Goal: Communication & Community: Answer question/provide support

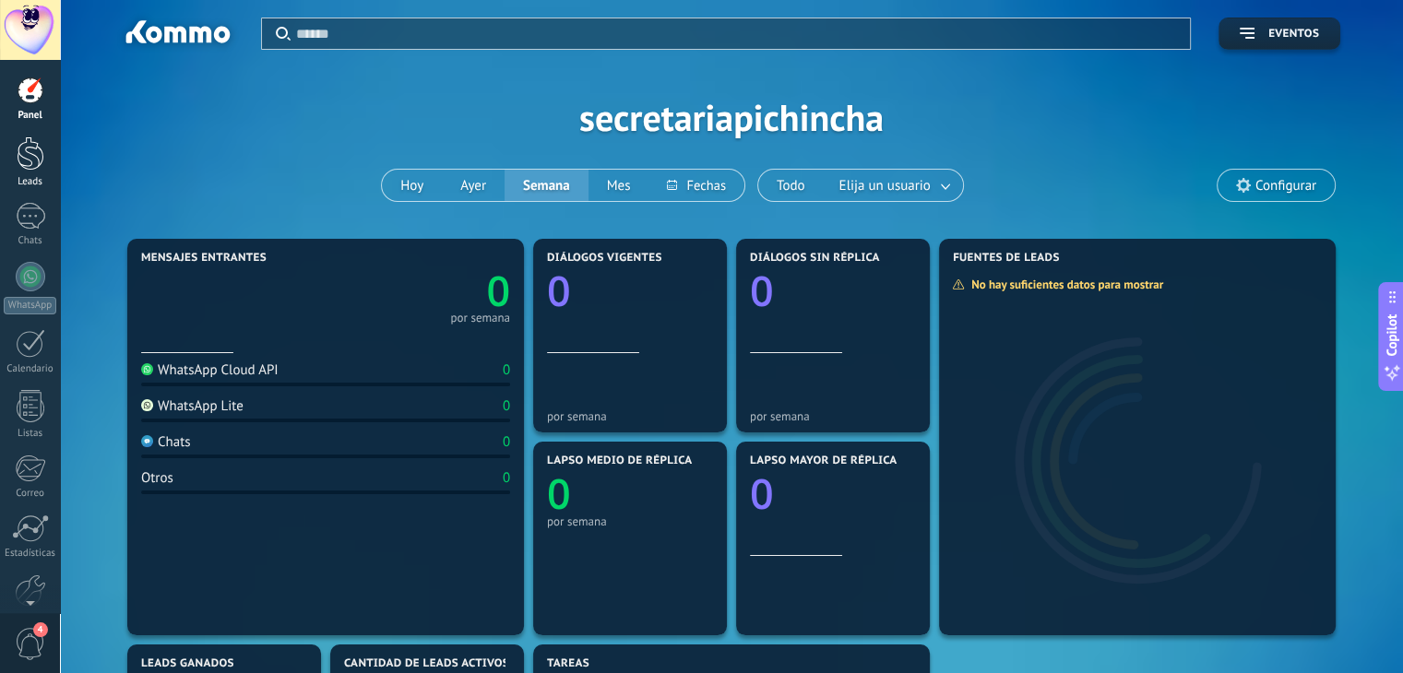
click at [39, 176] on div "Leads" at bounding box center [31, 182] width 54 height 12
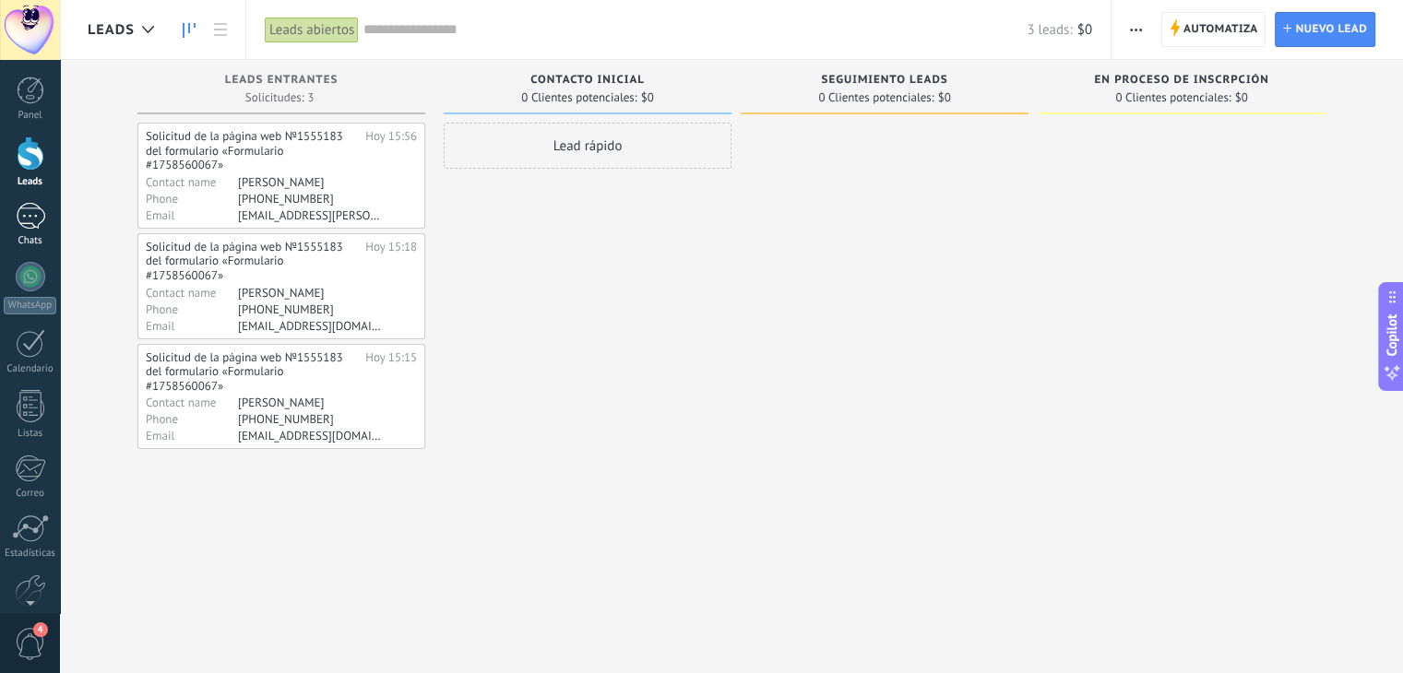
click at [39, 216] on div at bounding box center [31, 216] width 30 height 27
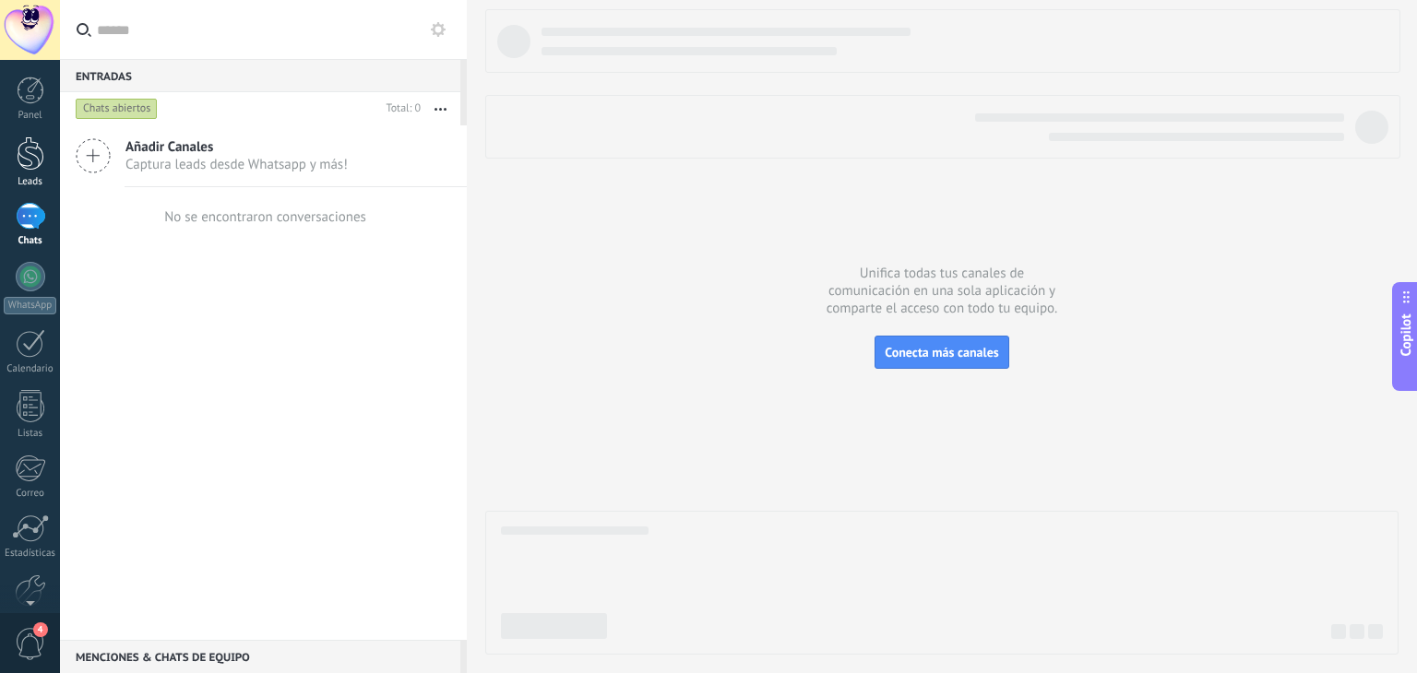
click at [30, 159] on div at bounding box center [31, 154] width 28 height 34
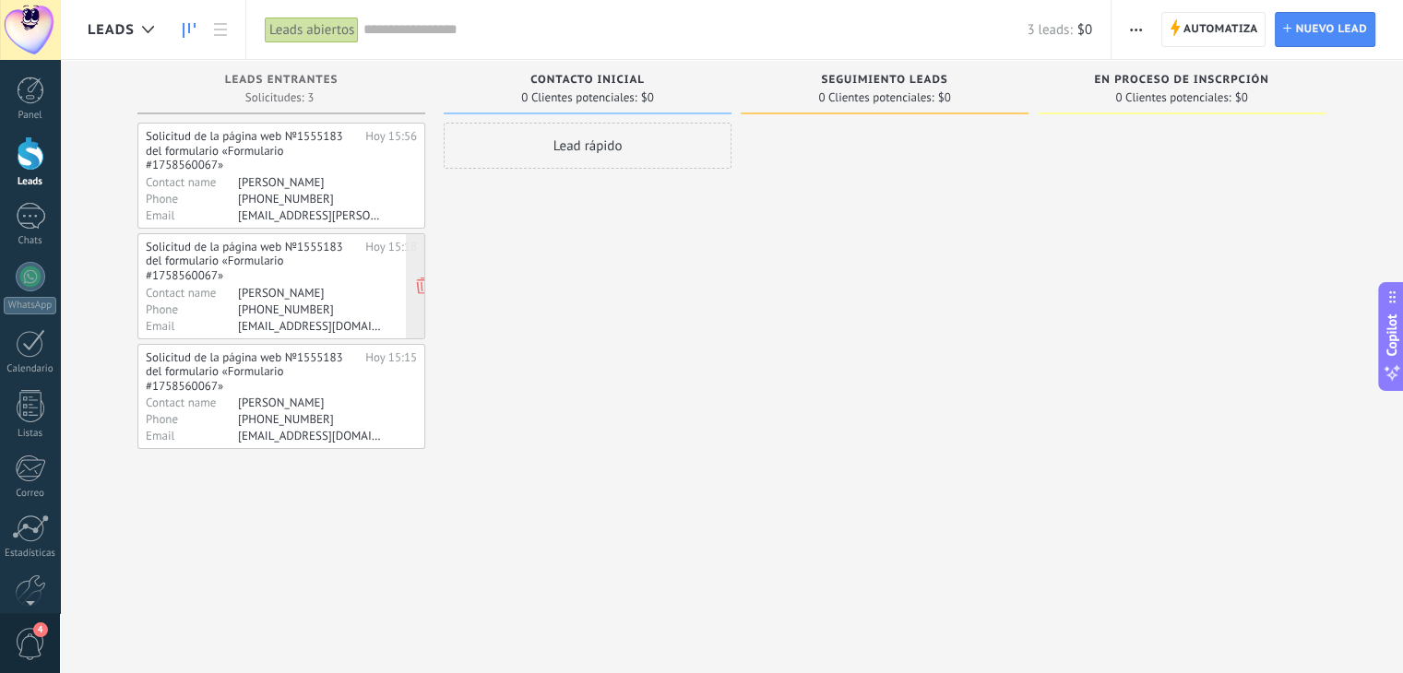
click at [279, 296] on div "[PERSON_NAME]" at bounding box center [309, 292] width 143 height 15
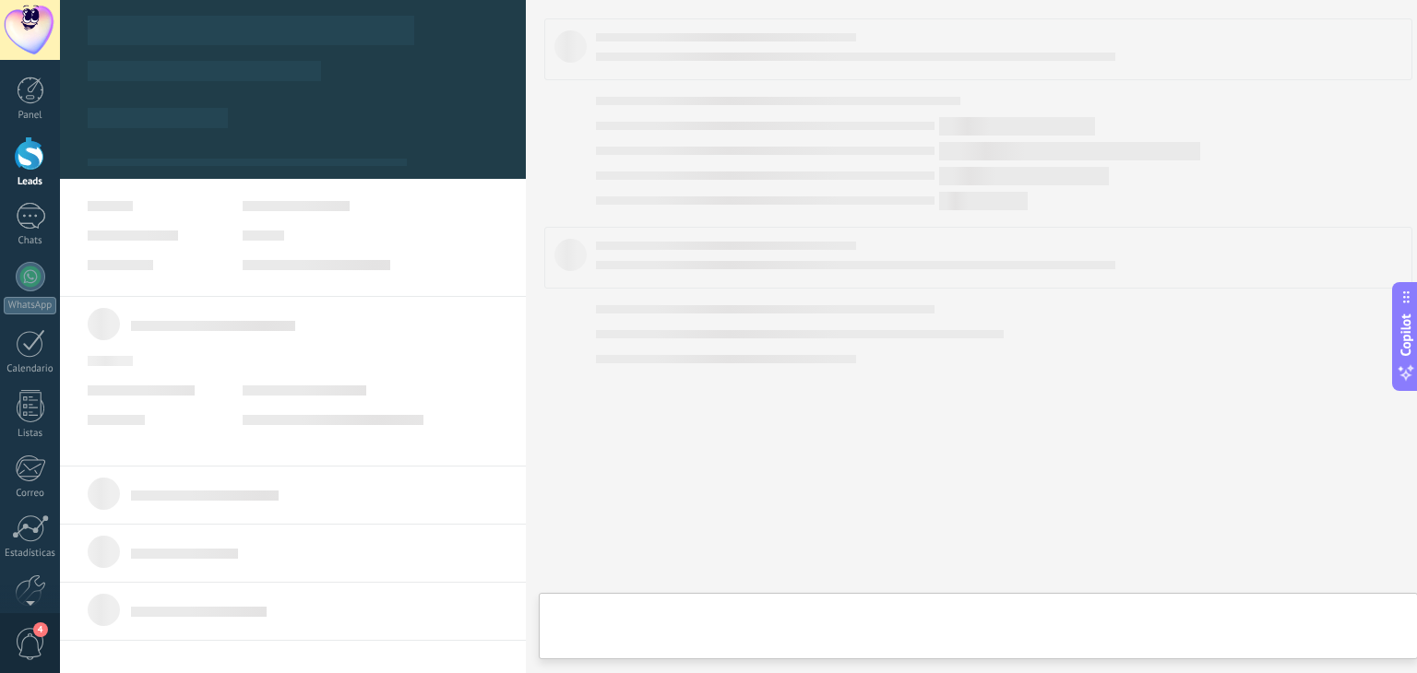
type textarea "**********"
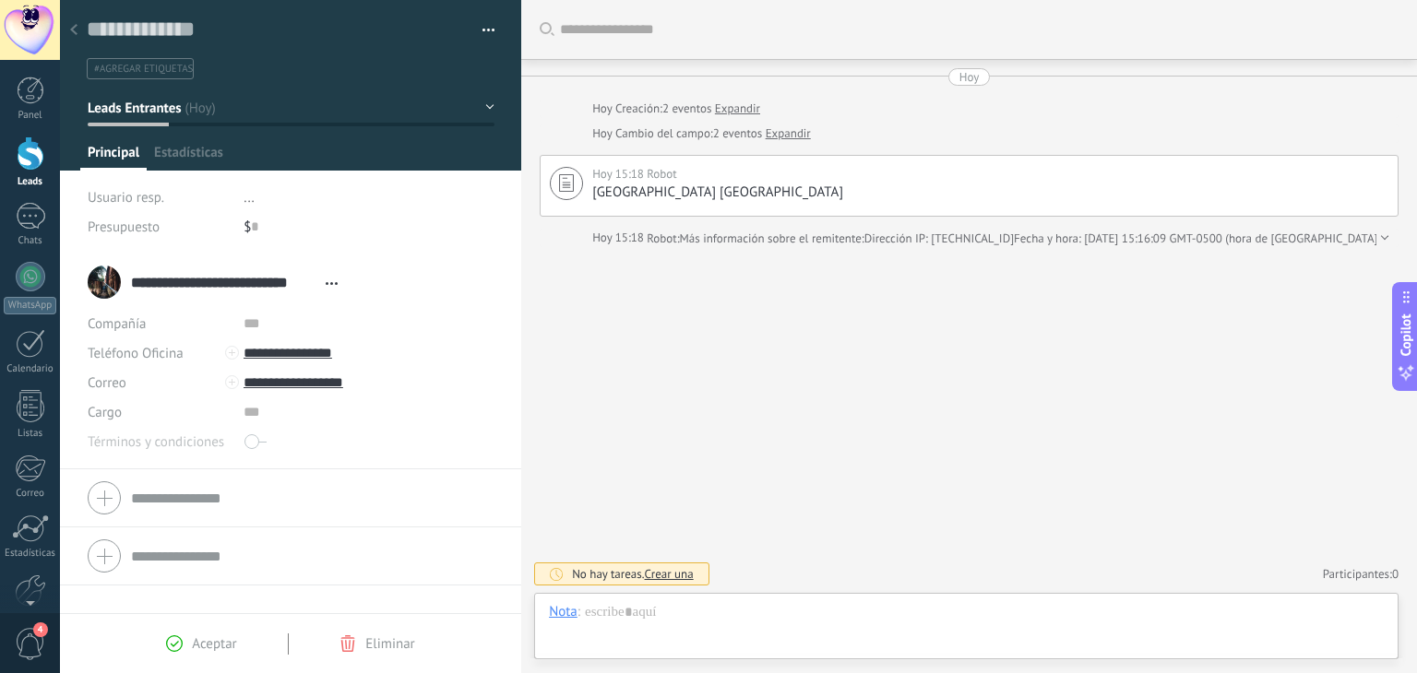
scroll to position [27, 0]
click at [287, 355] on input "**********" at bounding box center [369, 354] width 250 height 30
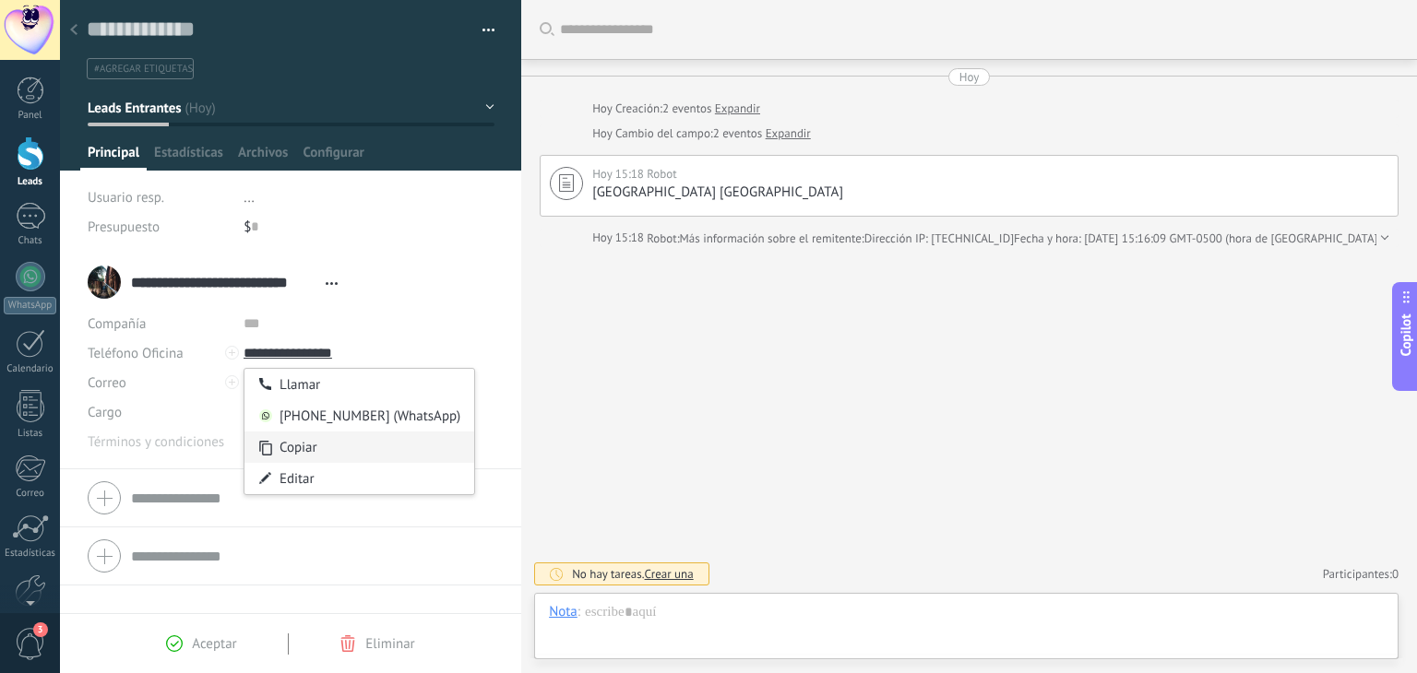
click at [292, 450] on div "Copiar" at bounding box center [359, 447] width 230 height 31
click at [310, 353] on input "**********" at bounding box center [369, 354] width 250 height 30
click at [313, 417] on div "[PHONE_NUMBER] (WhatsApp)" at bounding box center [359, 415] width 230 height 31
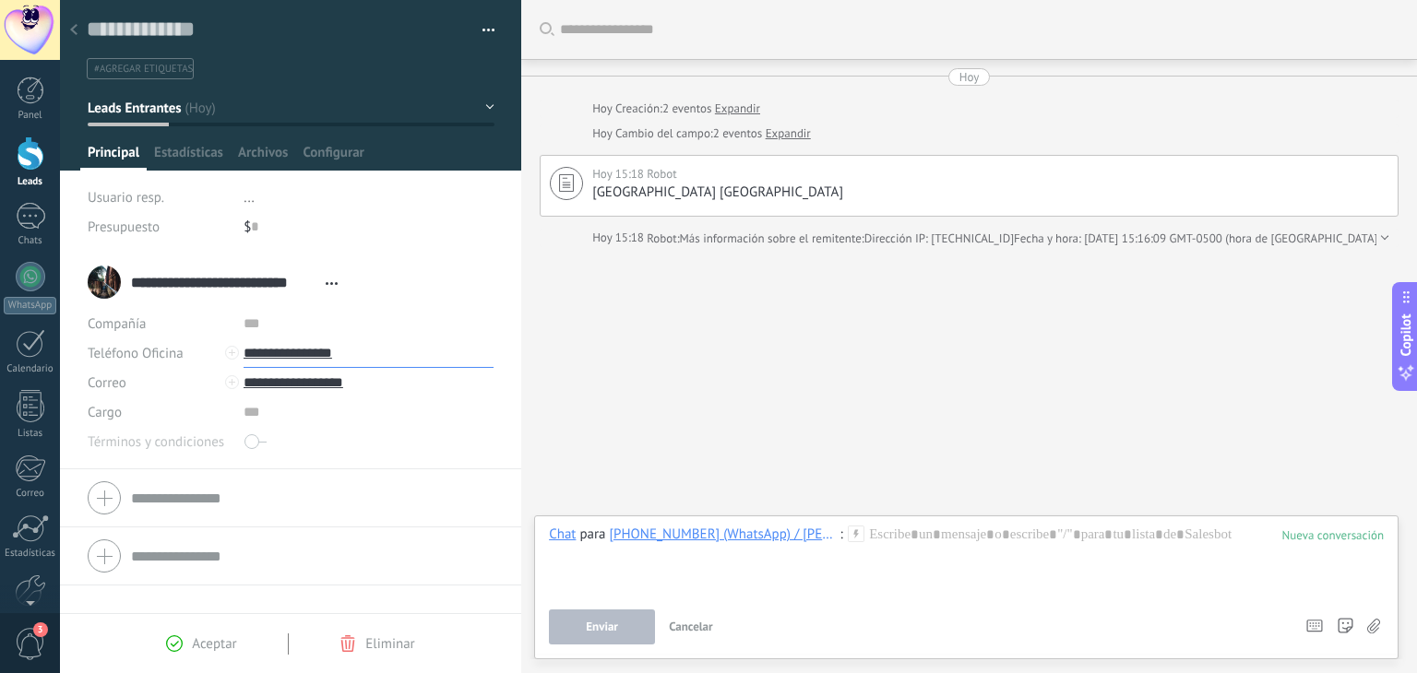
click at [309, 357] on input "**********" at bounding box center [369, 354] width 250 height 30
type input "**********"
click at [289, 444] on div "Copiar" at bounding box center [359, 447] width 230 height 31
click at [956, 537] on div at bounding box center [966, 561] width 835 height 70
paste div
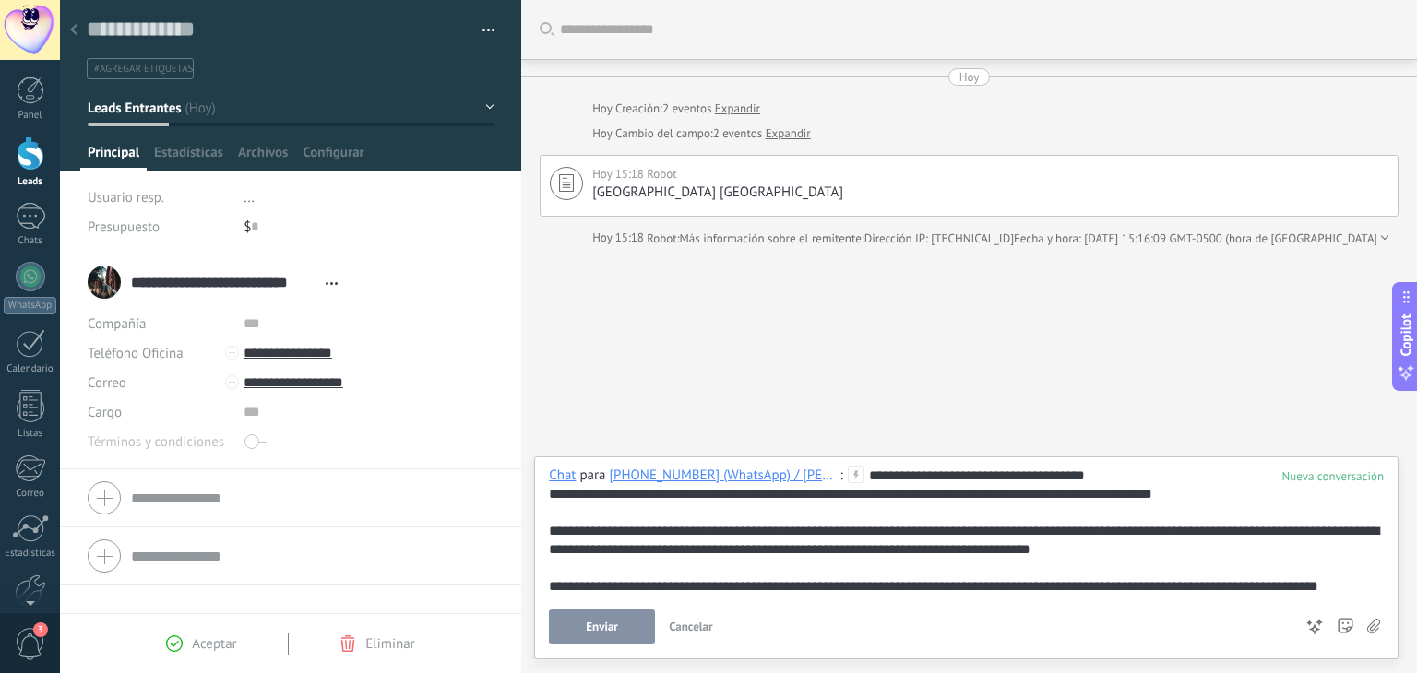
click at [979, 477] on div "**********" at bounding box center [966, 531] width 835 height 129
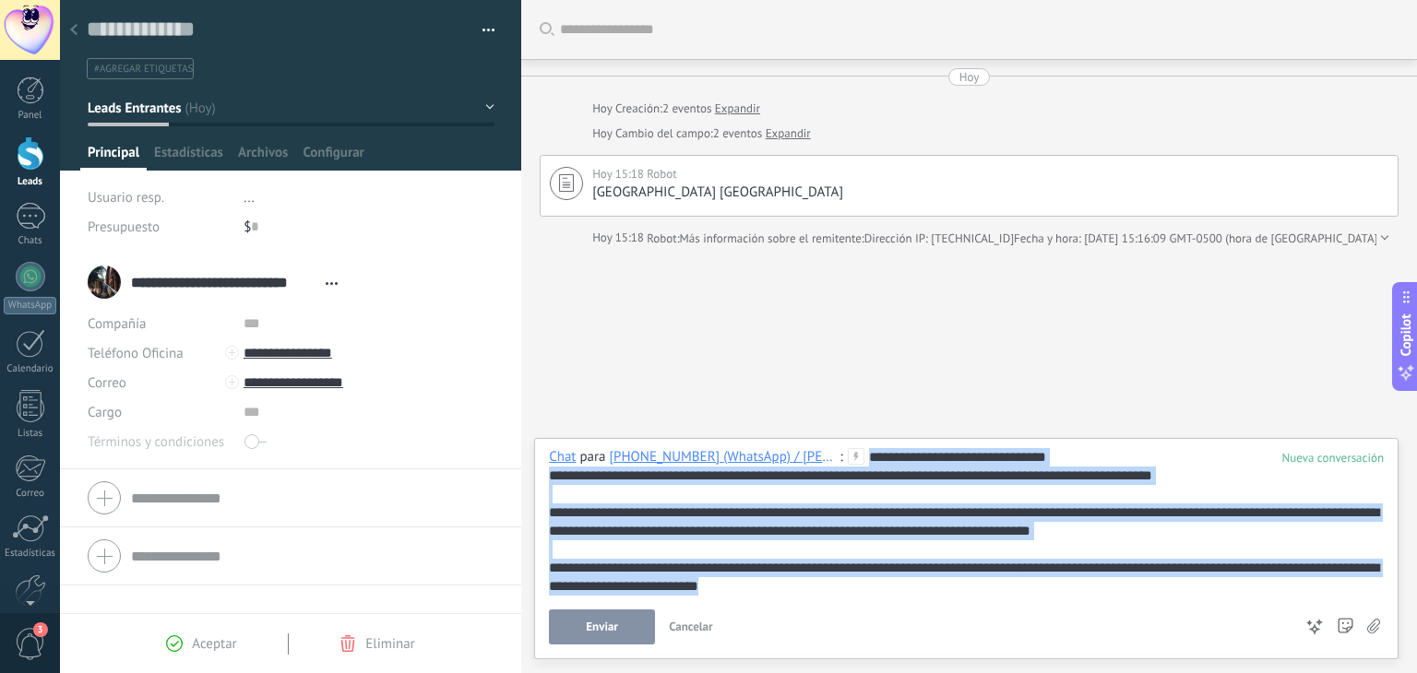
drag, startPoint x: 871, startPoint y: 455, endPoint x: 1100, endPoint y: 602, distance: 272.3
click at [1100, 602] on div "**********" at bounding box center [966, 546] width 835 height 196
copy div "**********"
drag, startPoint x: 624, startPoint y: 635, endPoint x: 1148, endPoint y: 573, distance: 527.6
click at [1148, 573] on div "**********" at bounding box center [966, 546] width 835 height 196
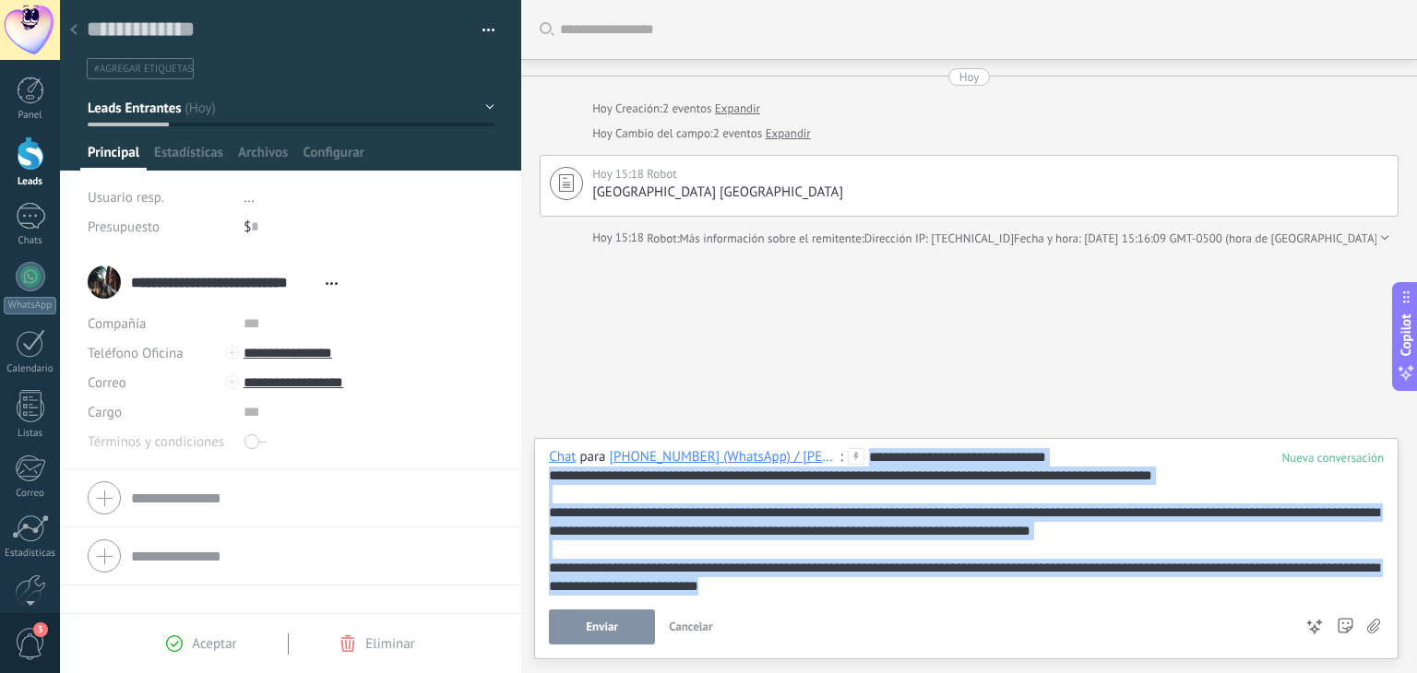
click at [1055, 462] on div "**********" at bounding box center [966, 522] width 835 height 148
click at [1073, 461] on div "**********" at bounding box center [966, 522] width 835 height 148
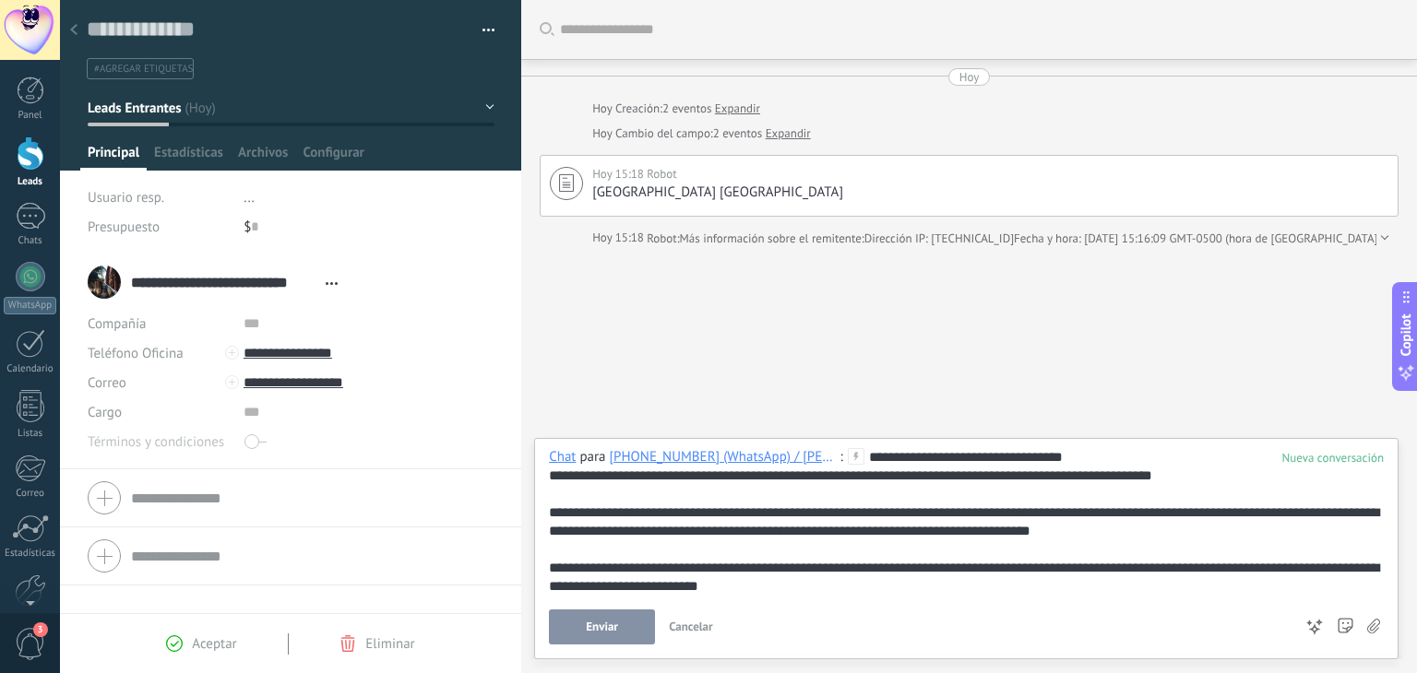
click at [1065, 458] on div "**********" at bounding box center [966, 522] width 835 height 148
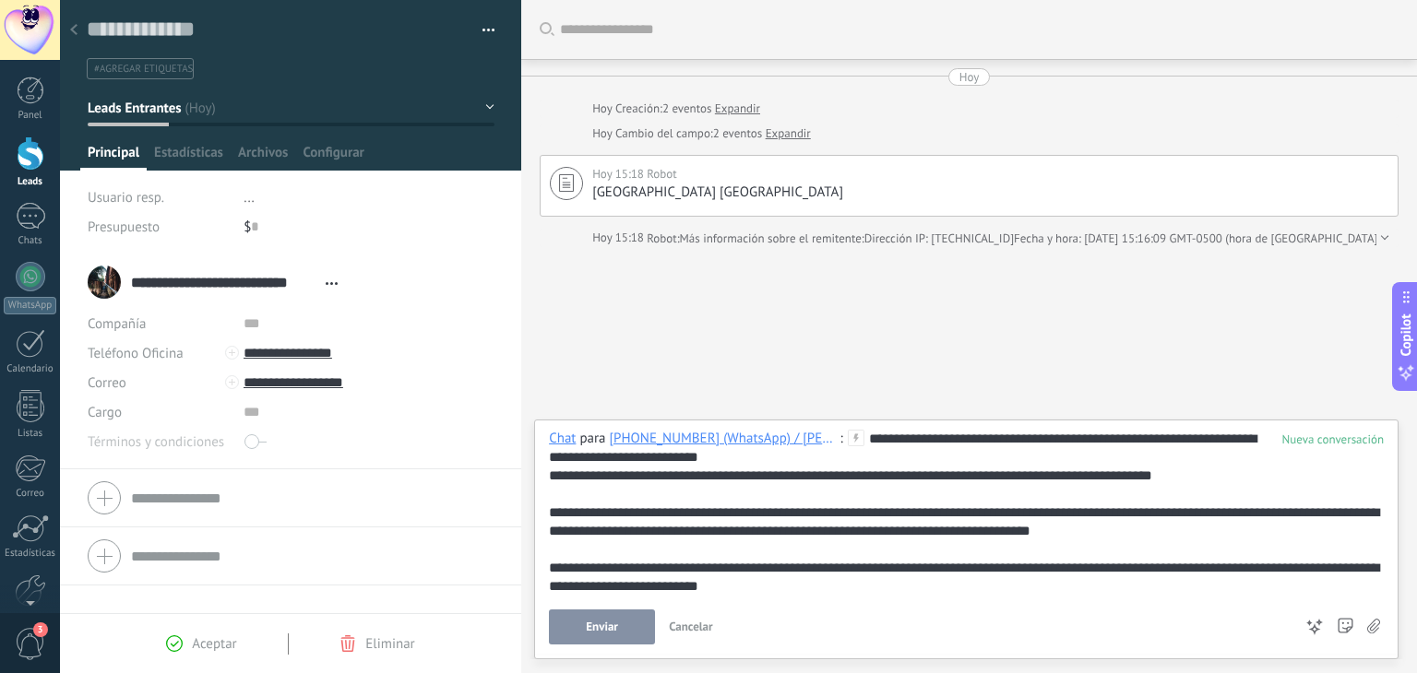
click at [611, 628] on span "Enviar" at bounding box center [602, 627] width 32 height 13
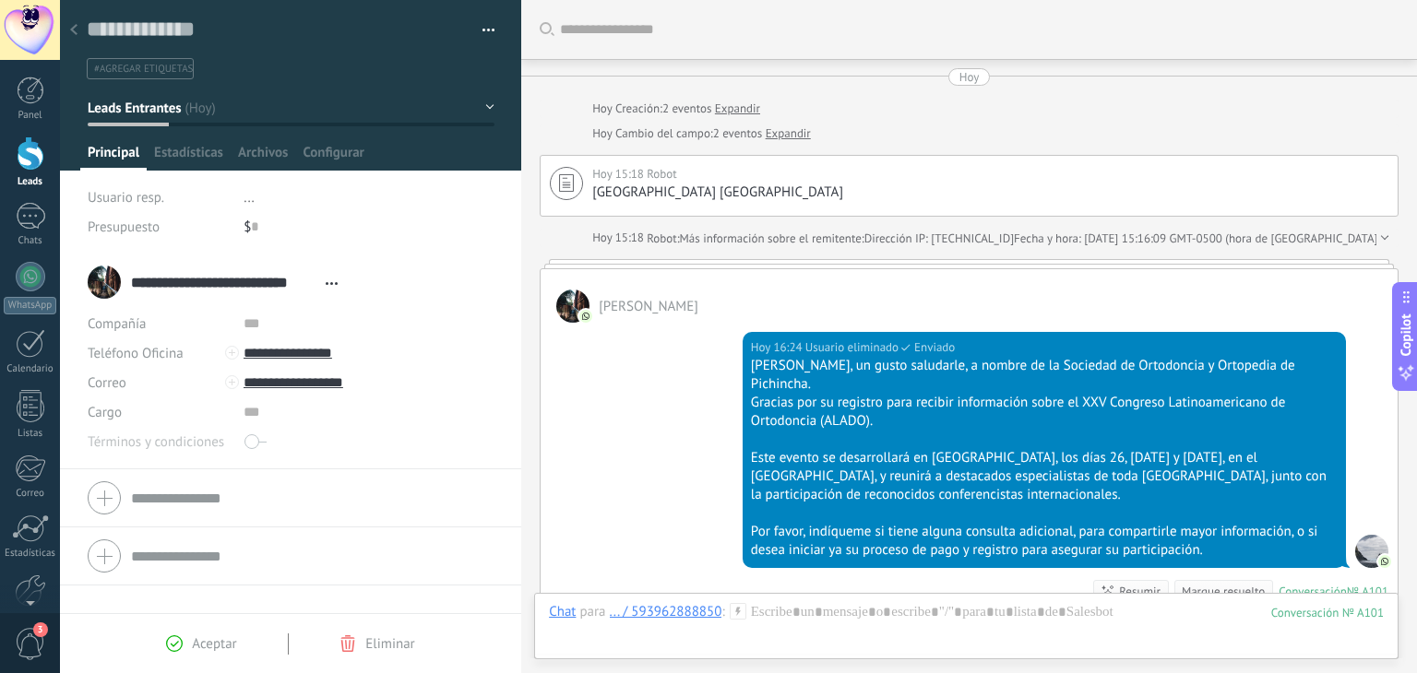
scroll to position [251, 0]
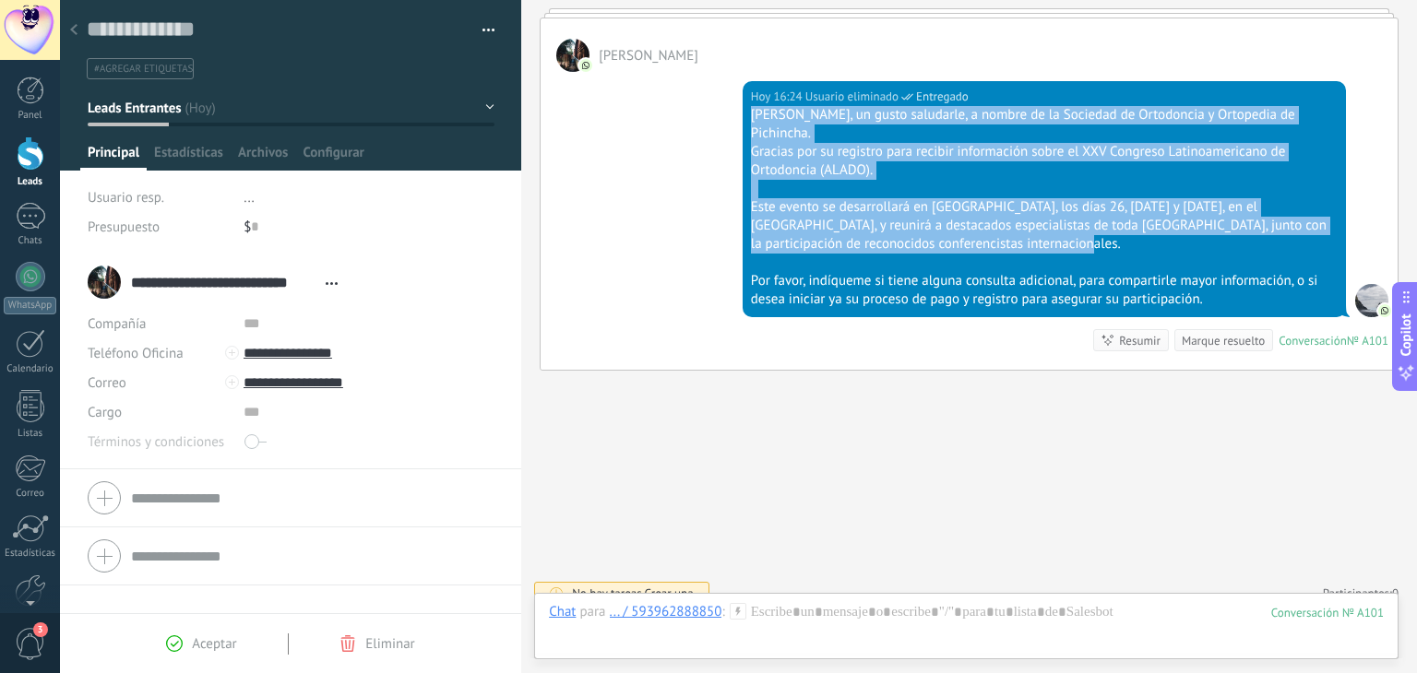
drag, startPoint x: 749, startPoint y: 111, endPoint x: 1078, endPoint y: 228, distance: 349.5
click at [1078, 228] on div "[PERSON_NAME], un gusto saludarle, a nombre de la Sociedad de Ortodoncia y Orto…" at bounding box center [1044, 207] width 587 height 203
click at [934, 143] on div "Gracias por su registro para recibir información sobre el XXV Congreso Latinoam…" at bounding box center [1044, 161] width 587 height 37
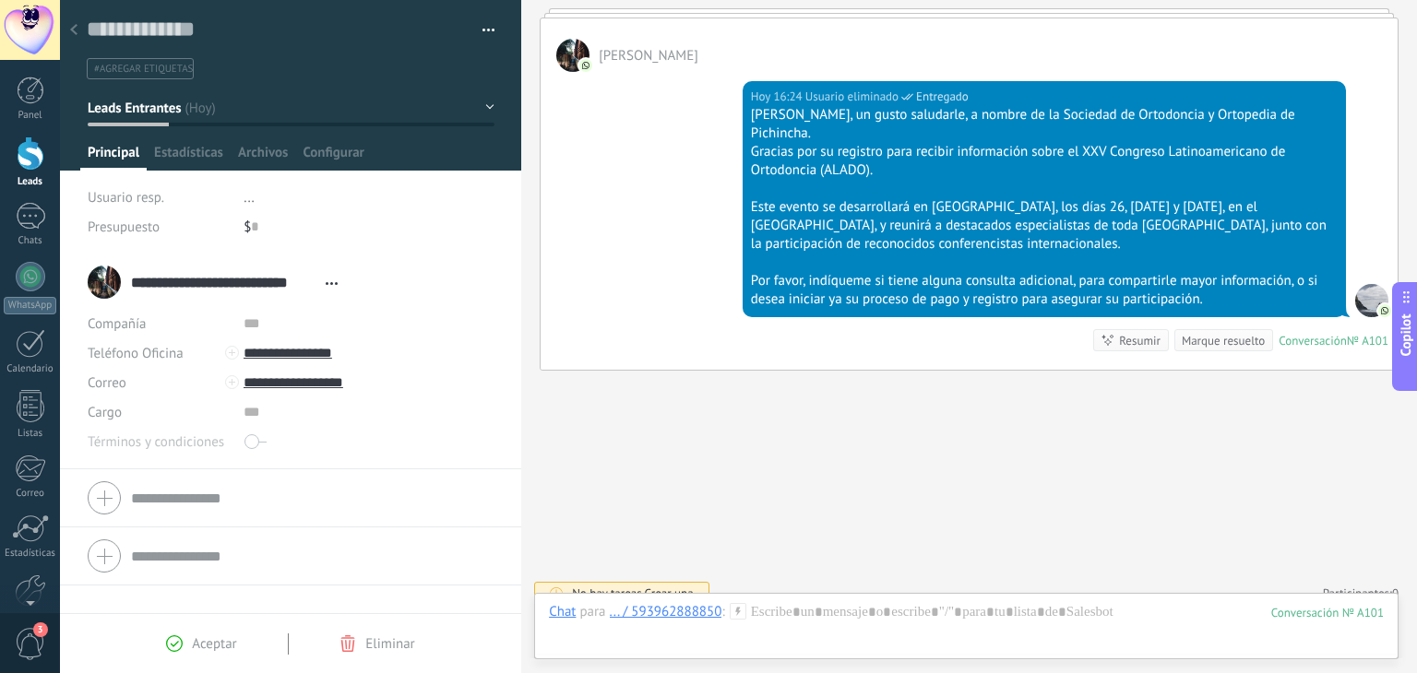
click at [753, 110] on div "[PERSON_NAME], un gusto saludarle, a nombre de la Sociedad de Ortodoncia y Orto…" at bounding box center [1044, 124] width 587 height 37
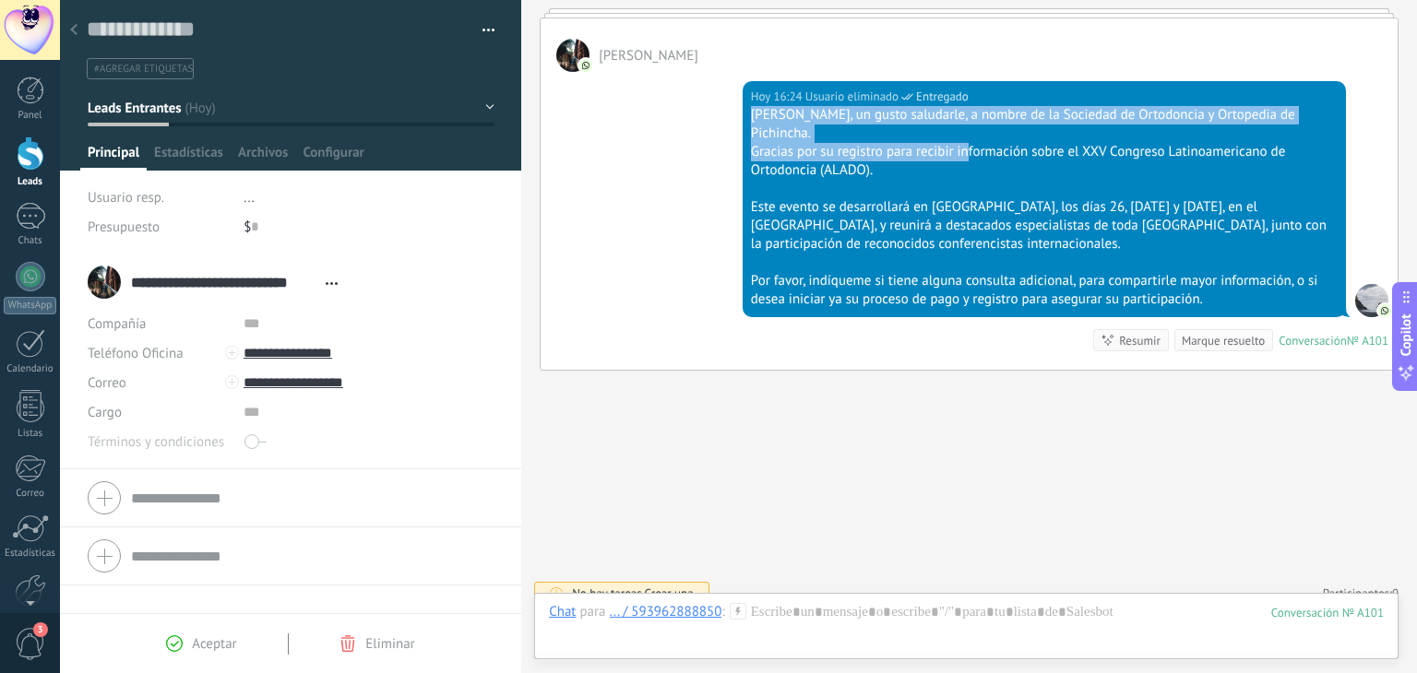
drag, startPoint x: 750, startPoint y: 111, endPoint x: 963, endPoint y: 136, distance: 214.5
click at [963, 136] on div "[PERSON_NAME], un gusto saludarle, a nombre de la Sociedad de Ortodoncia y Orto…" at bounding box center [1044, 207] width 587 height 203
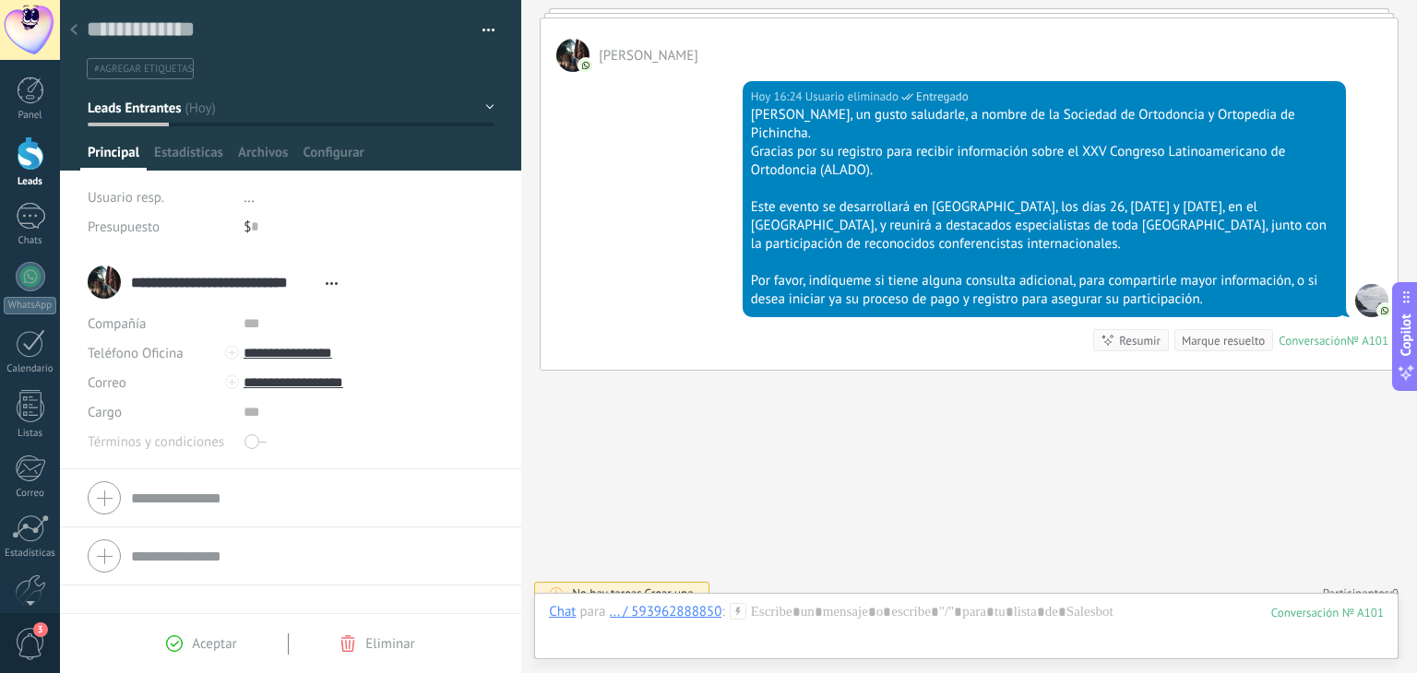
click at [812, 180] on div at bounding box center [1044, 189] width 587 height 18
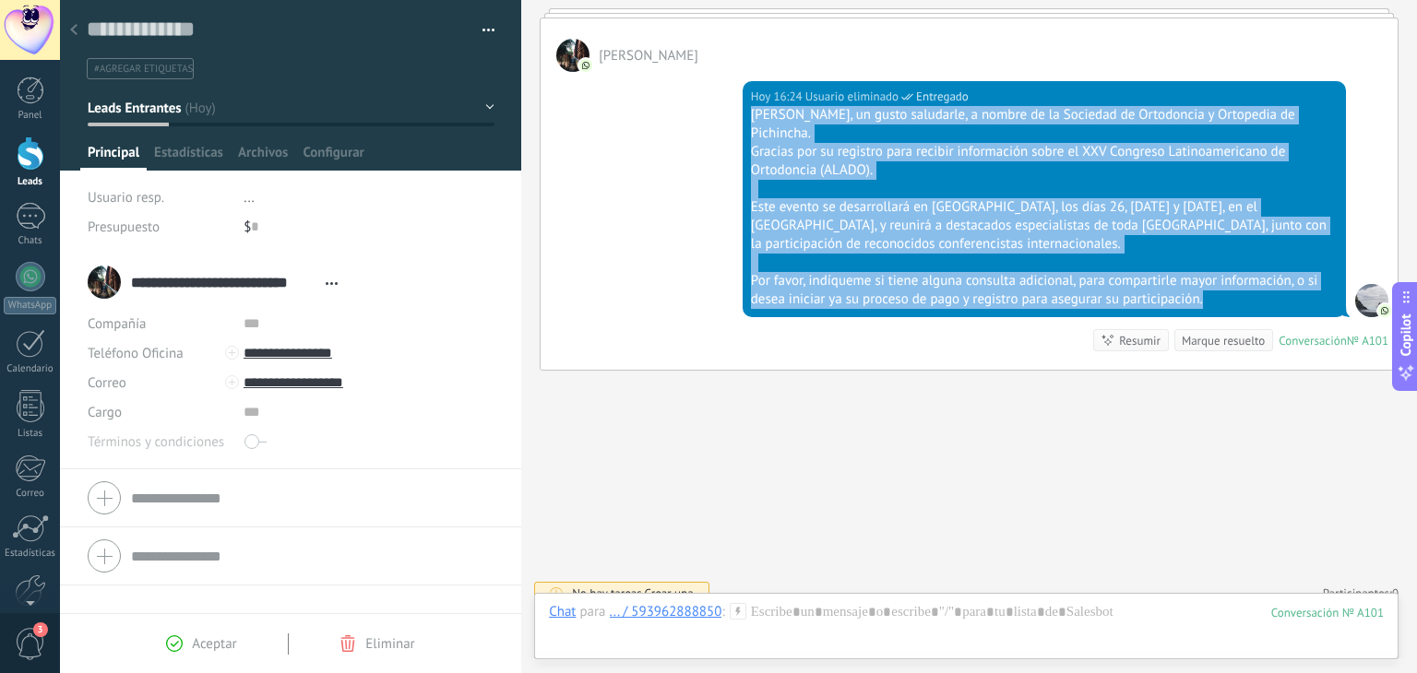
drag, startPoint x: 749, startPoint y: 112, endPoint x: 1225, endPoint y: 275, distance: 503.2
click at [1225, 275] on div "[PERSON_NAME], un gusto saludarle, a nombre de la Sociedad de Ortodoncia y Orto…" at bounding box center [1044, 207] width 587 height 203
copy div "[PERSON_NAME], un gusto saludarle, a nombre de la Sociedad de Ortodoncia y Orto…"
click at [34, 160] on div at bounding box center [31, 154] width 28 height 34
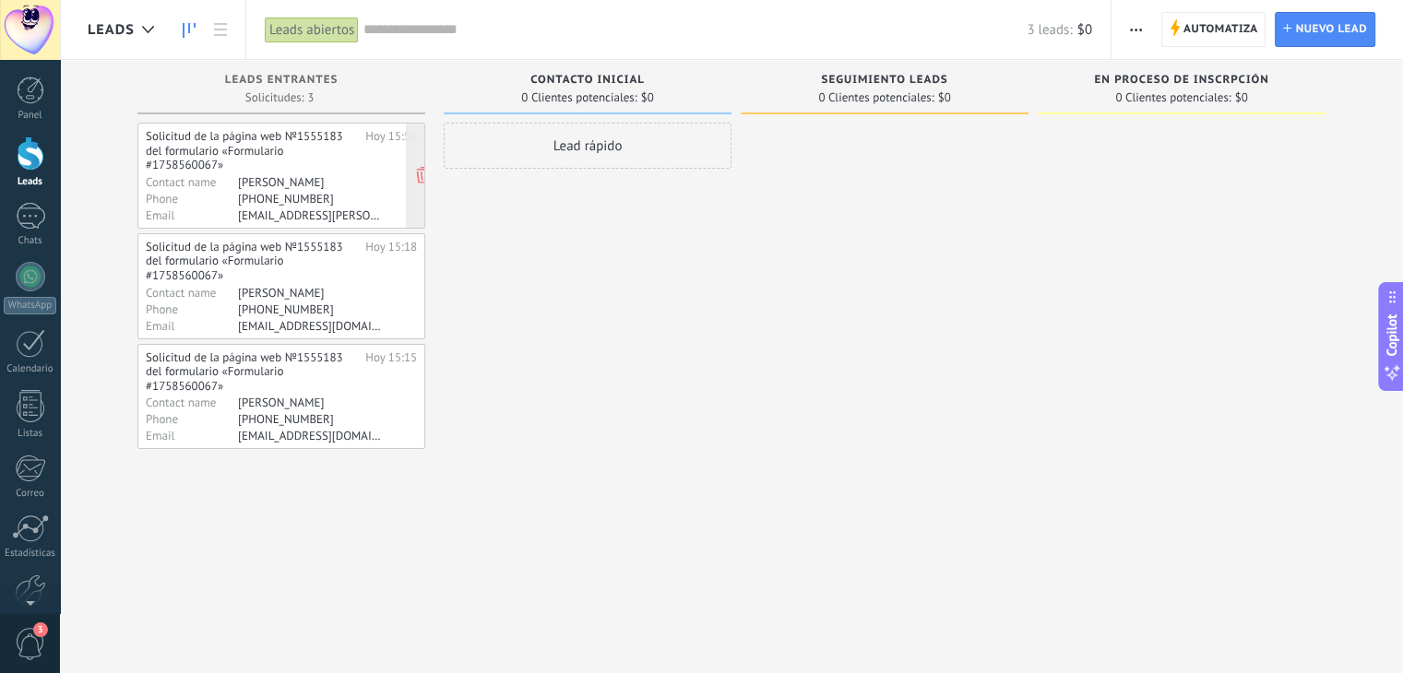
click at [262, 143] on div "Solicitud de la página web №1555183 del formulario «Formulario #1758560067»" at bounding box center [252, 150] width 213 height 43
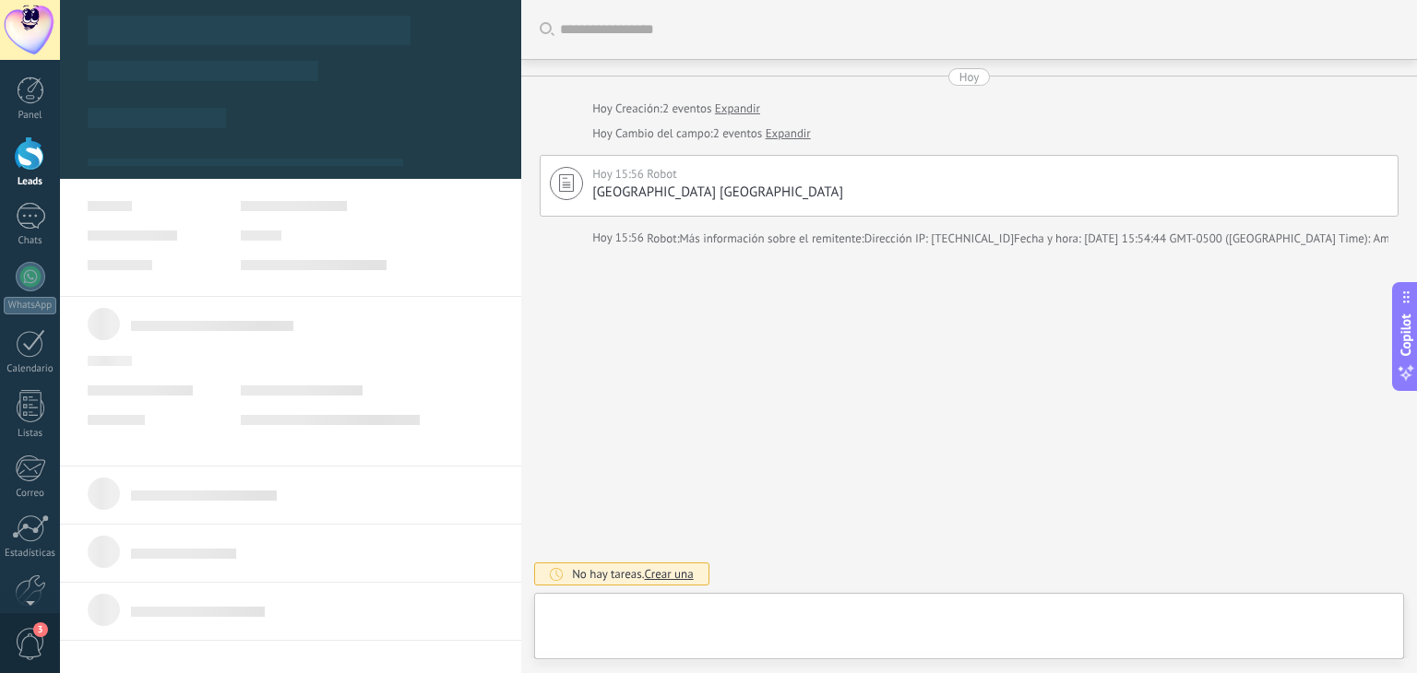
type textarea "**********"
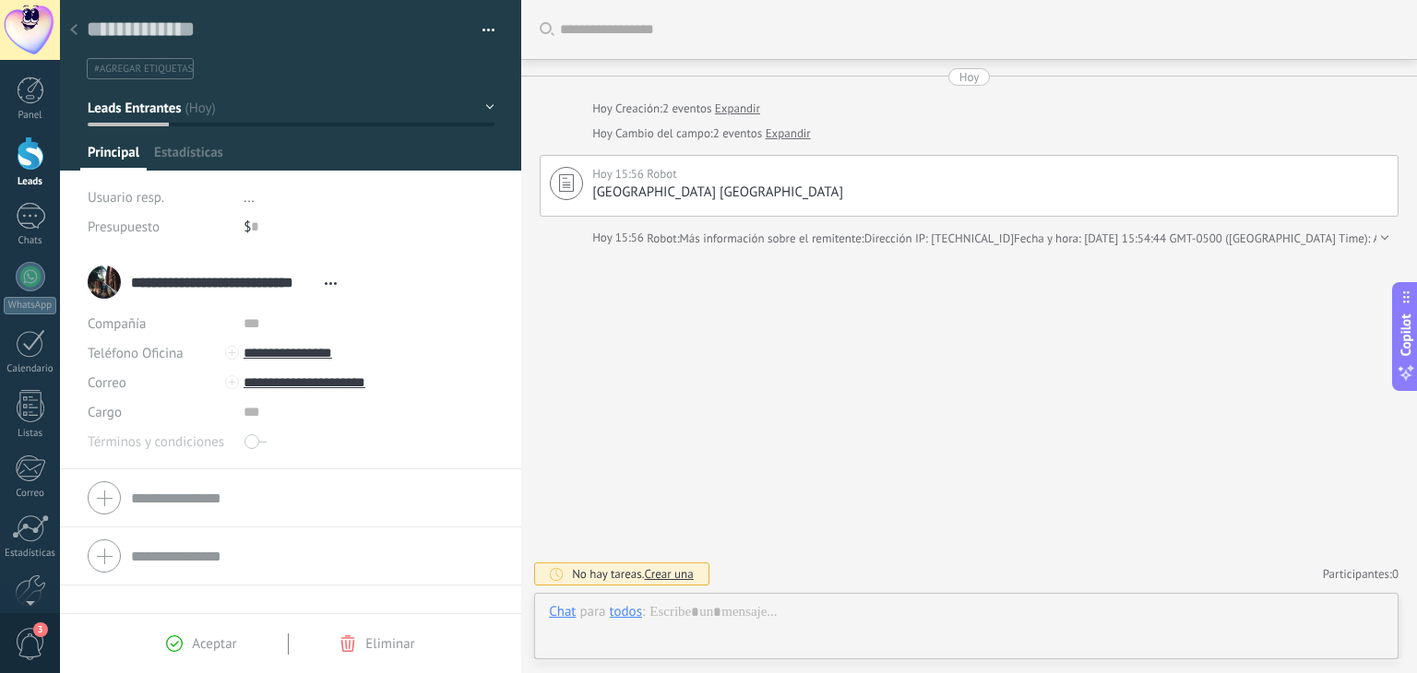
scroll to position [27, 0]
click at [300, 354] on input "**********" at bounding box center [369, 354] width 250 height 30
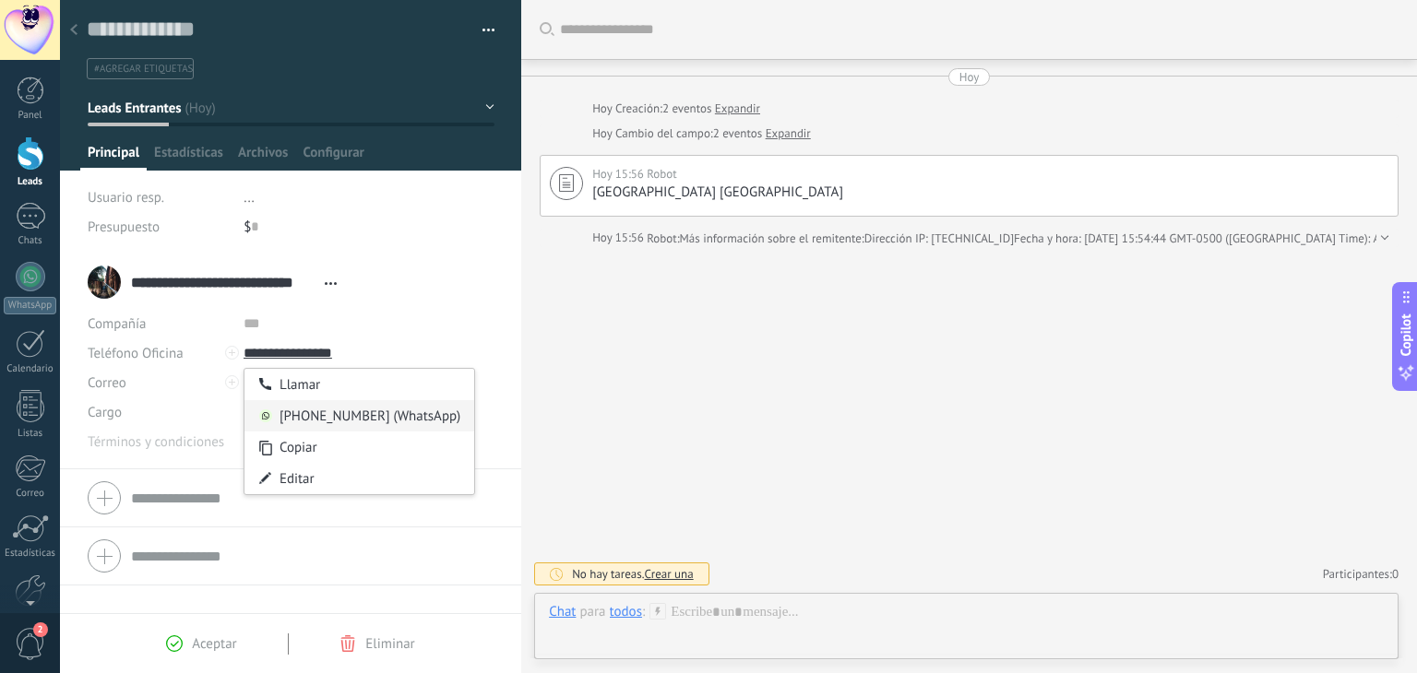
type input "**********"
click at [316, 413] on div "[PHONE_NUMBER] (WhatsApp)" at bounding box center [359, 415] width 230 height 31
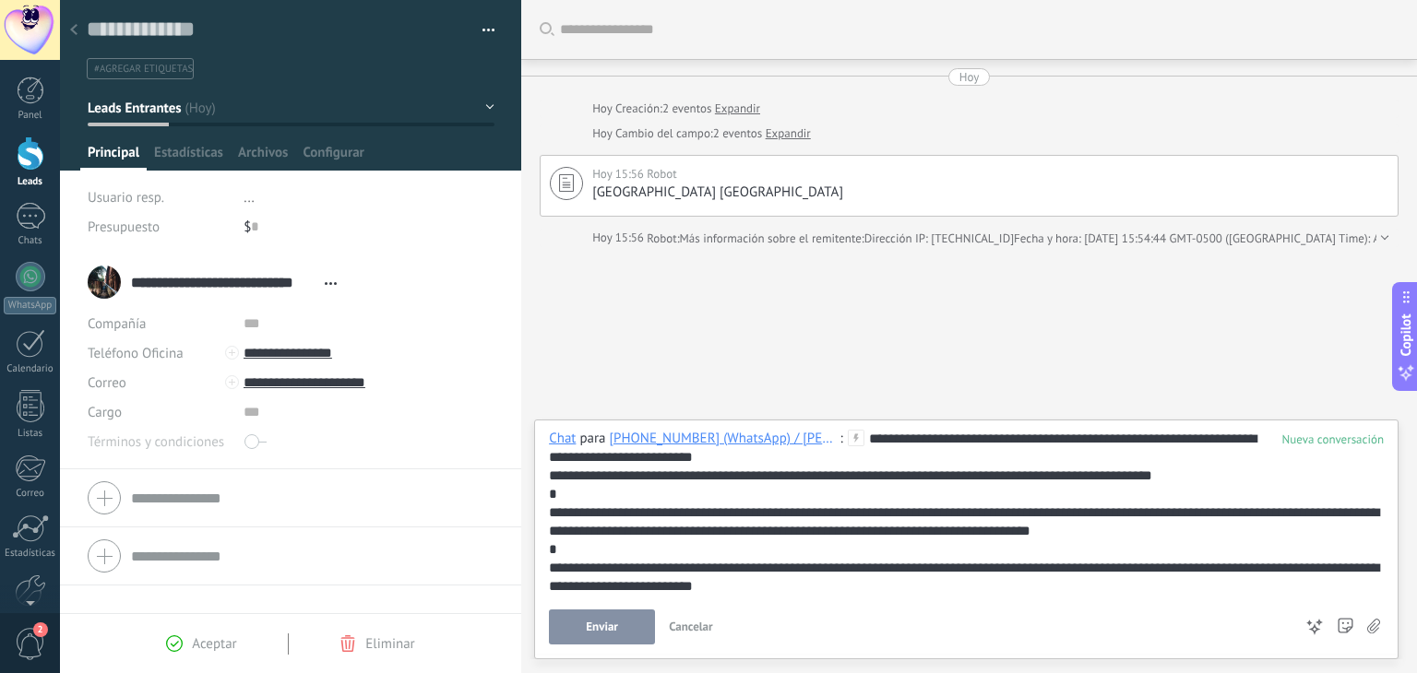
click at [935, 440] on div "**********" at bounding box center [966, 513] width 835 height 166
click at [593, 632] on span "Enviar" at bounding box center [602, 627] width 32 height 13
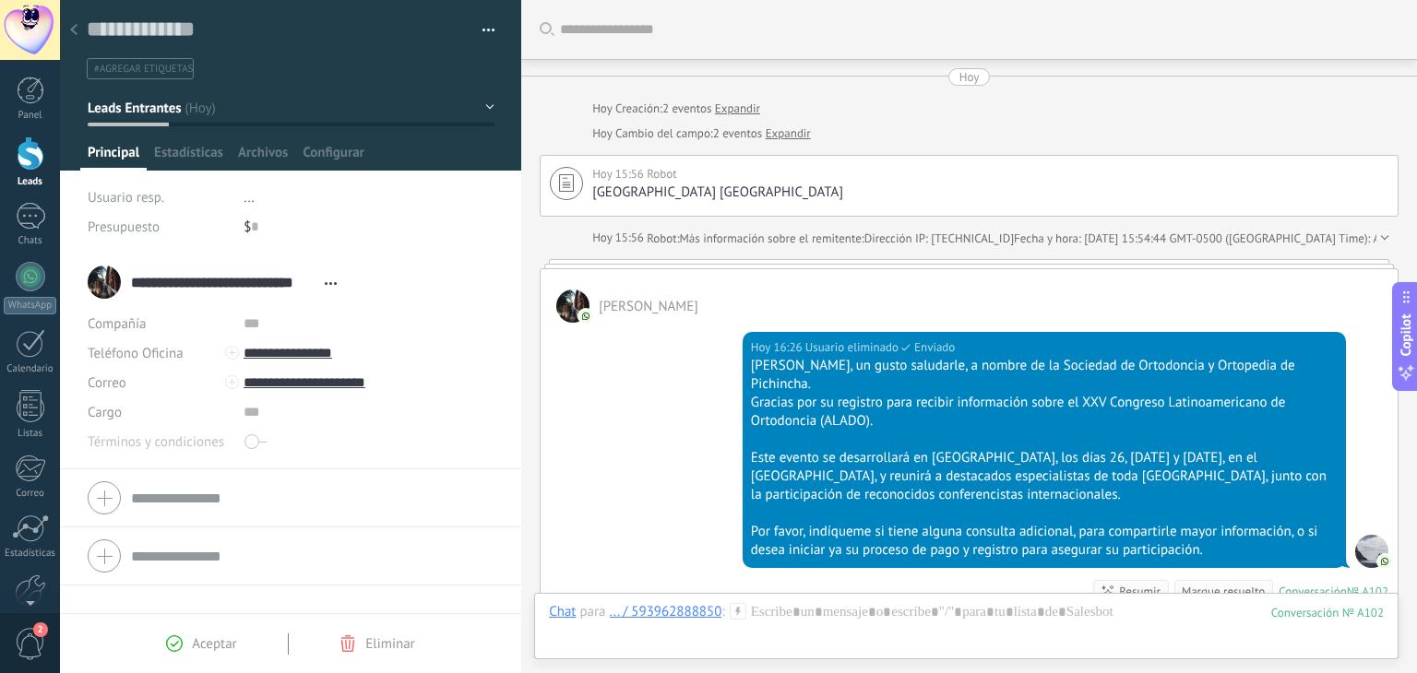
scroll to position [269, 0]
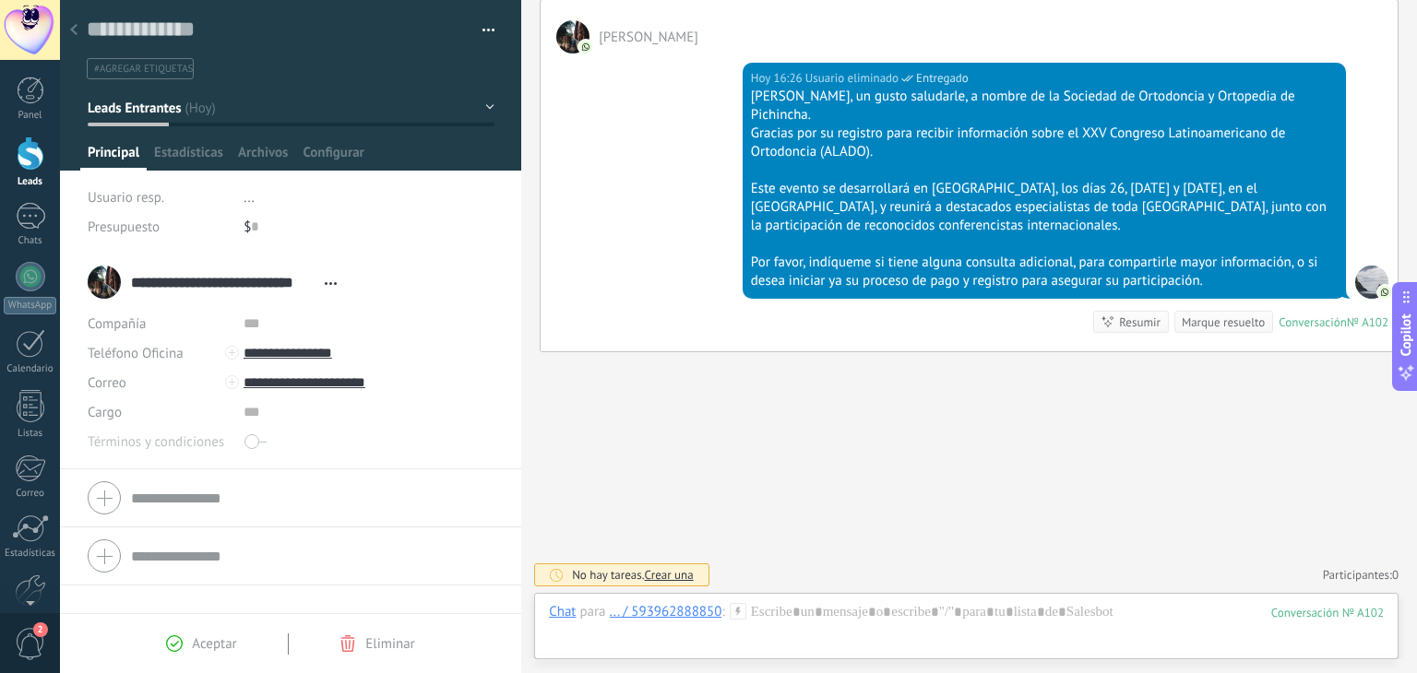
click at [33, 158] on div at bounding box center [31, 154] width 28 height 34
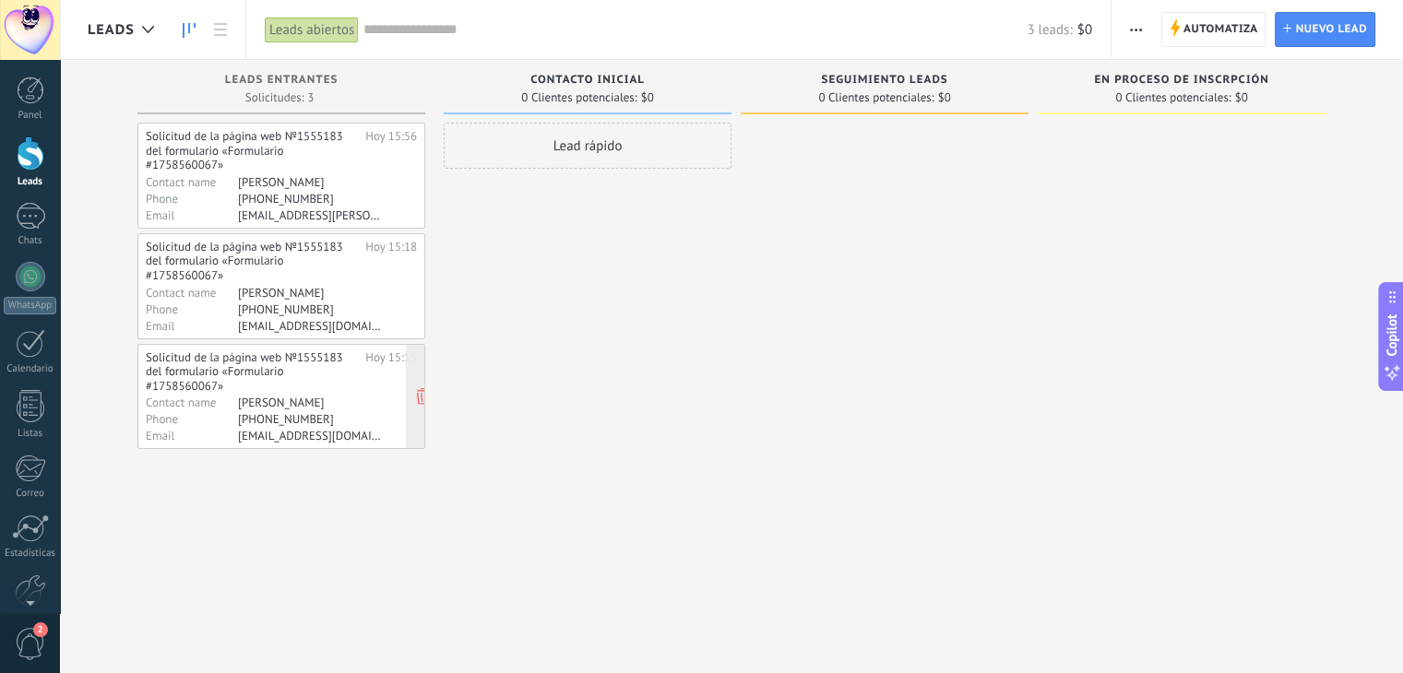
click at [266, 364] on div "Solicitud de la página web №1555183 del formulario «Formulario #1758560067»" at bounding box center [252, 372] width 213 height 43
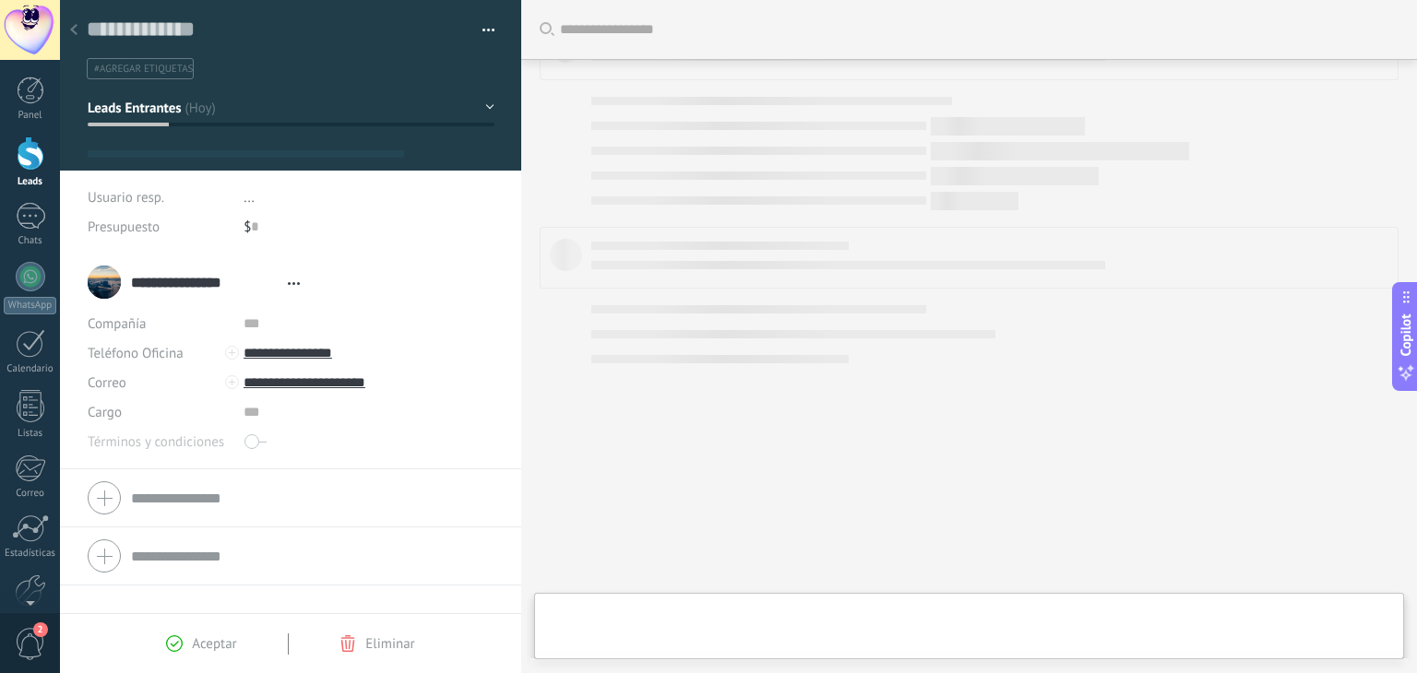
type textarea "**********"
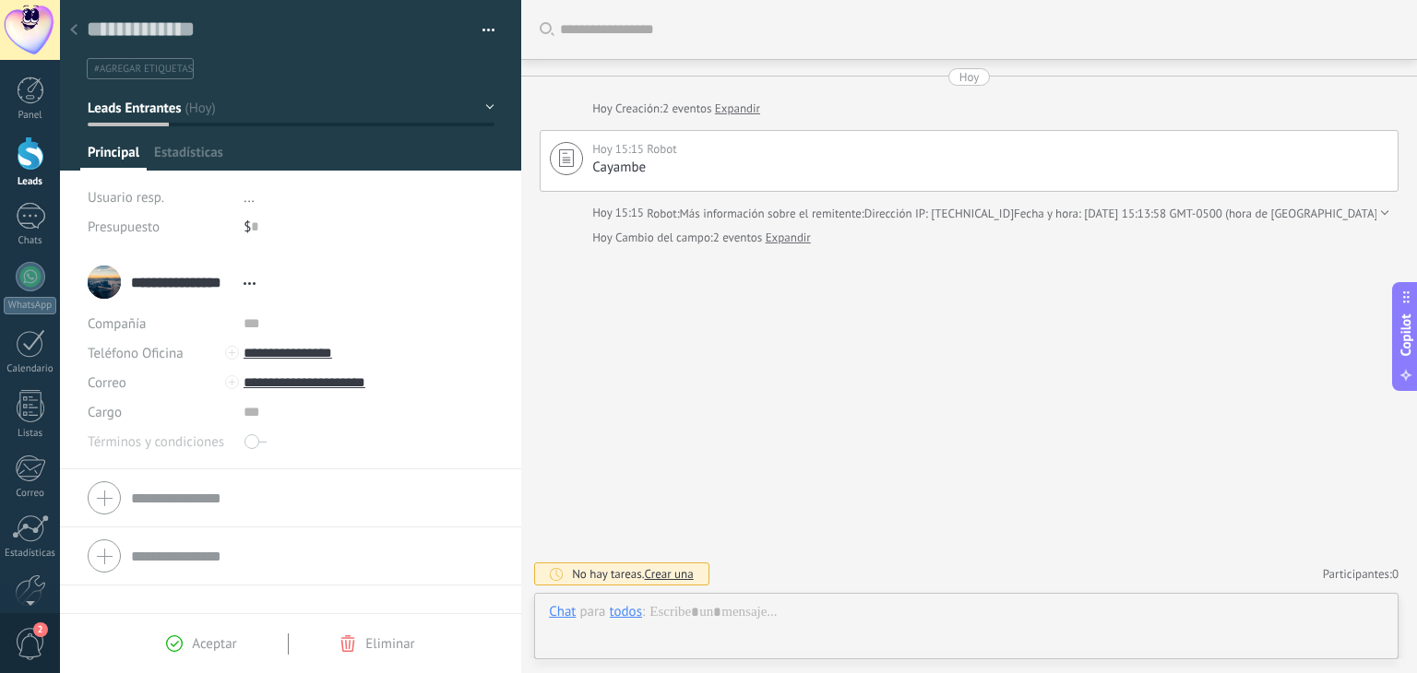
scroll to position [27, 0]
click at [331, 358] on input "**********" at bounding box center [369, 354] width 250 height 30
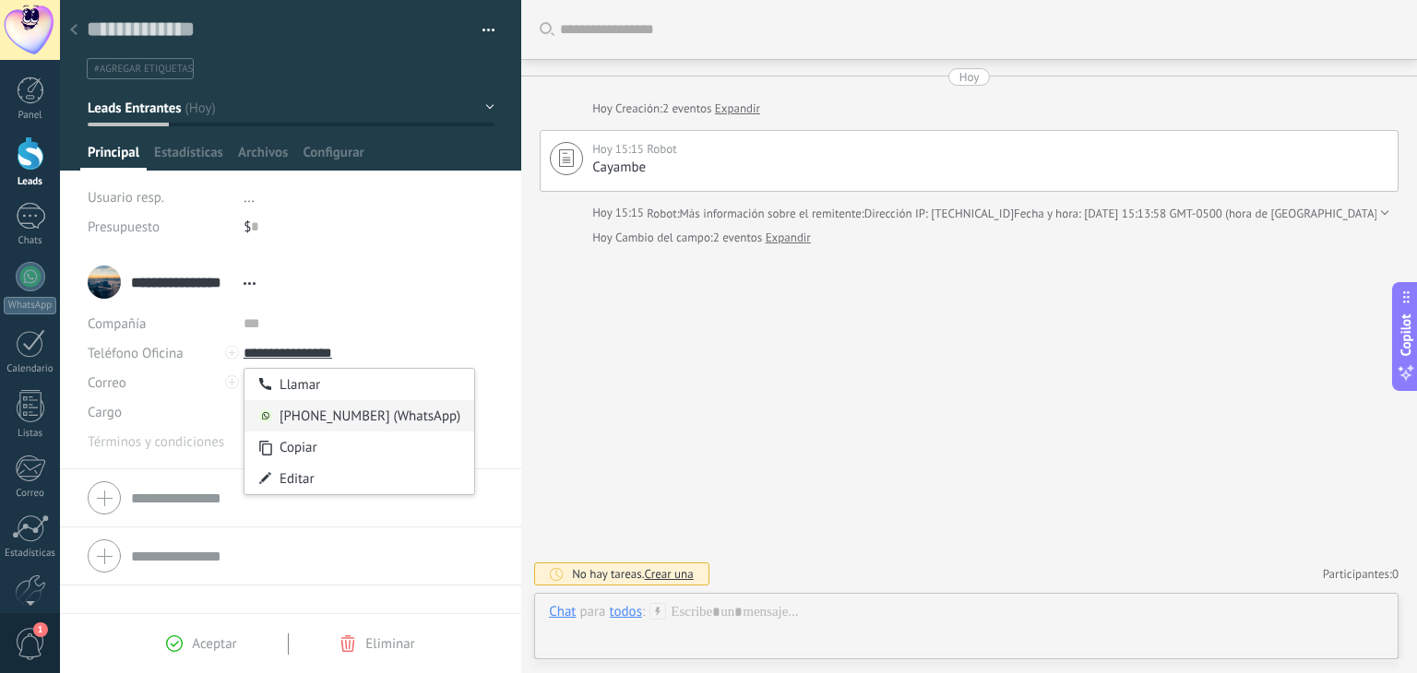
type input "**********"
click at [336, 412] on div "[PHONE_NUMBER] (WhatsApp)" at bounding box center [359, 415] width 230 height 31
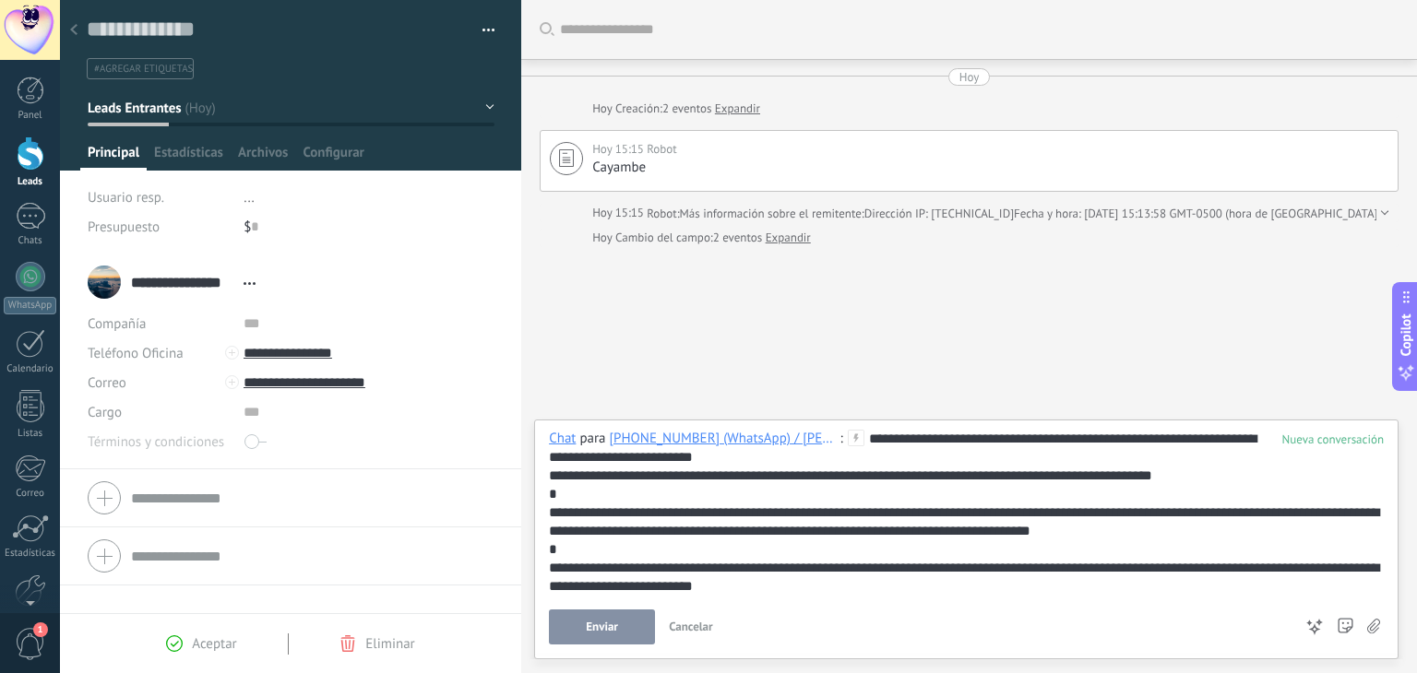
click at [934, 438] on div "**********" at bounding box center [966, 513] width 835 height 166
click at [598, 632] on span "Enviar" at bounding box center [602, 627] width 32 height 13
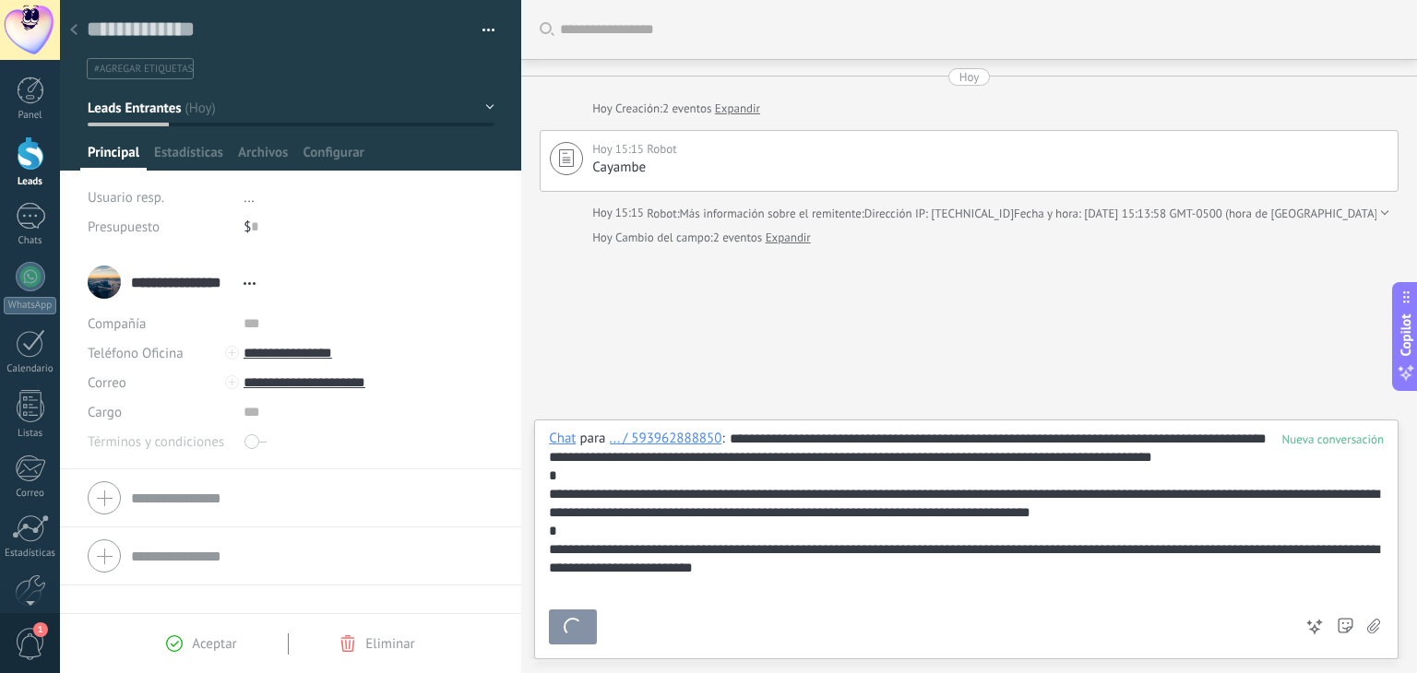
scroll to position [251, 0]
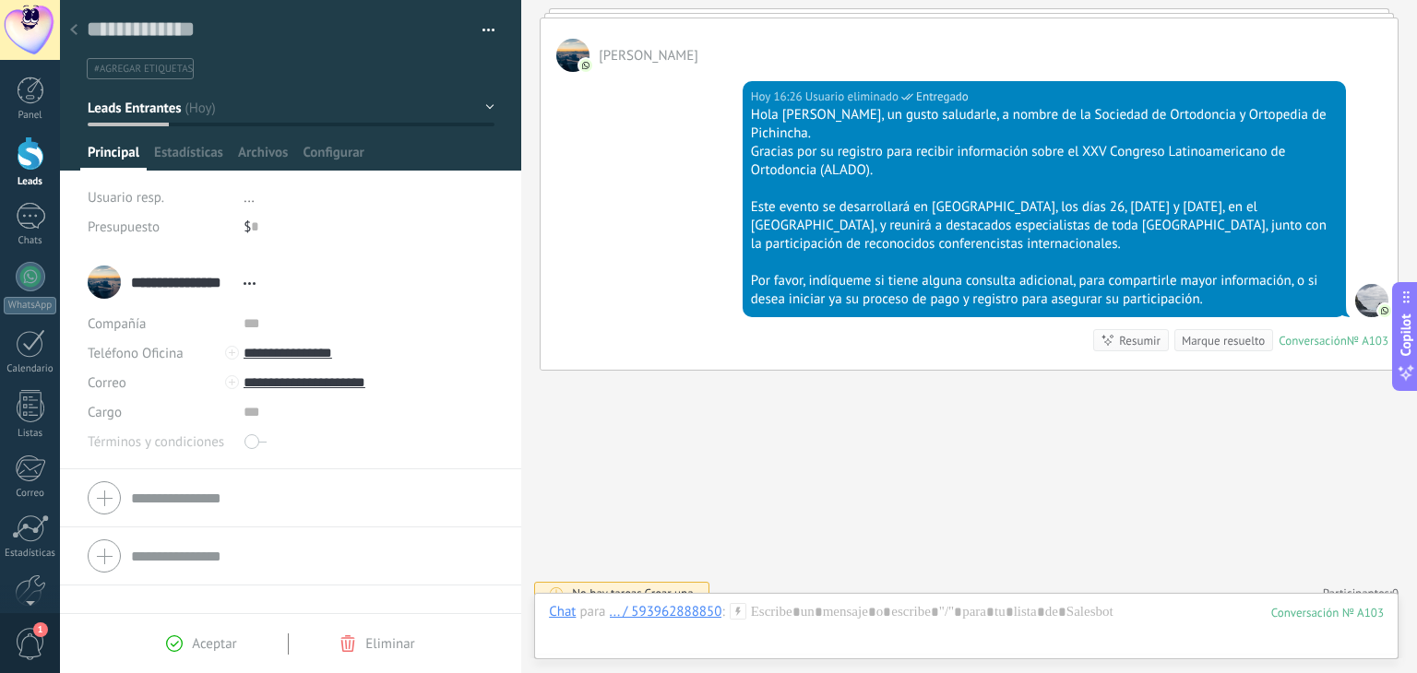
click at [35, 163] on div at bounding box center [31, 154] width 28 height 34
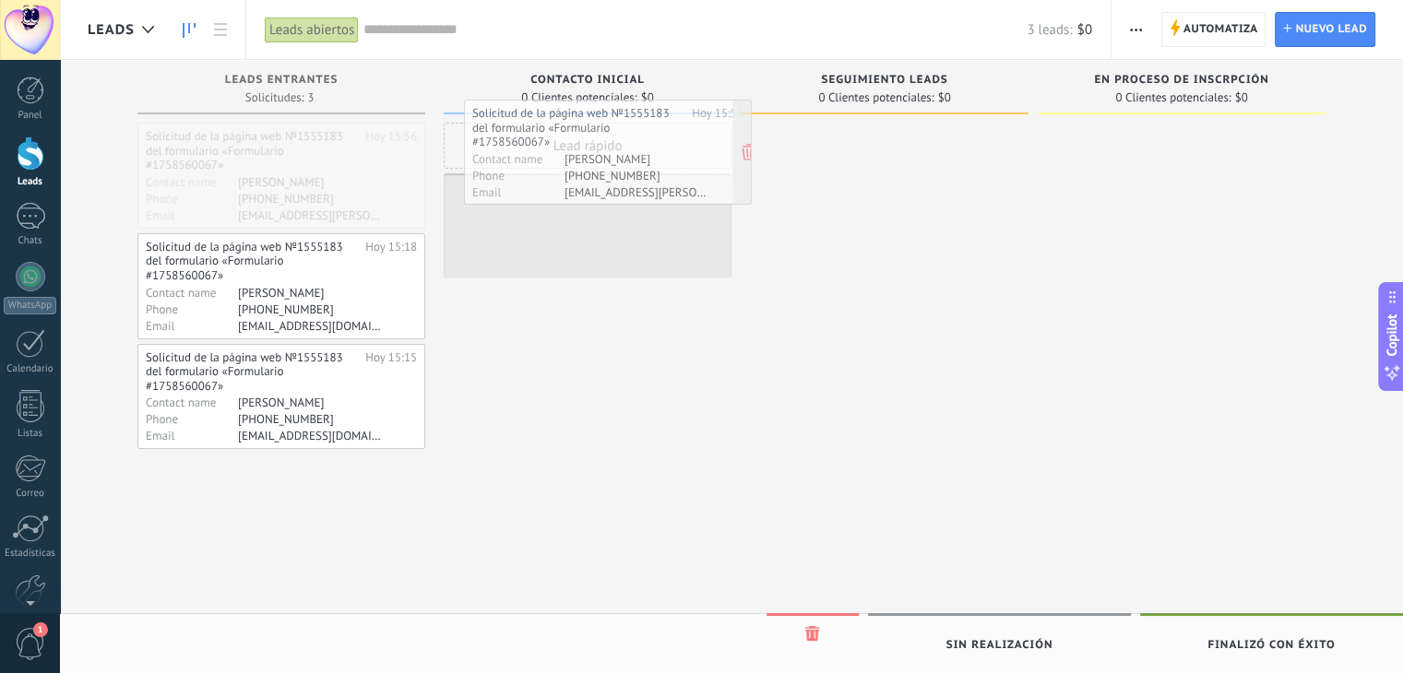
drag, startPoint x: 235, startPoint y: 161, endPoint x: 562, endPoint y: 137, distance: 327.4
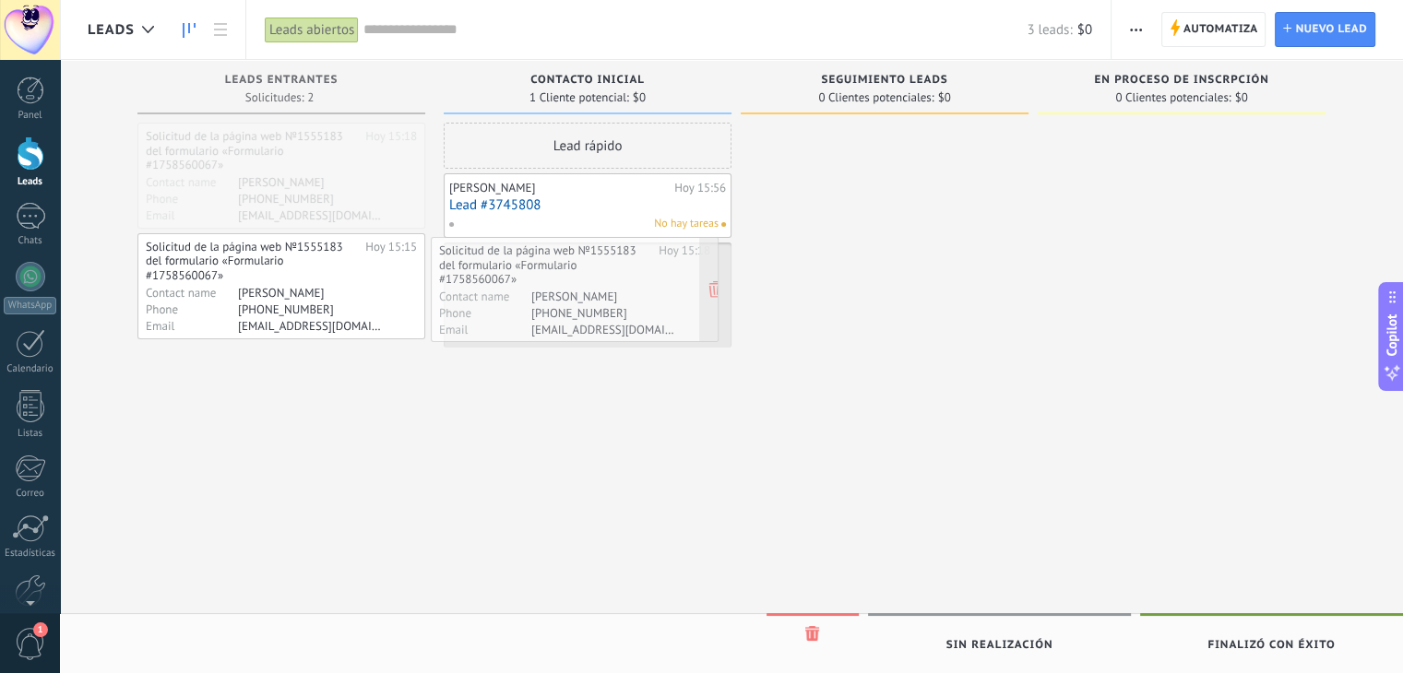
drag, startPoint x: 263, startPoint y: 157, endPoint x: 557, endPoint y: 270, distance: 315.4
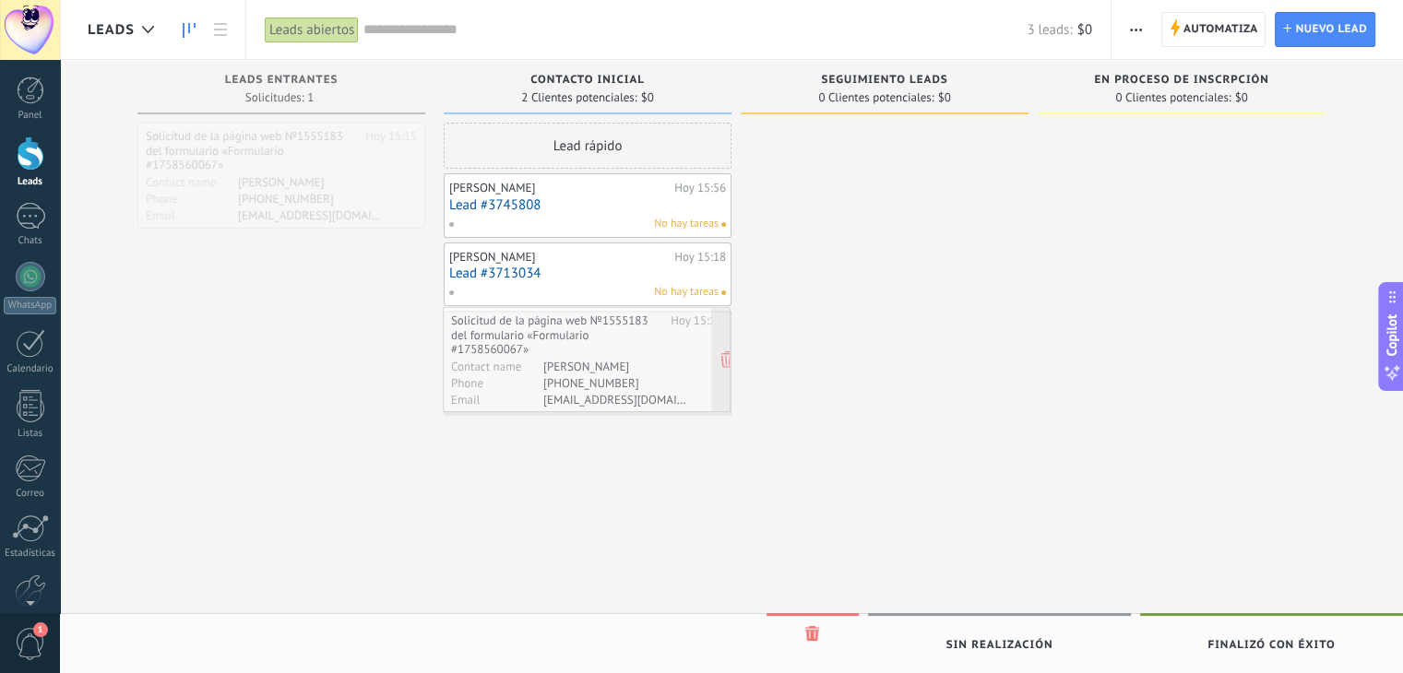
drag, startPoint x: 322, startPoint y: 160, endPoint x: 627, endPoint y: 344, distance: 356.8
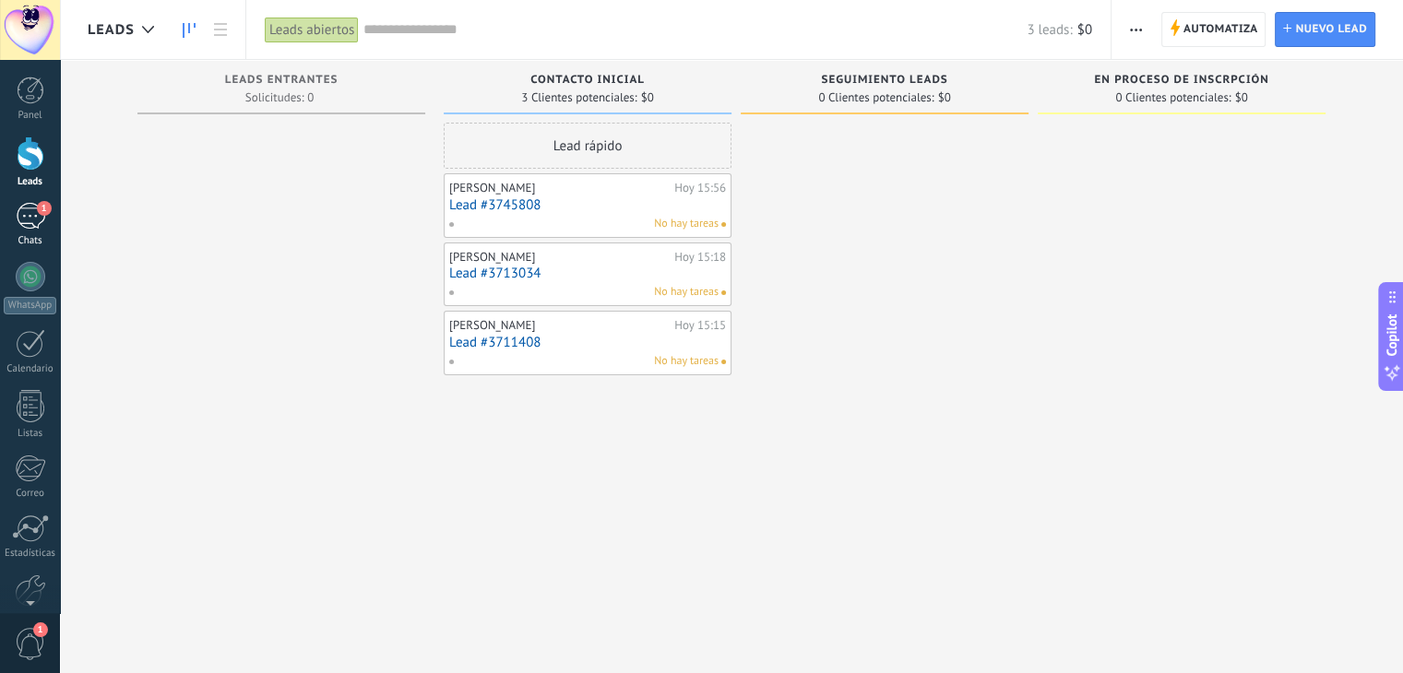
click at [29, 220] on div "1" at bounding box center [31, 216] width 30 height 27
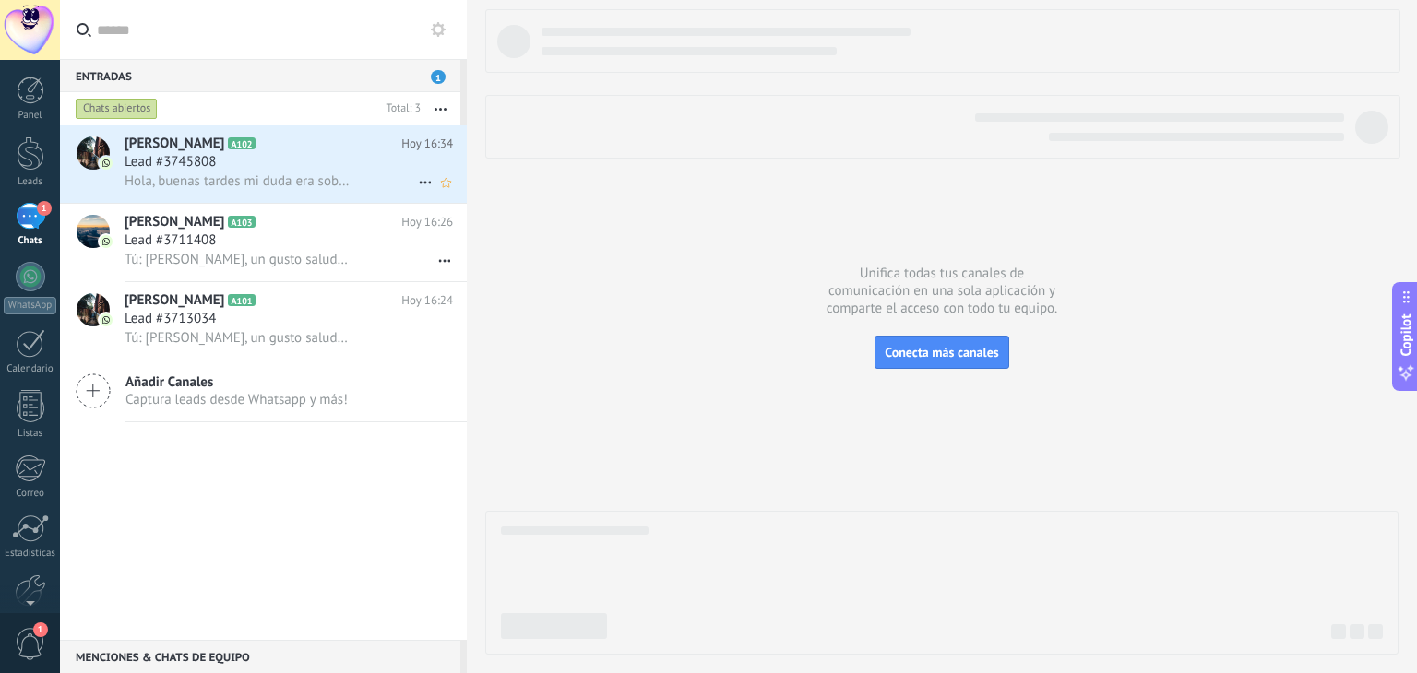
click at [230, 175] on span "Hola, buenas tardes mi duda era sobre el valor pero ya revisé, muchas gracias" at bounding box center [238, 182] width 227 height 18
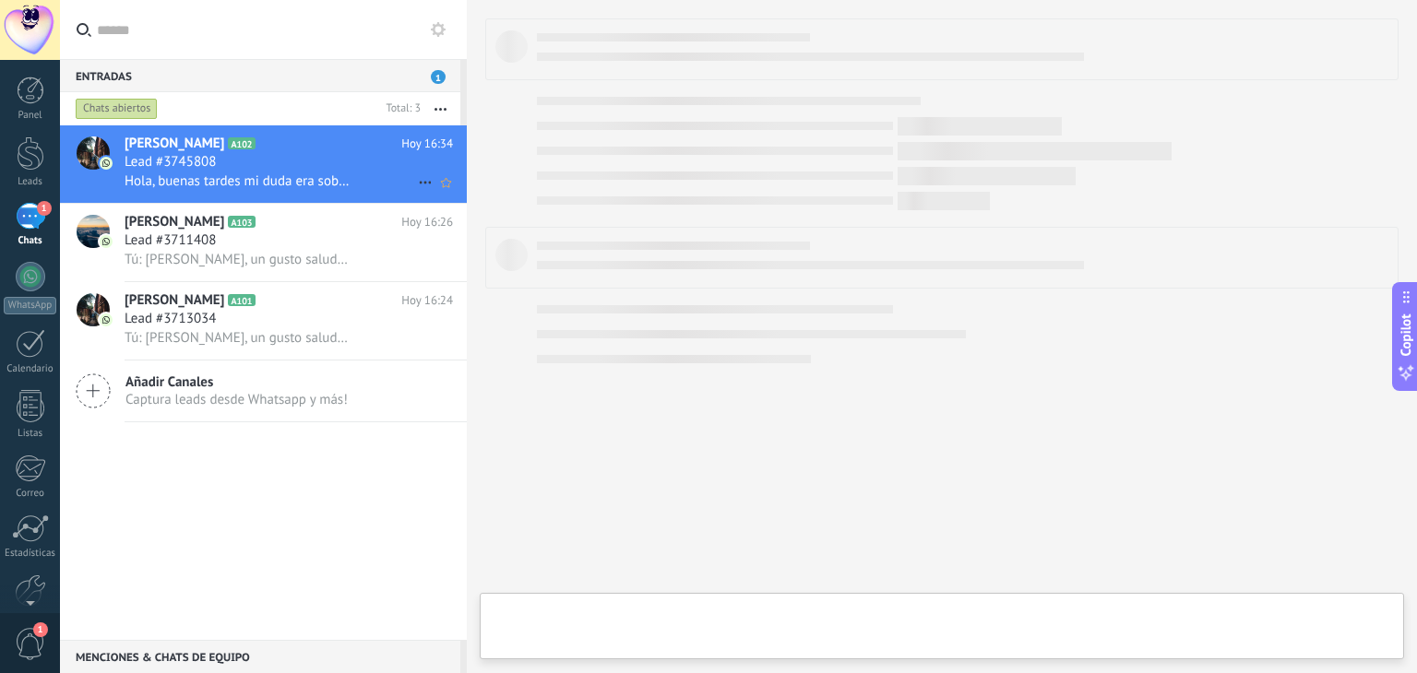
type textarea "**********"
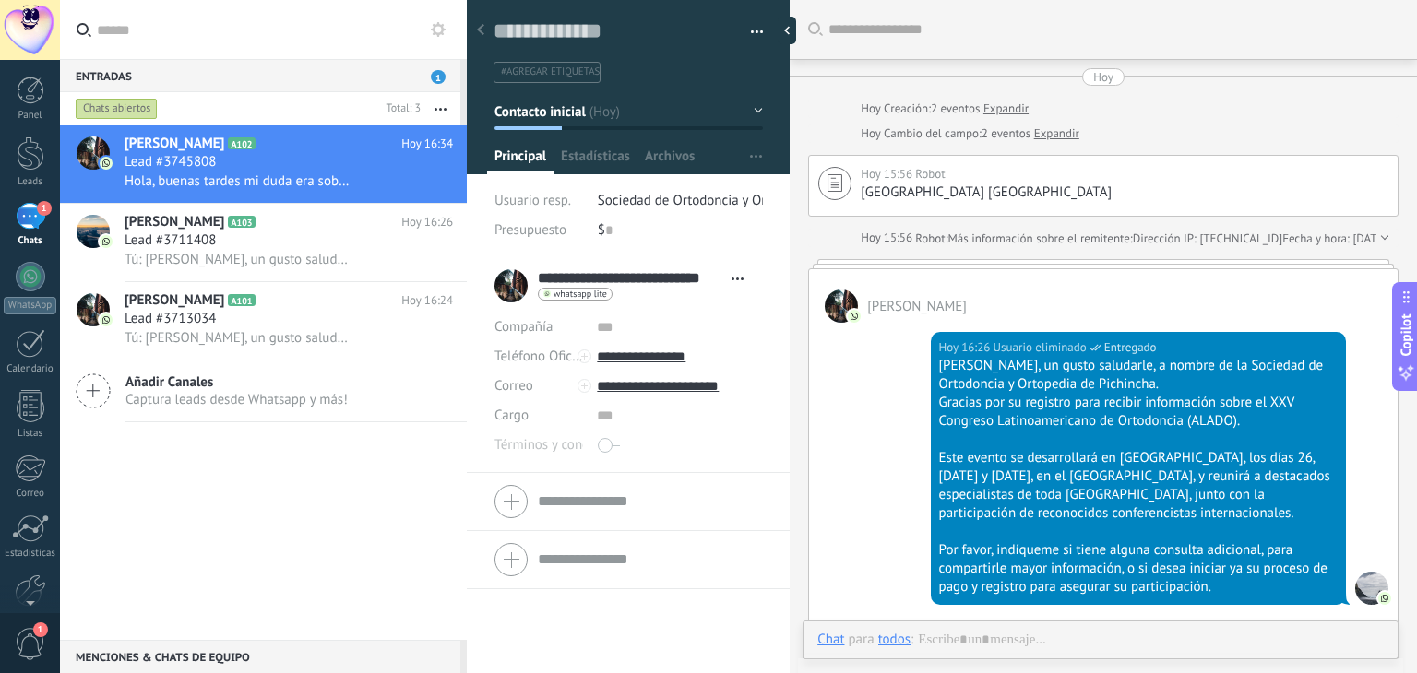
scroll to position [461, 0]
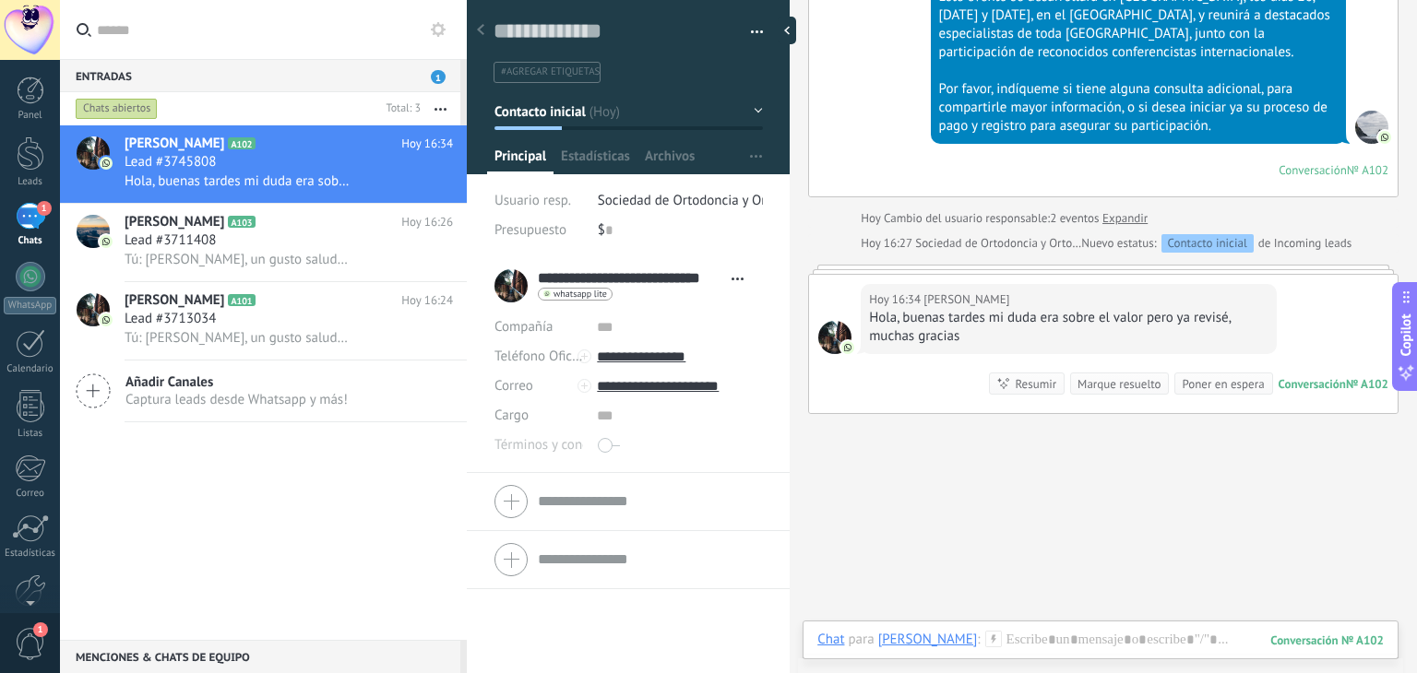
click at [753, 111] on button "Contacto inicial" at bounding box center [628, 111] width 268 height 33
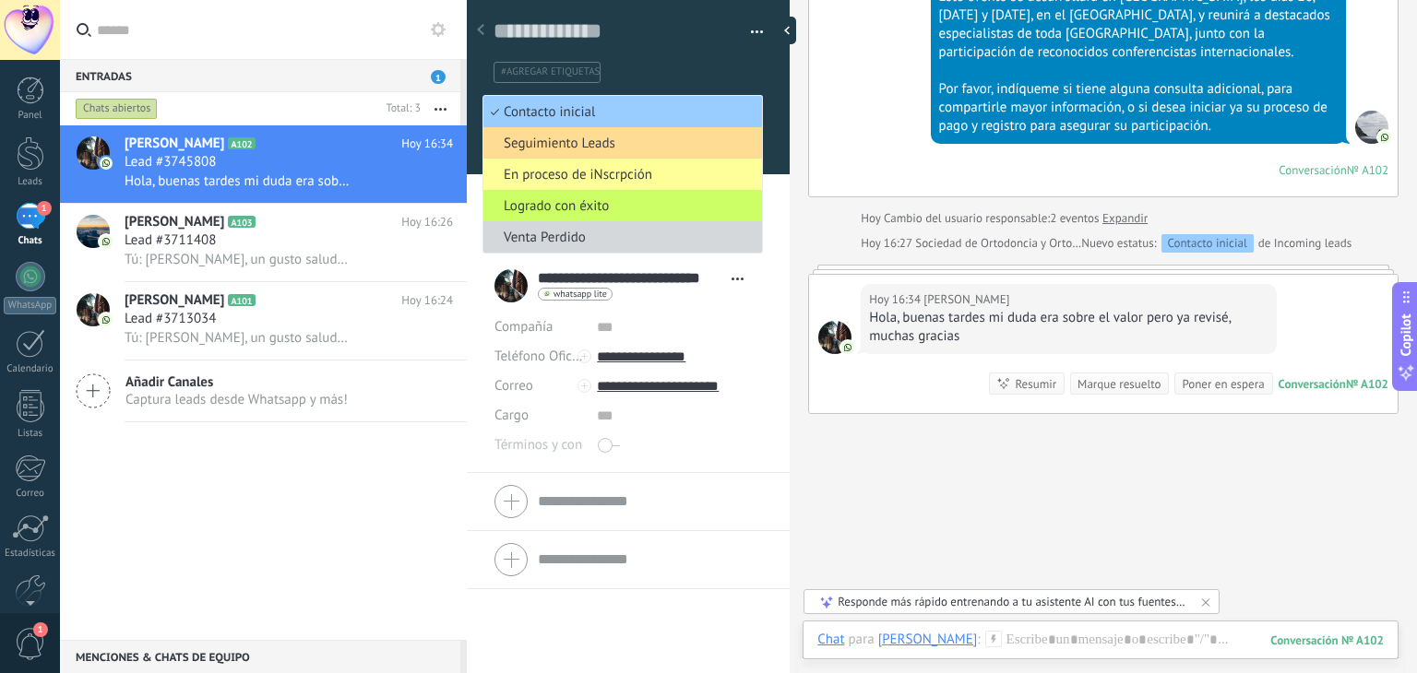
click at [601, 143] on span "Seguimiento Leads" at bounding box center [619, 144] width 273 height 18
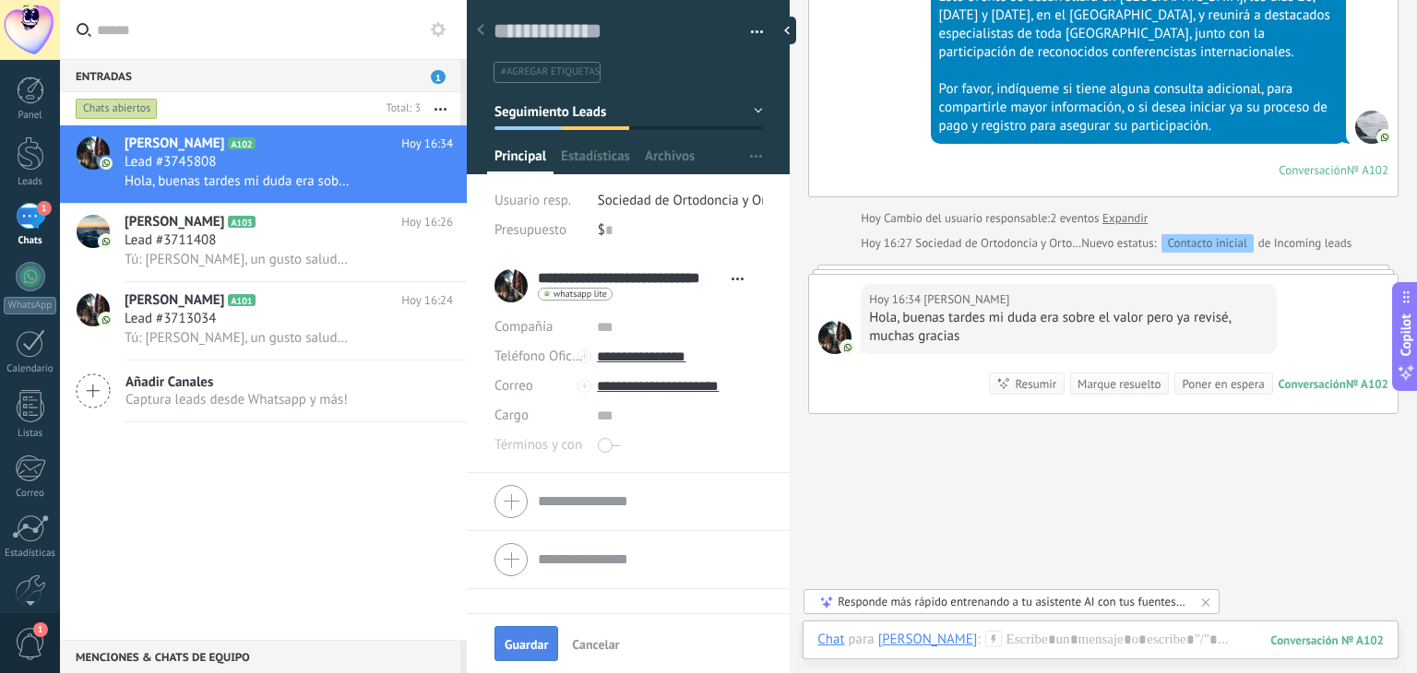
click at [530, 643] on span "Guardar" at bounding box center [526, 644] width 43 height 13
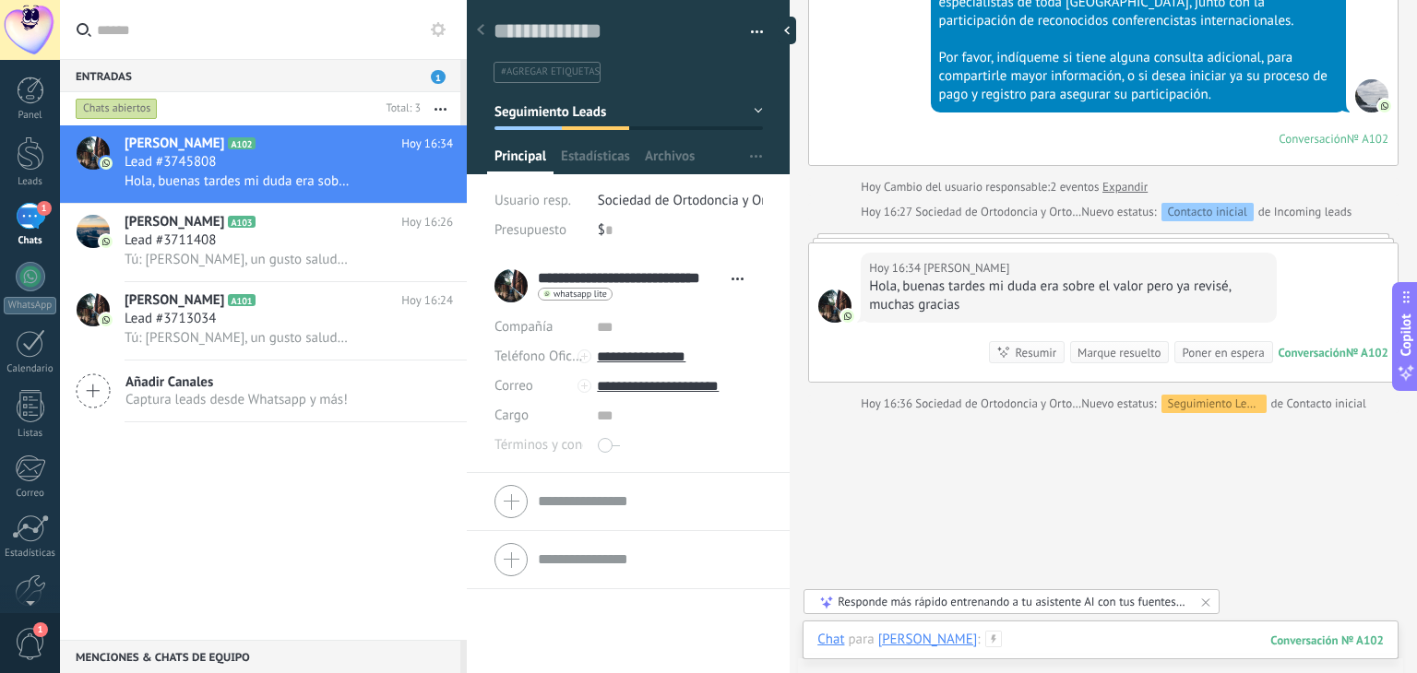
click at [1149, 643] on div at bounding box center [1100, 658] width 566 height 55
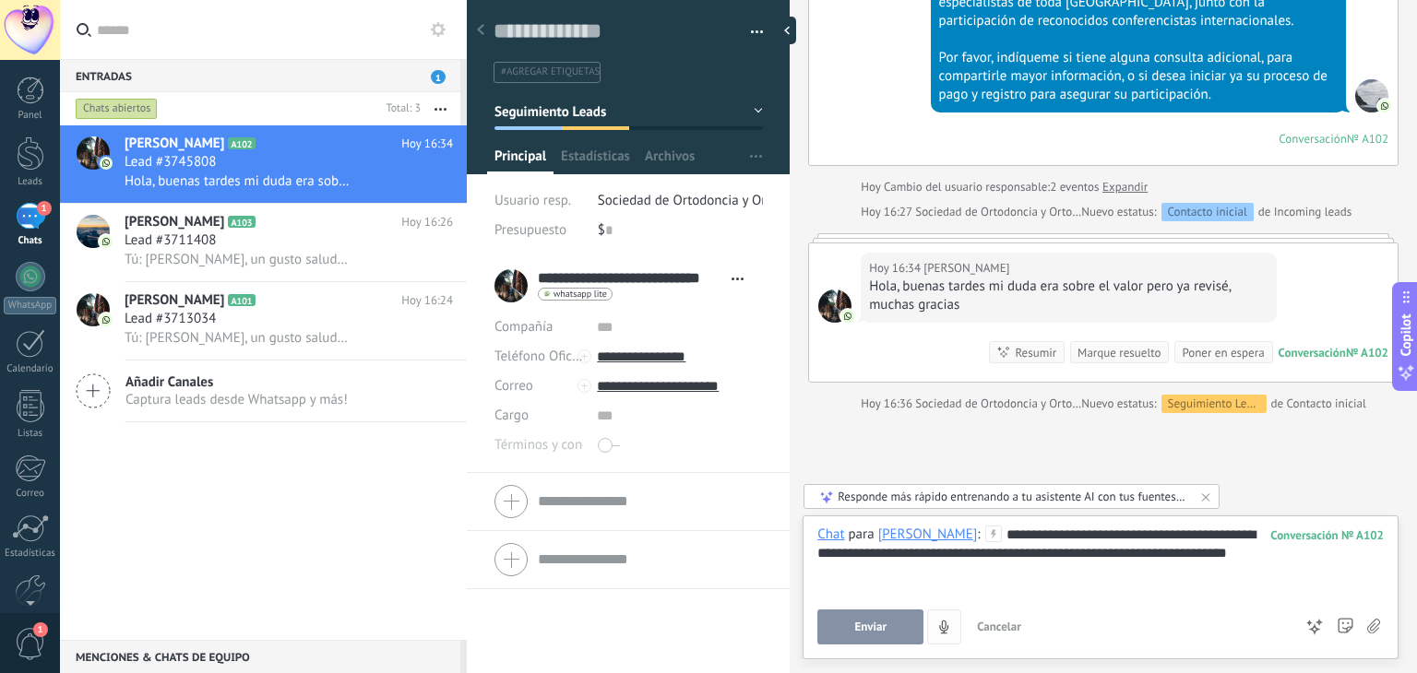
click at [878, 628] on span "Enviar" at bounding box center [870, 627] width 32 height 13
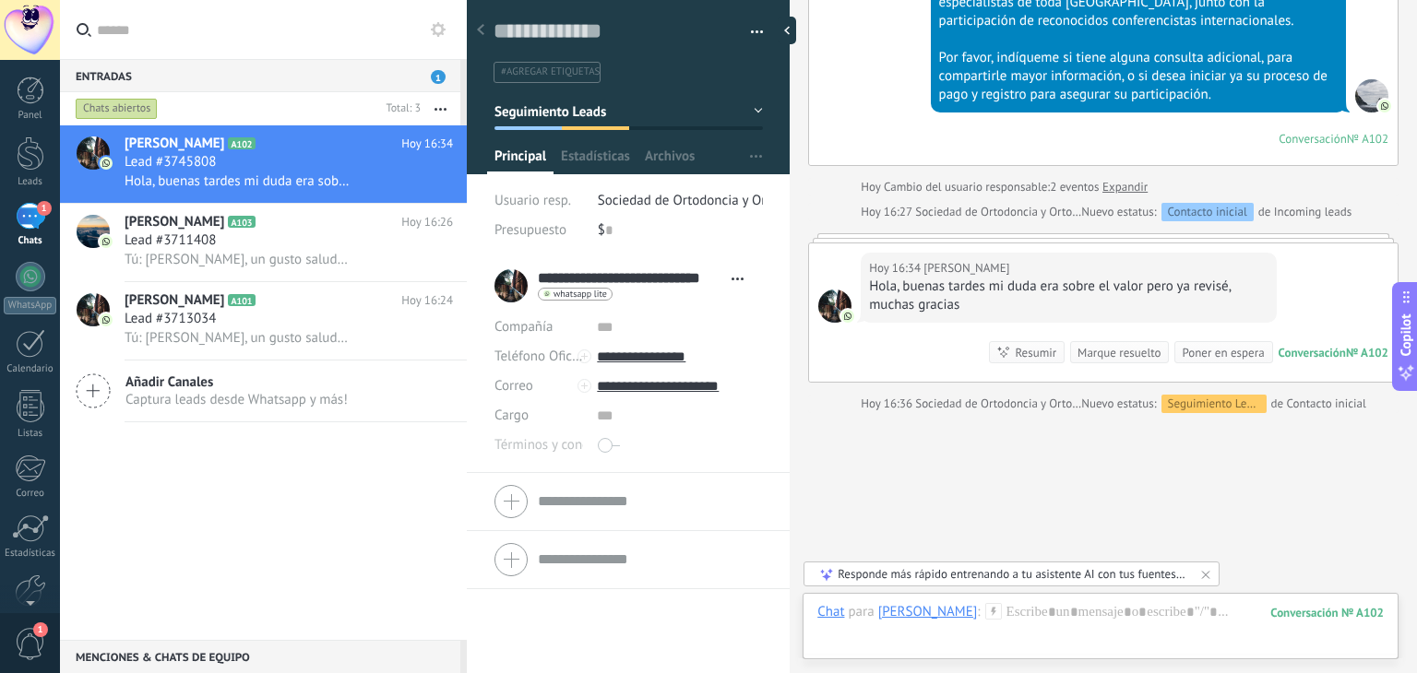
scroll to position [534, 0]
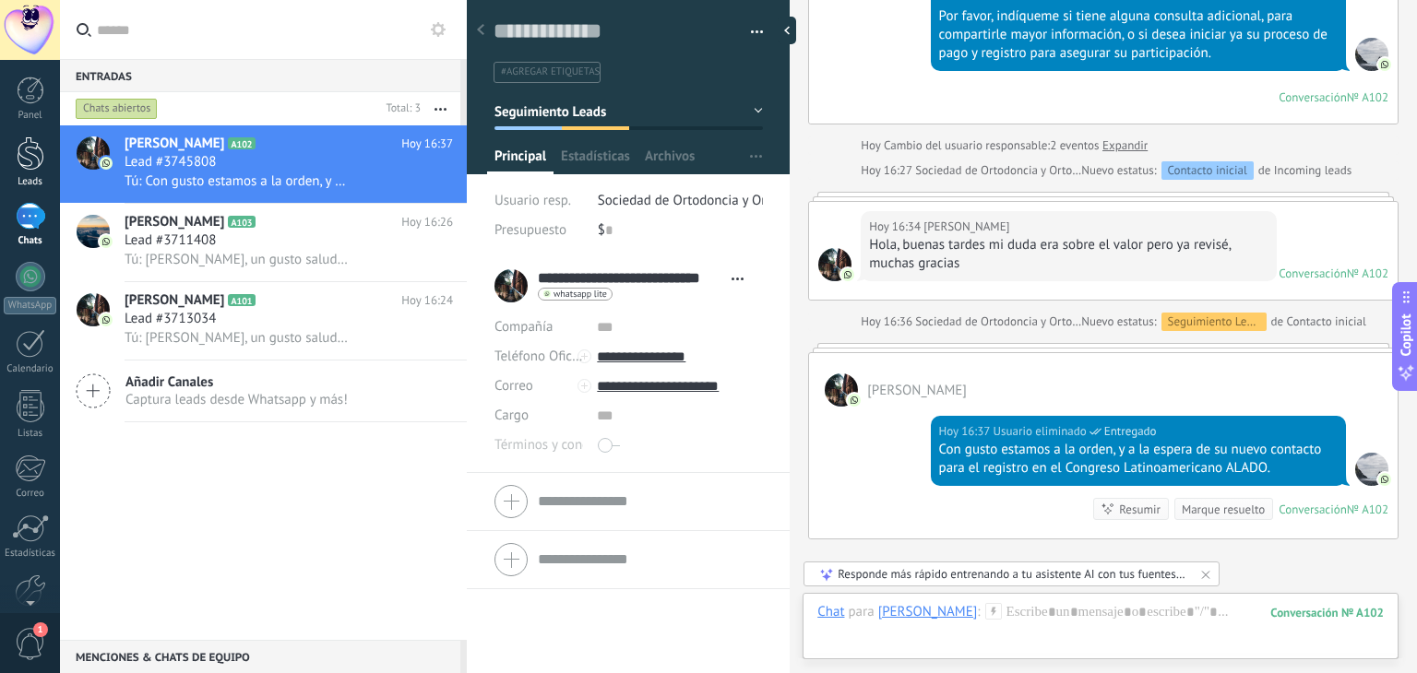
click at [39, 167] on div at bounding box center [31, 154] width 28 height 34
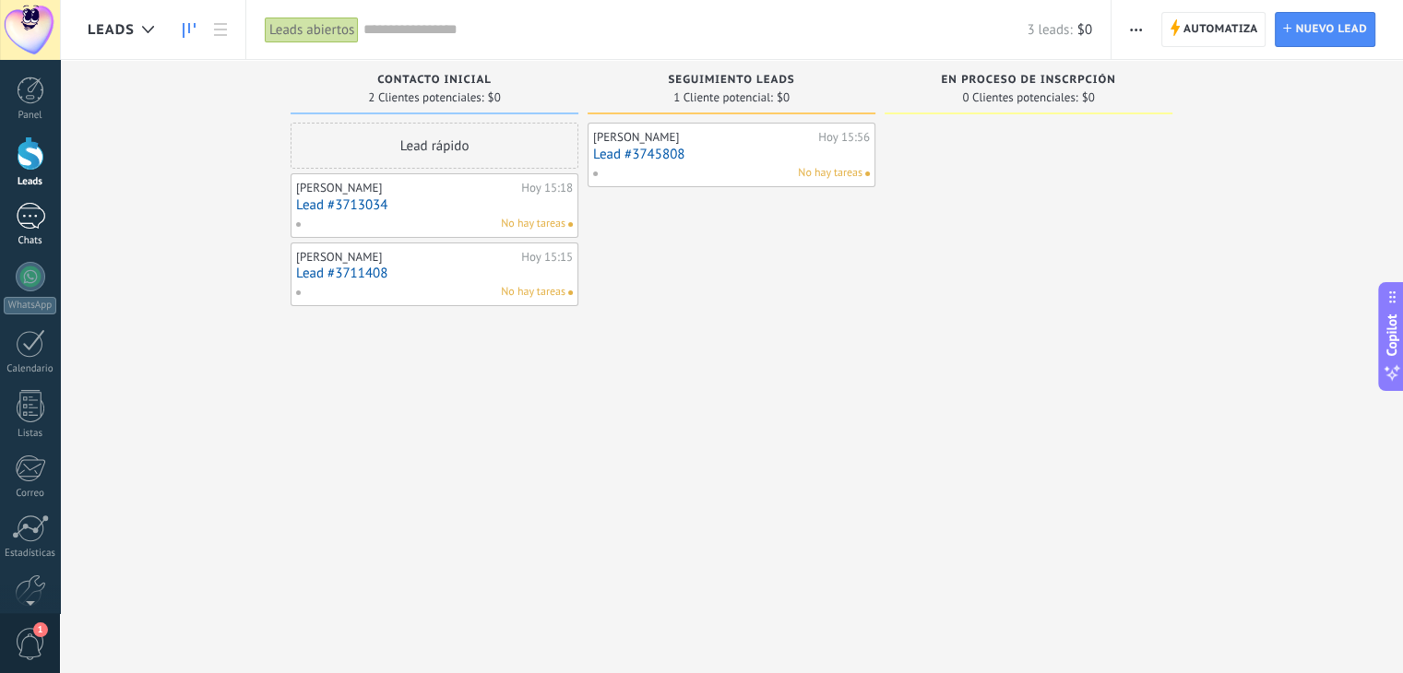
click at [31, 226] on div "1" at bounding box center [31, 216] width 30 height 27
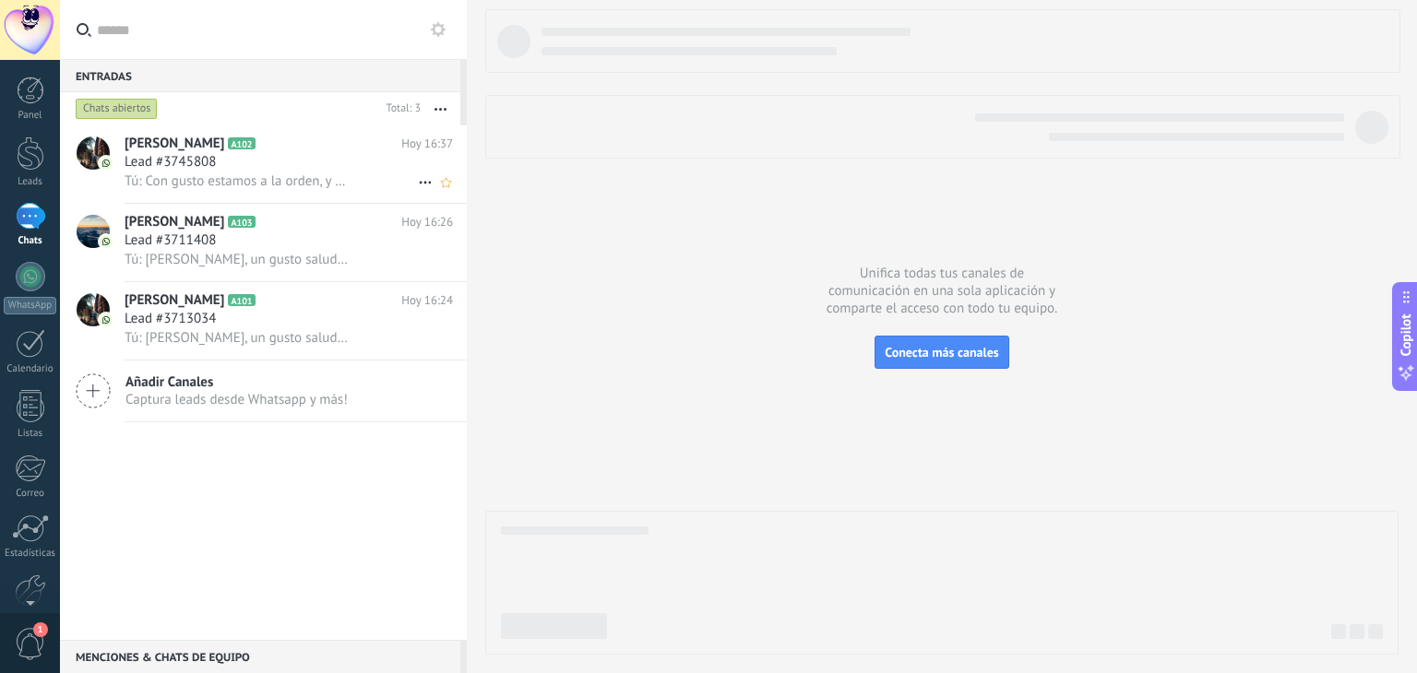
click at [313, 164] on div "Lead #3745808" at bounding box center [289, 162] width 328 height 18
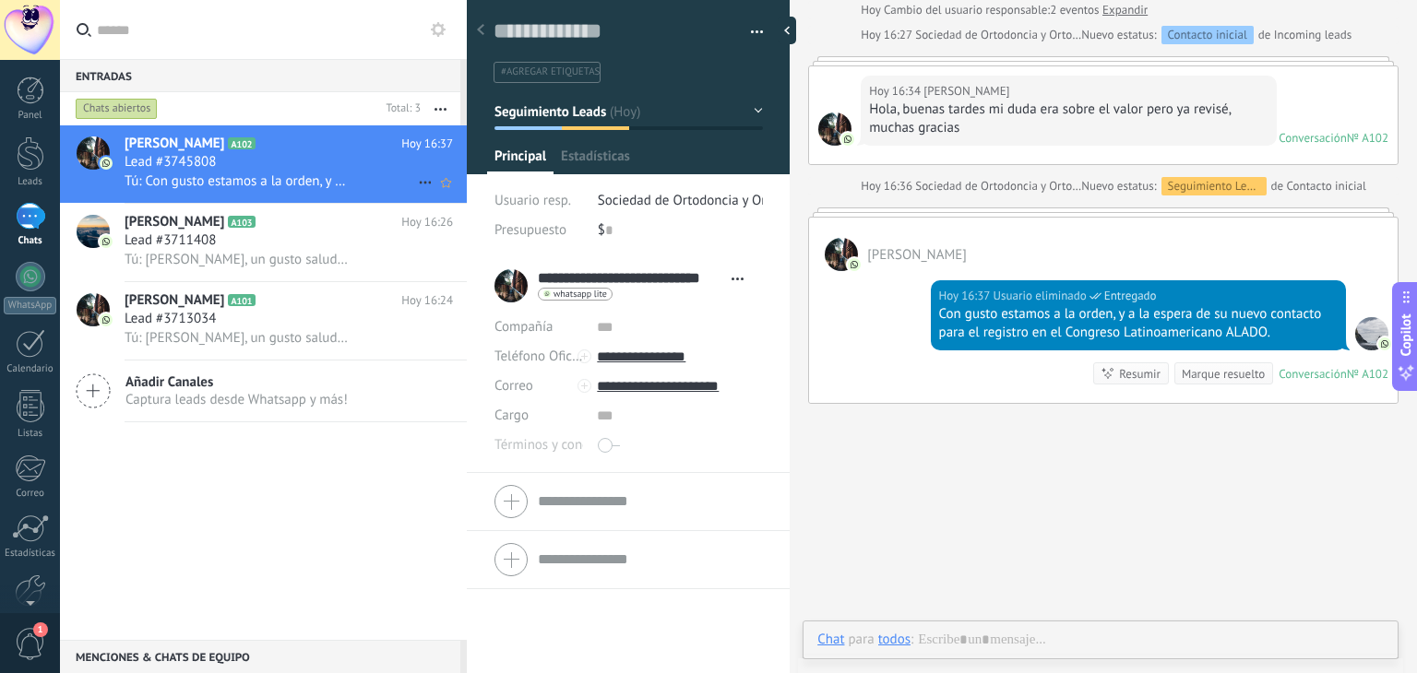
scroll to position [27, 0]
click at [443, 109] on icon "button" at bounding box center [440, 109] width 12 height 3
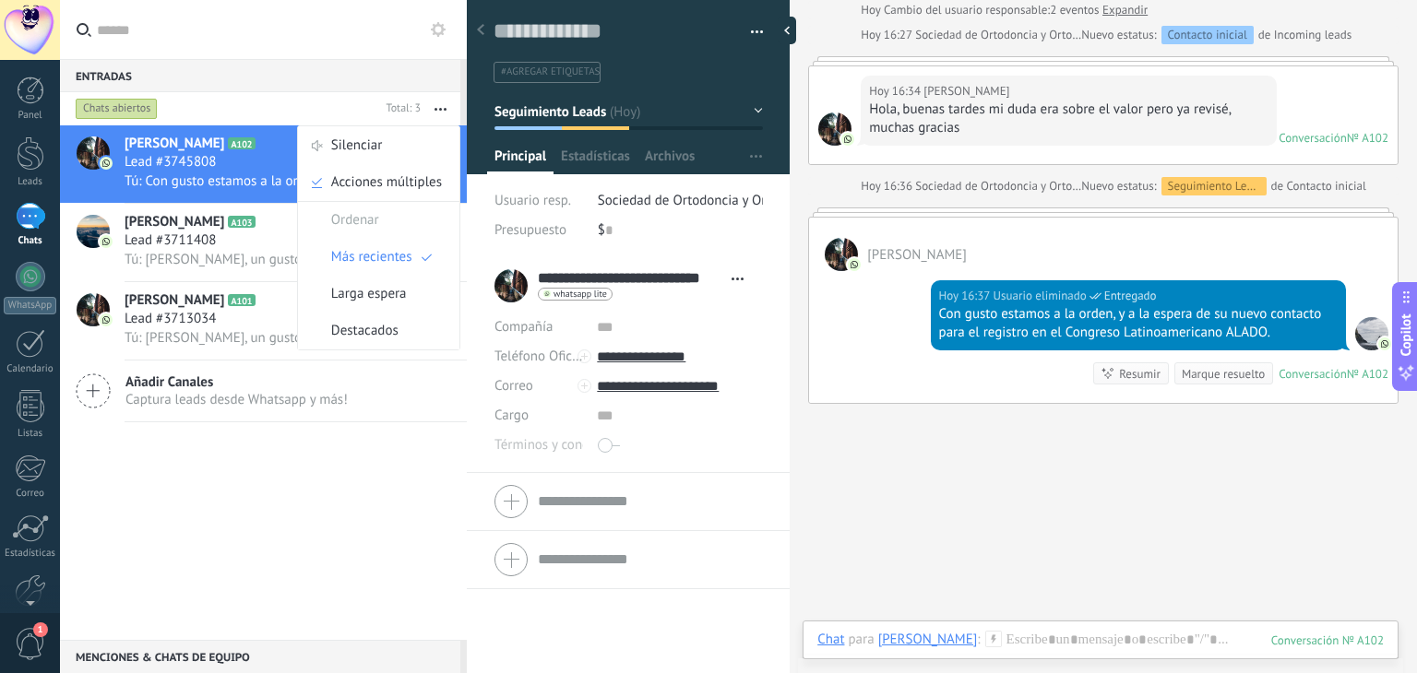
click at [320, 46] on input "text" at bounding box center [274, 29] width 355 height 59
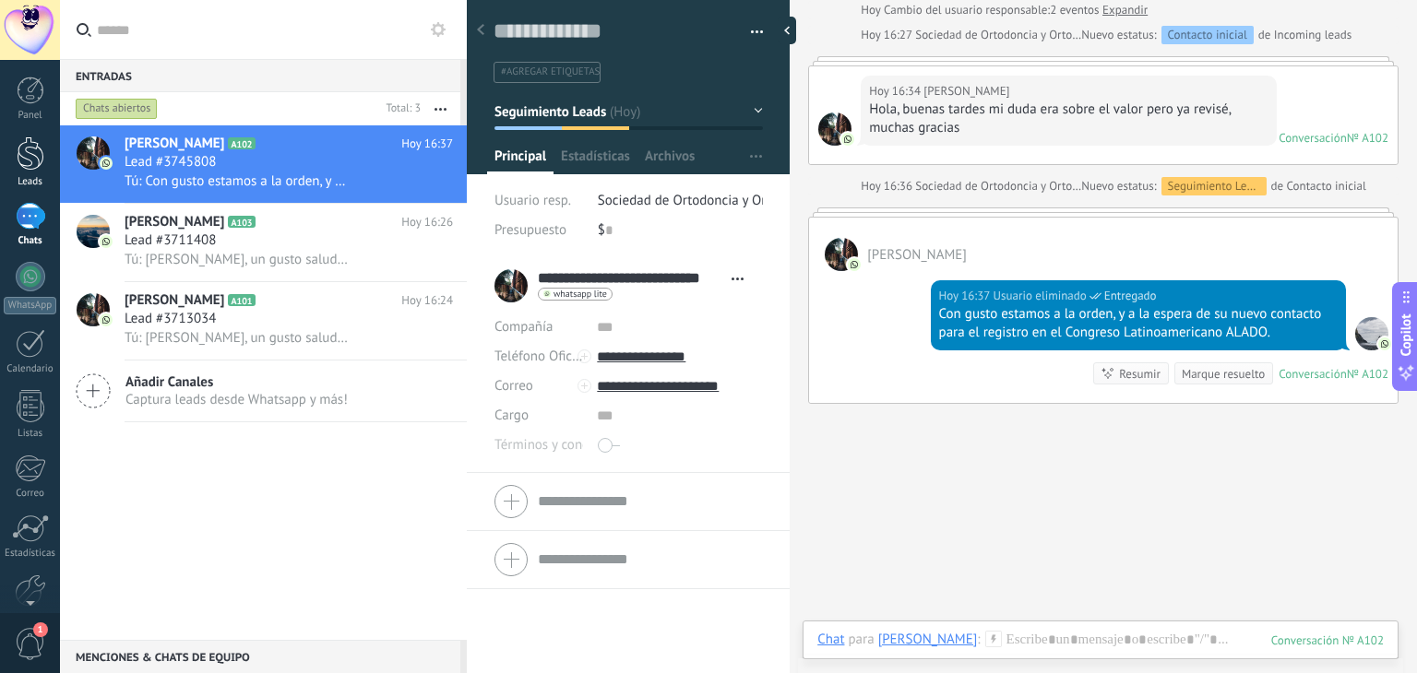
click at [33, 153] on div at bounding box center [31, 154] width 28 height 34
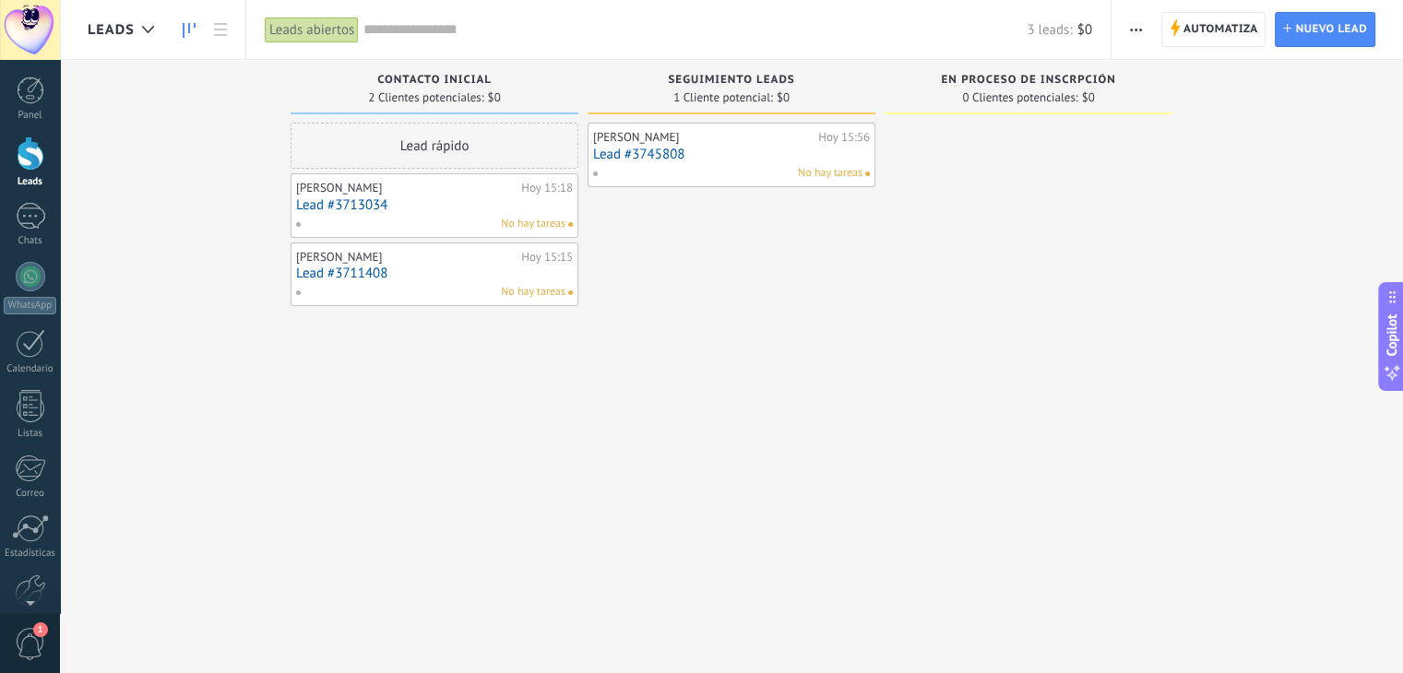
click at [664, 149] on link "Lead #3745808" at bounding box center [731, 155] width 277 height 16
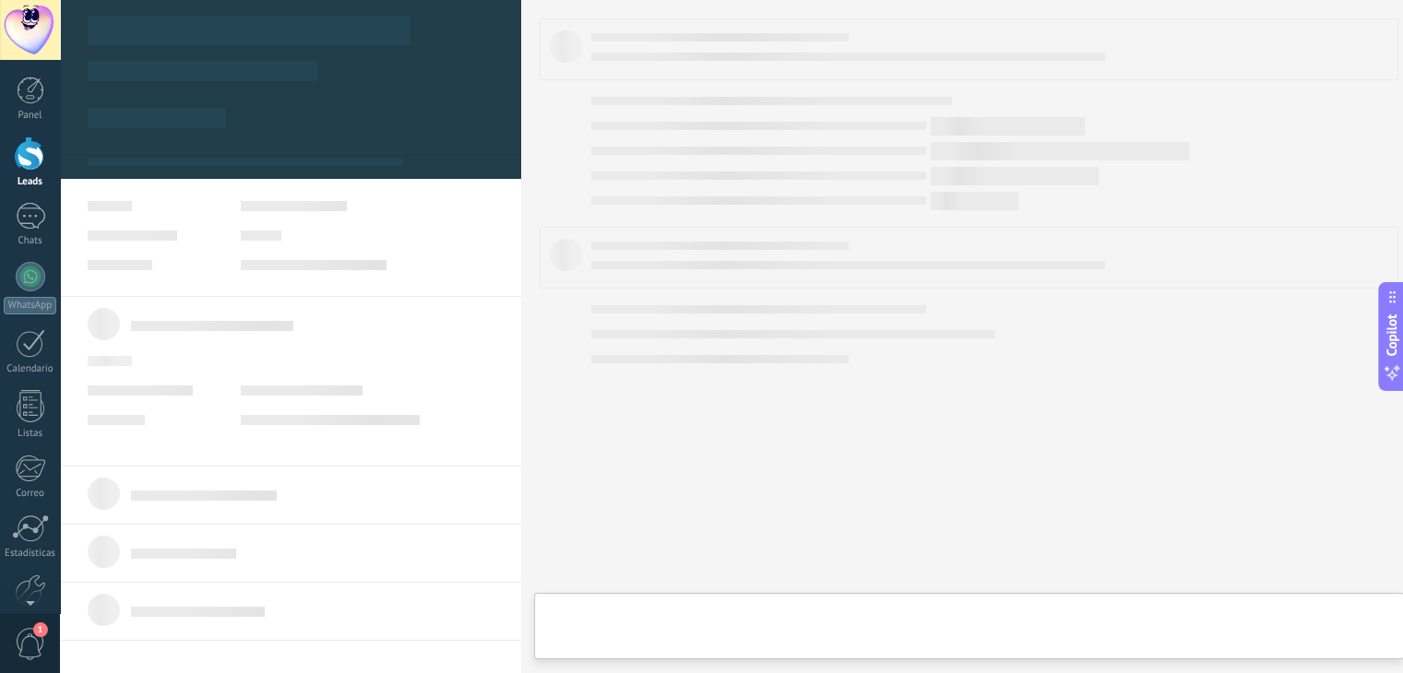
click at [664, 149] on body ".abccls-1,.abccls-2{fill-rule:evenodd}.abccls-2{fill:#fff} .abfcls-1{fill:none}…" at bounding box center [701, 336] width 1403 height 673
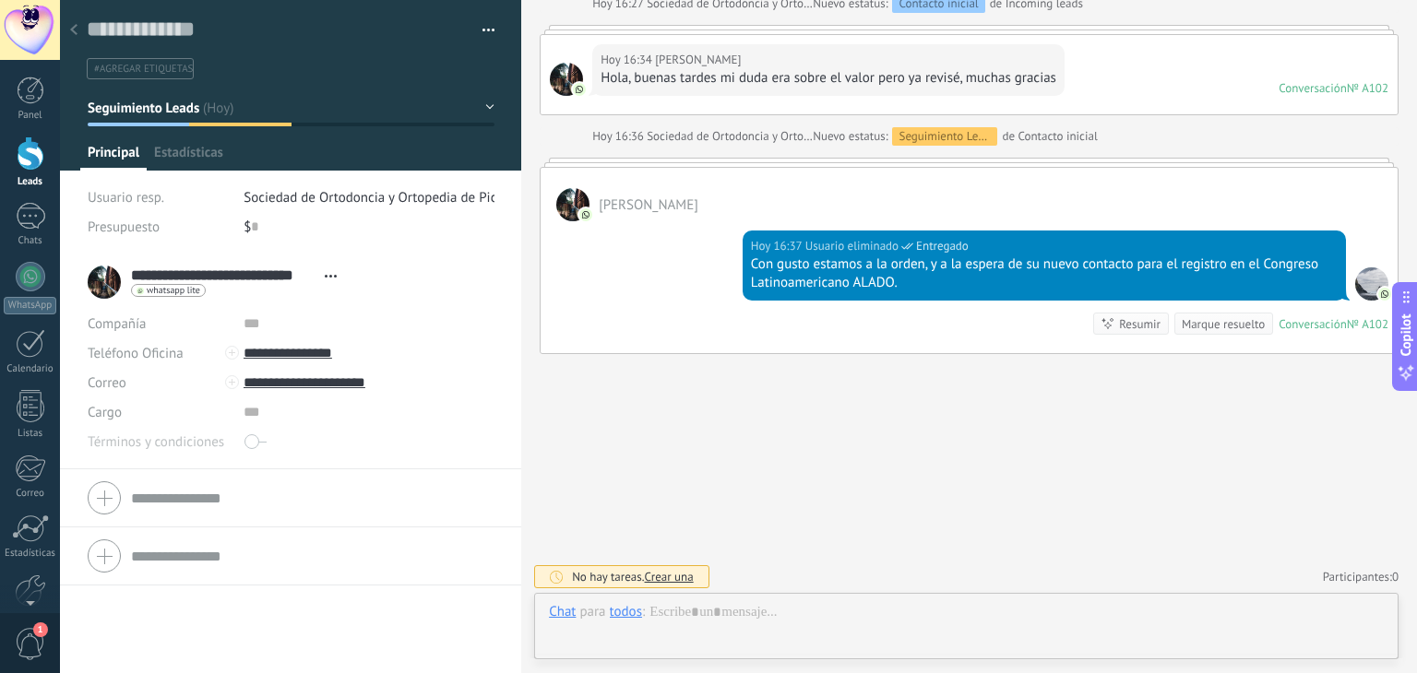
scroll to position [27, 0]
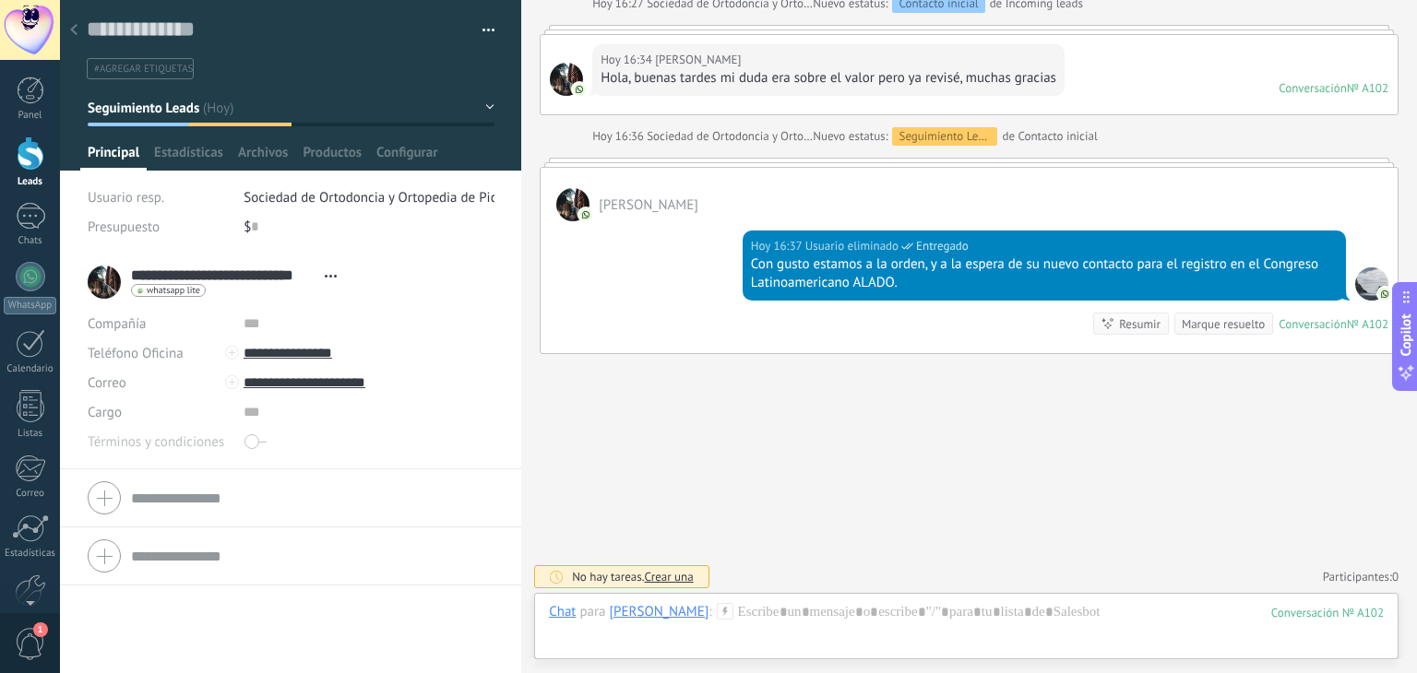
click at [1050, 27] on div at bounding box center [969, 29] width 859 height 9
click at [26, 160] on div at bounding box center [31, 154] width 28 height 34
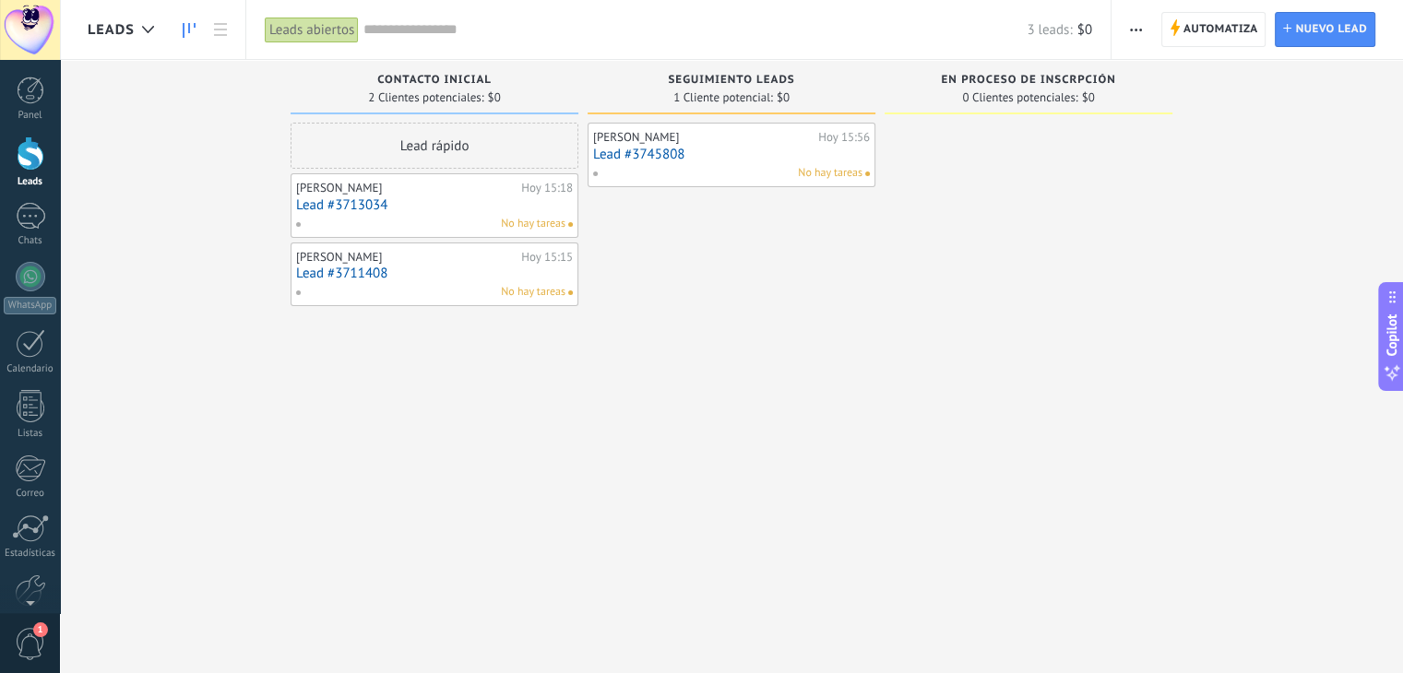
click at [376, 203] on link "Lead #3713034" at bounding box center [434, 205] width 277 height 16
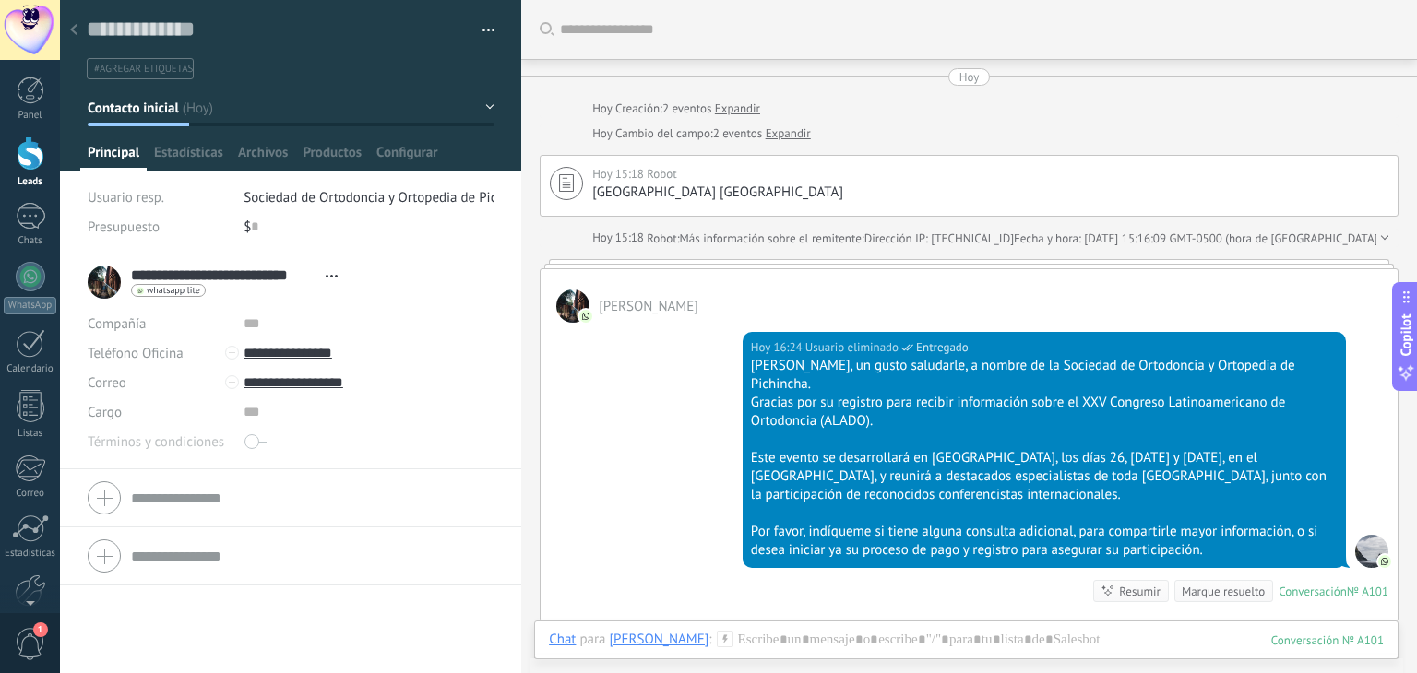
click at [742, 112] on link "Expandir" at bounding box center [737, 109] width 45 height 18
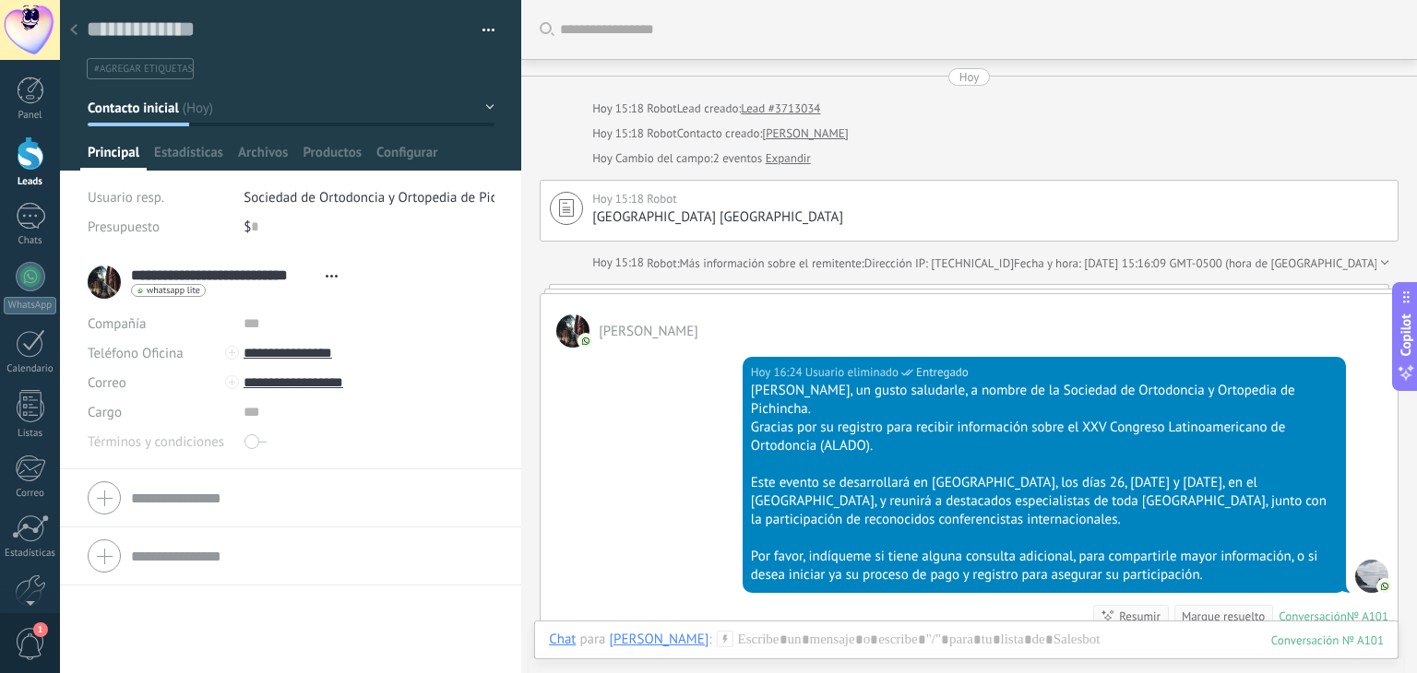
scroll to position [83, 0]
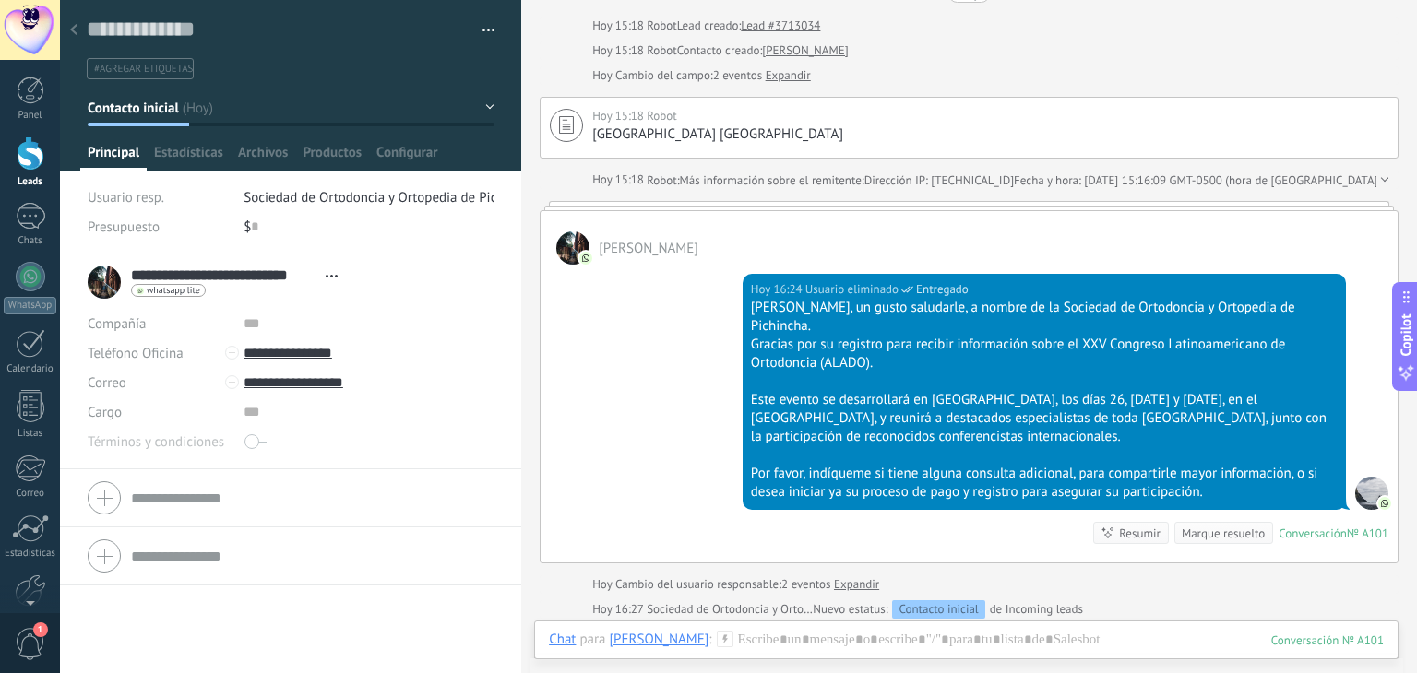
click at [801, 76] on link "Expandir" at bounding box center [788, 75] width 45 height 18
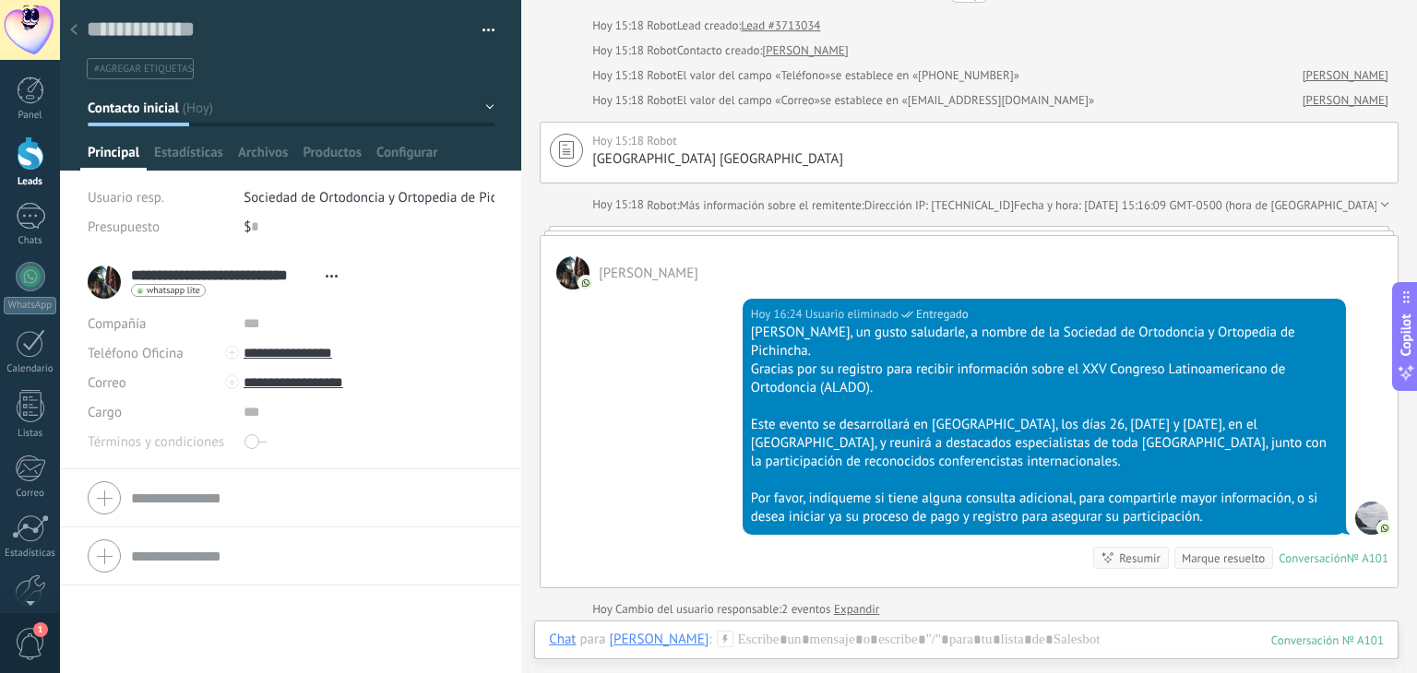
scroll to position [168, 0]
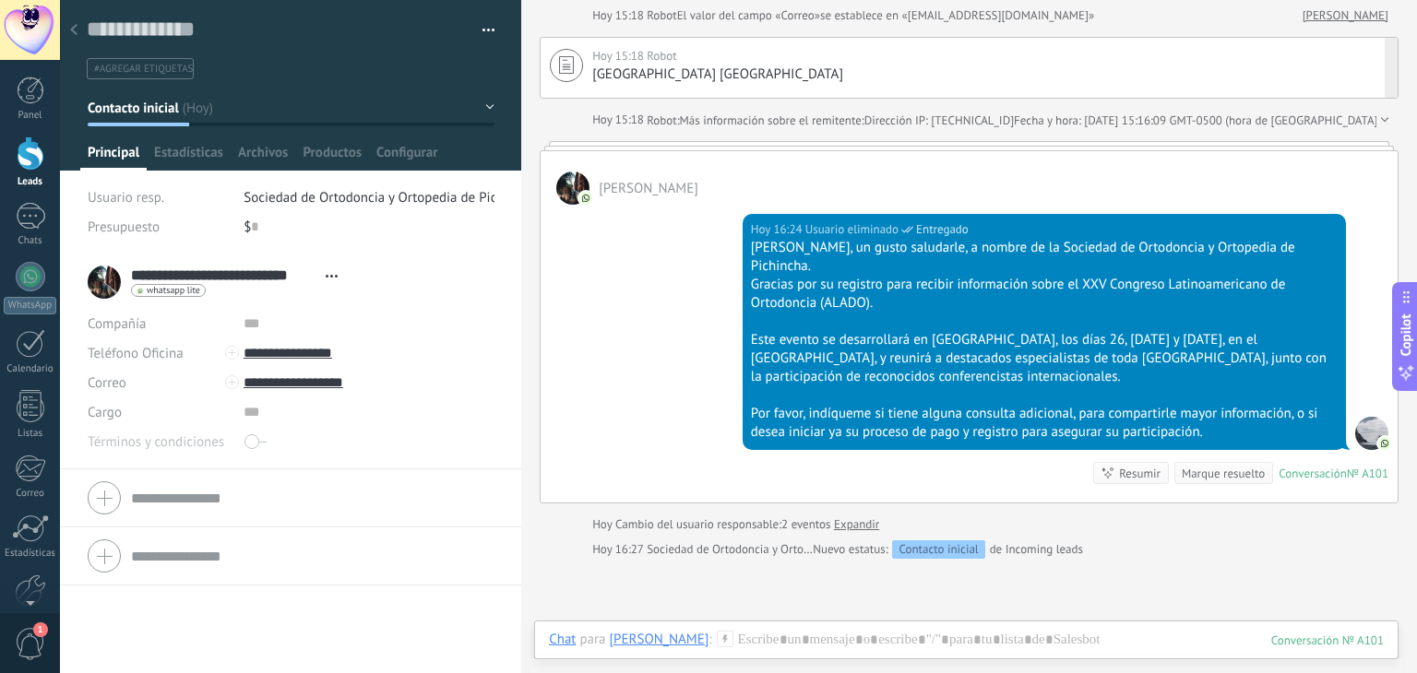
click at [565, 62] on icon at bounding box center [566, 65] width 15 height 18
type textarea "**********"
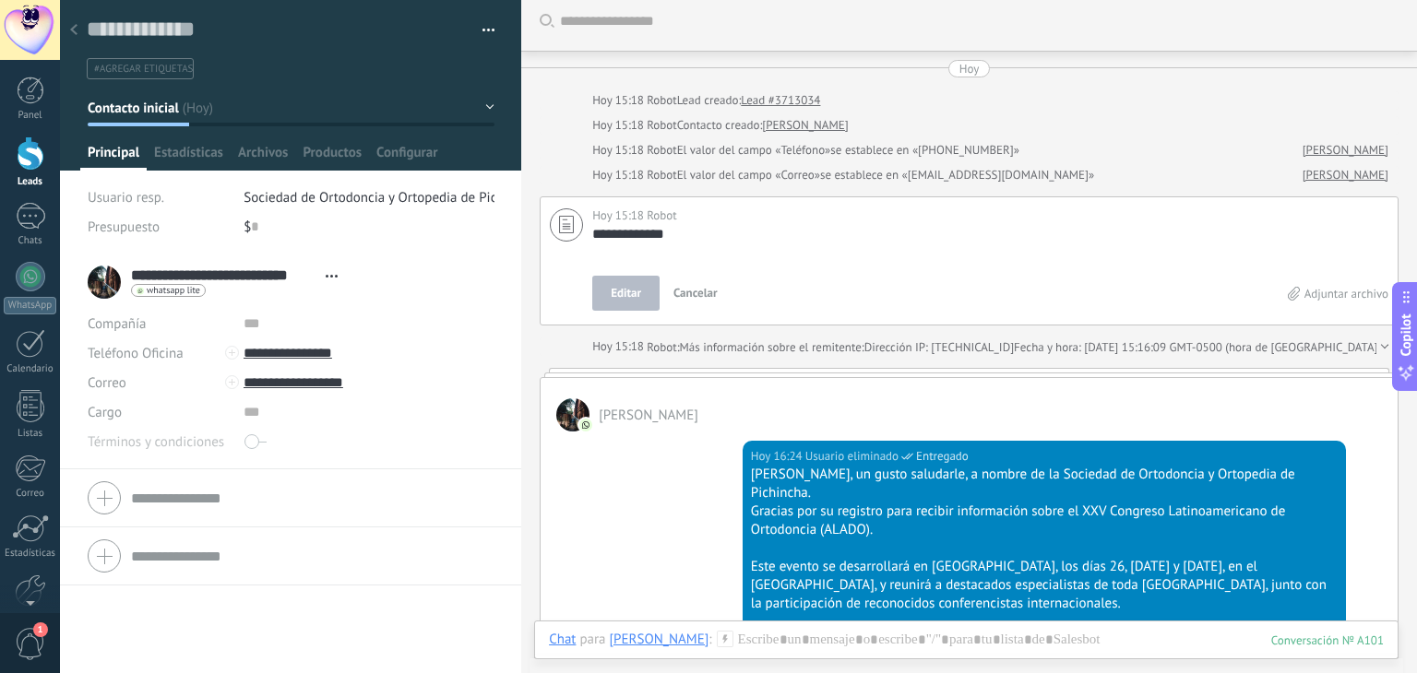
scroll to position [0, 0]
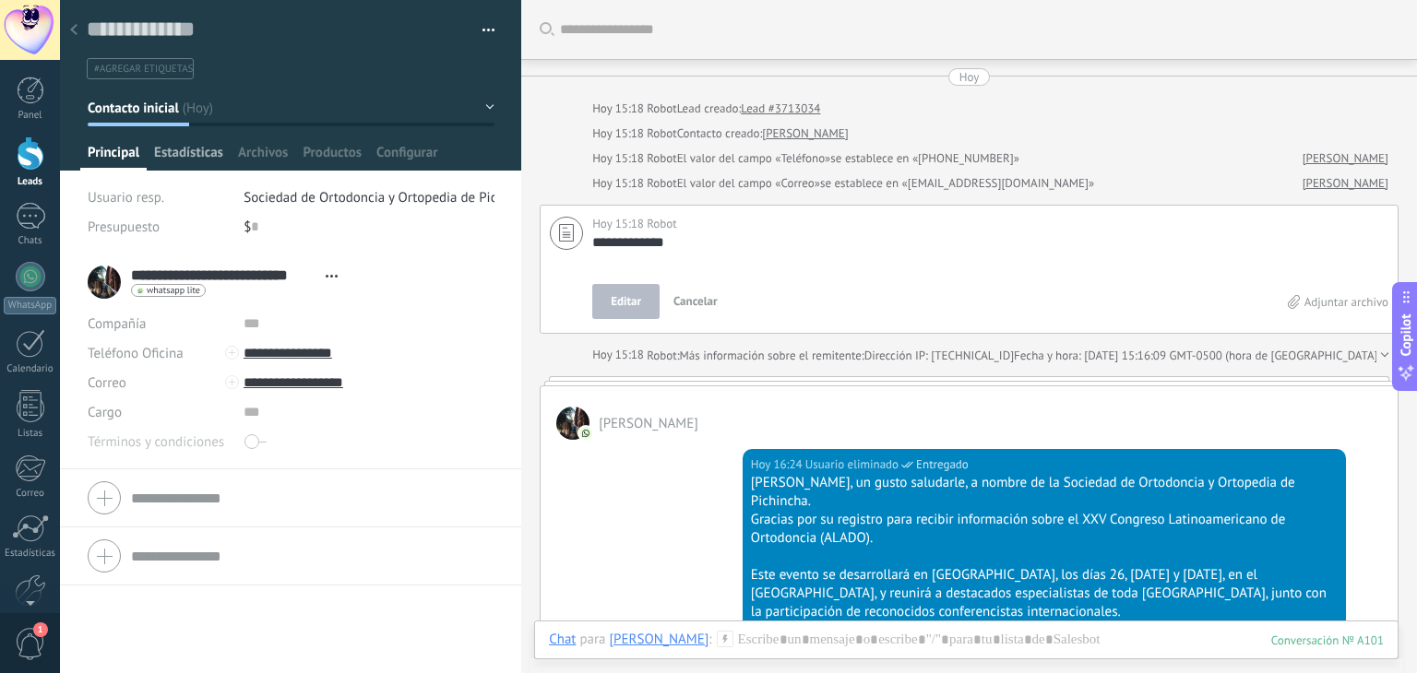
click at [199, 154] on span "Estadísticas" at bounding box center [188, 157] width 69 height 27
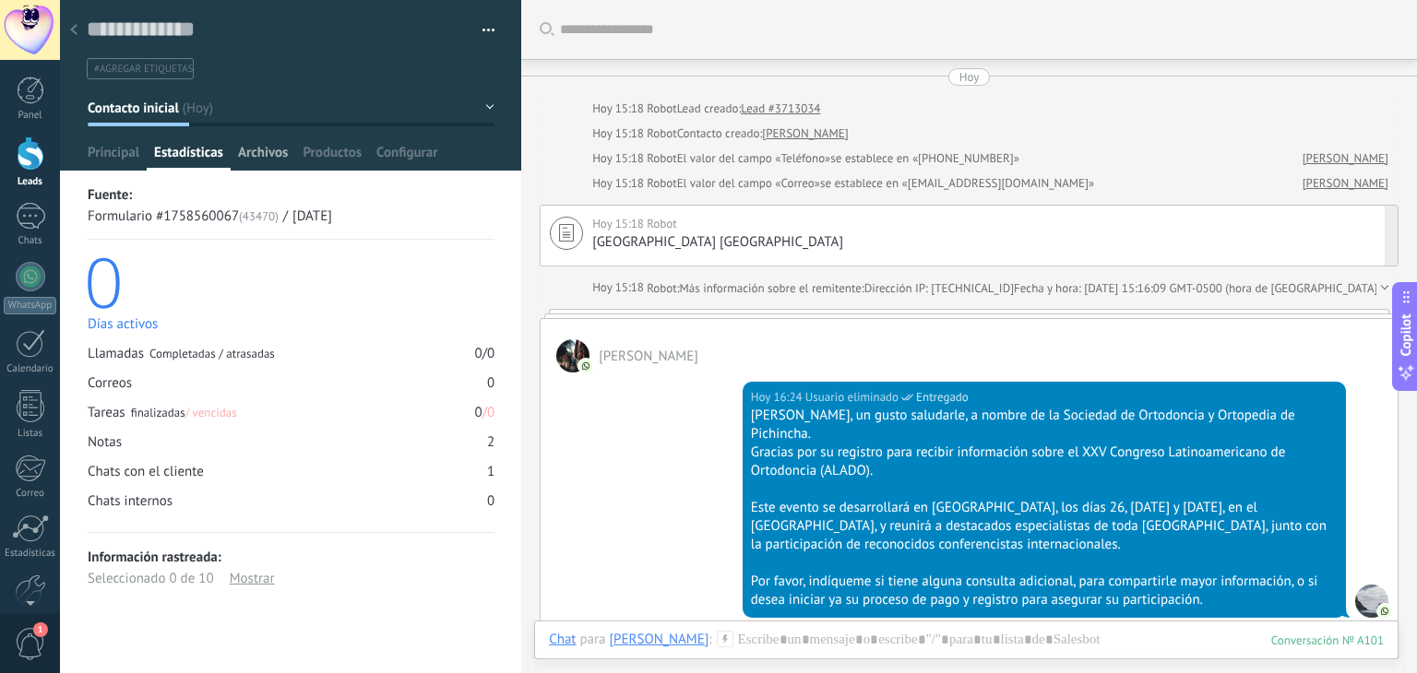
click at [273, 152] on span "Archivos" at bounding box center [263, 157] width 50 height 27
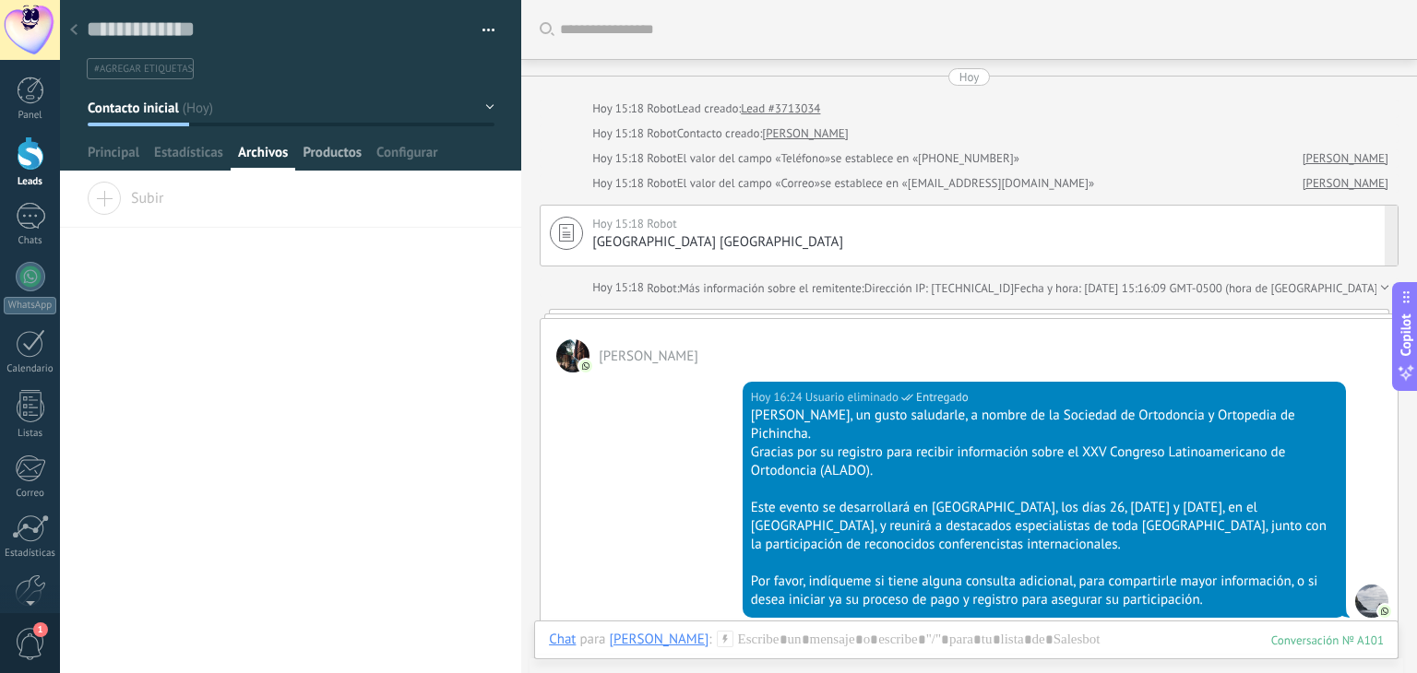
click at [348, 157] on span "Productos" at bounding box center [332, 157] width 59 height 27
click at [423, 159] on span "Configurar" at bounding box center [406, 157] width 61 height 27
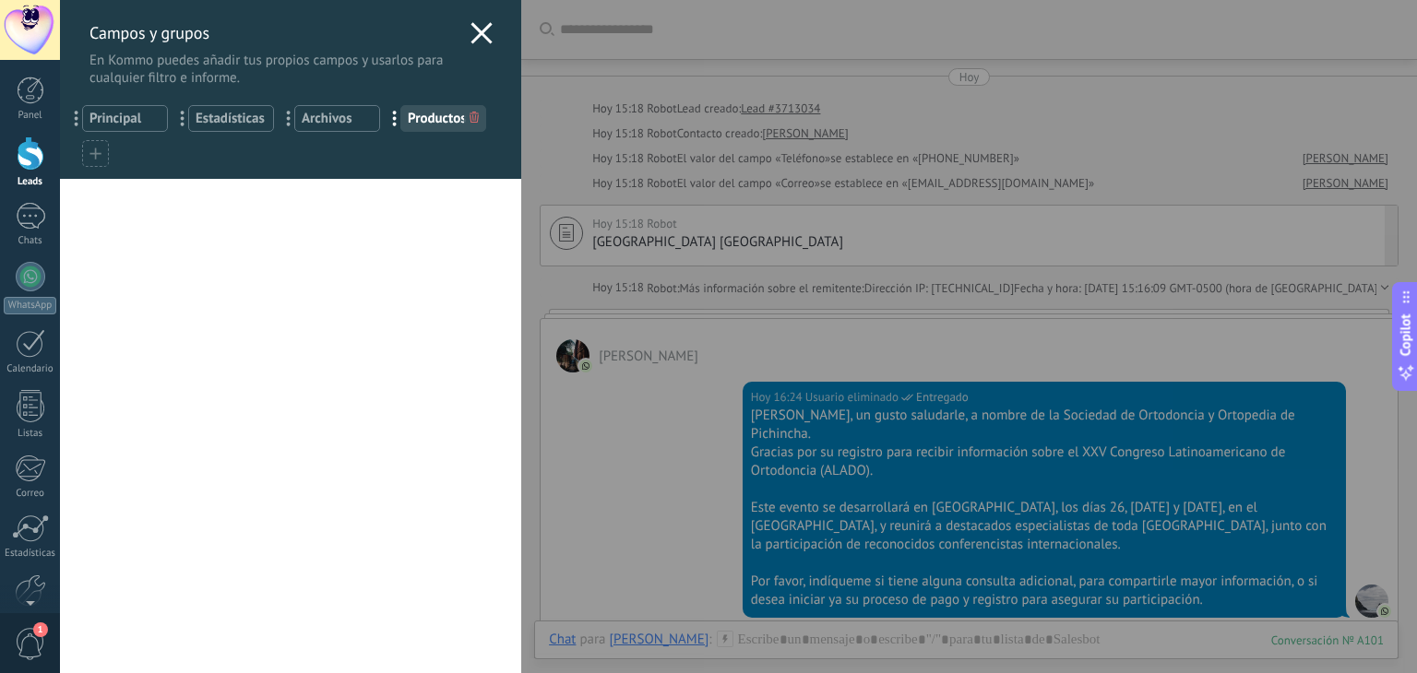
click at [480, 34] on icon at bounding box center [481, 33] width 22 height 22
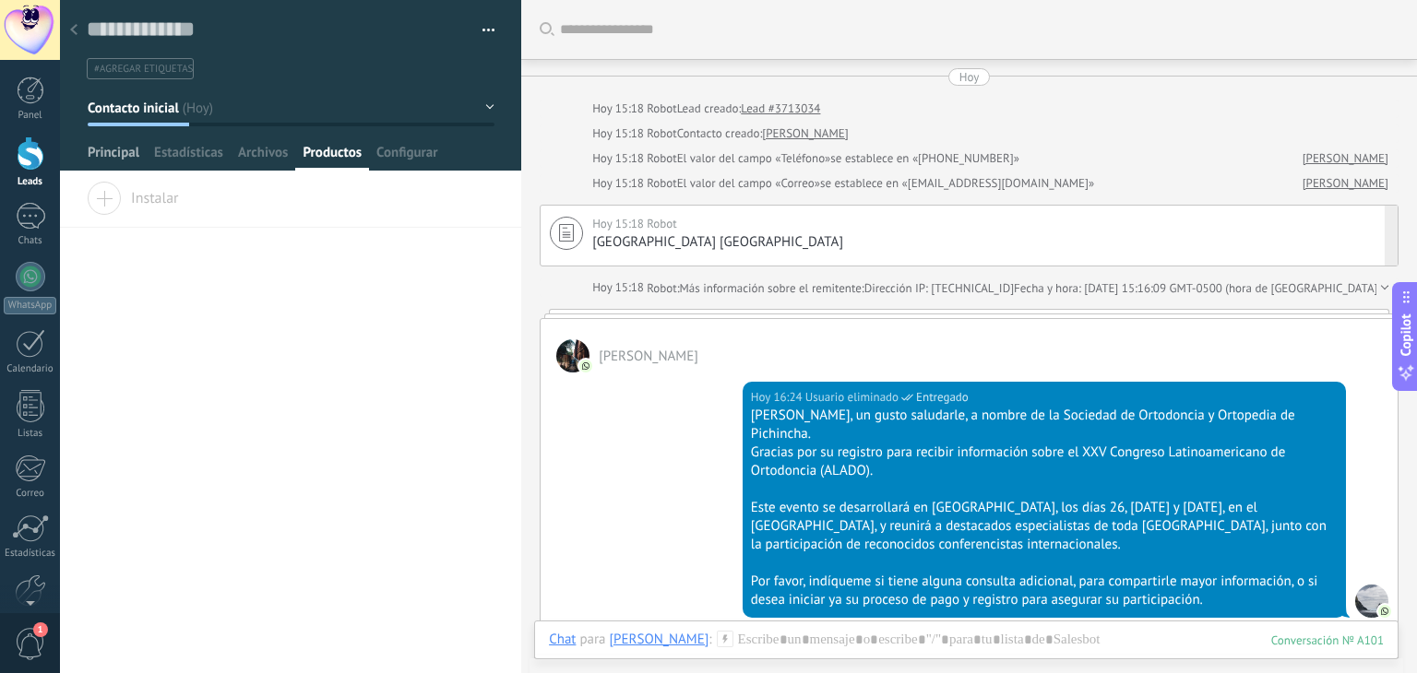
click at [106, 151] on span "Principal" at bounding box center [114, 157] width 52 height 27
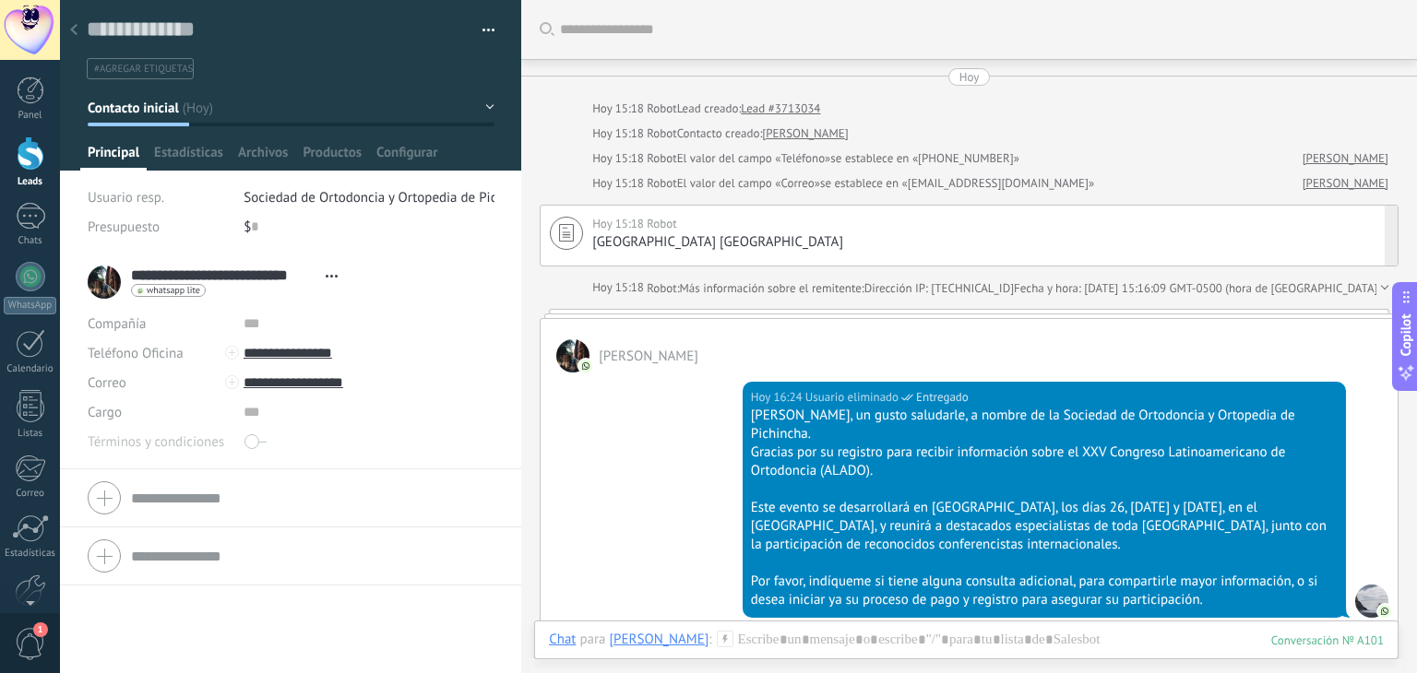
click at [832, 135] on link "[PERSON_NAME]" at bounding box center [805, 134] width 86 height 18
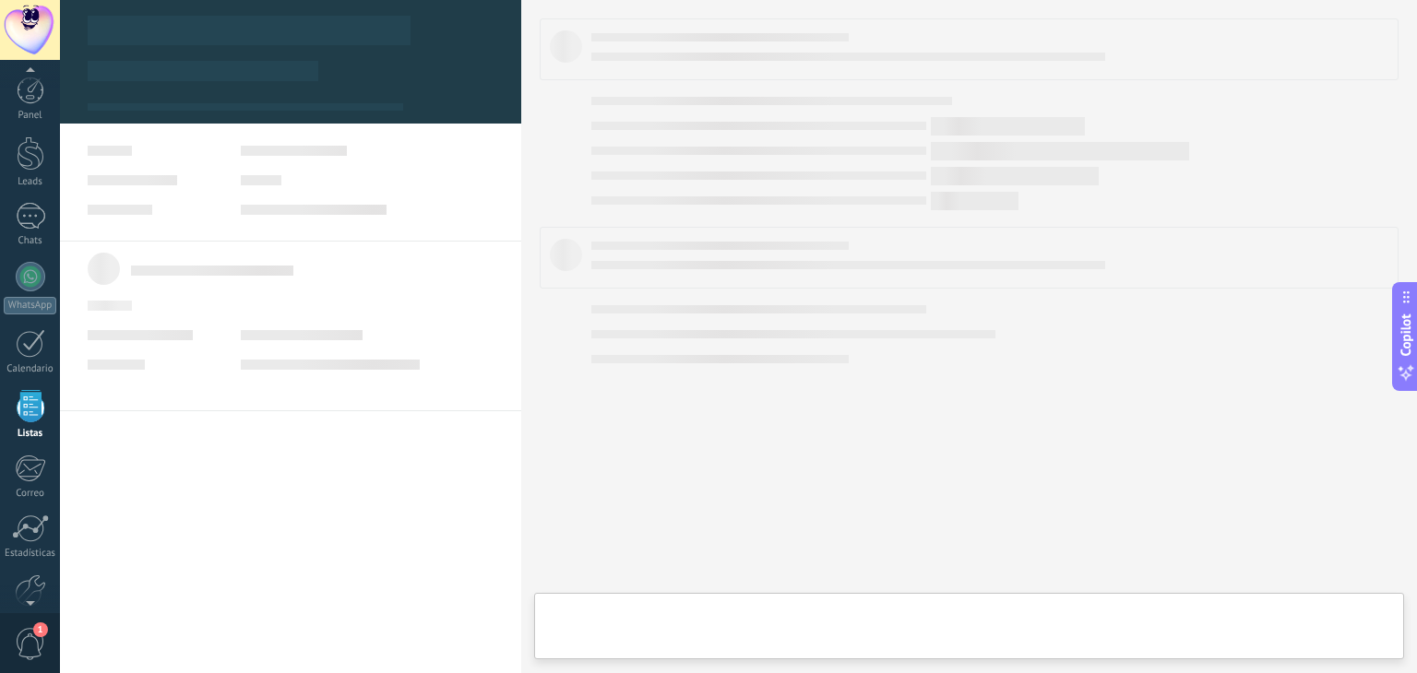
scroll to position [47, 0]
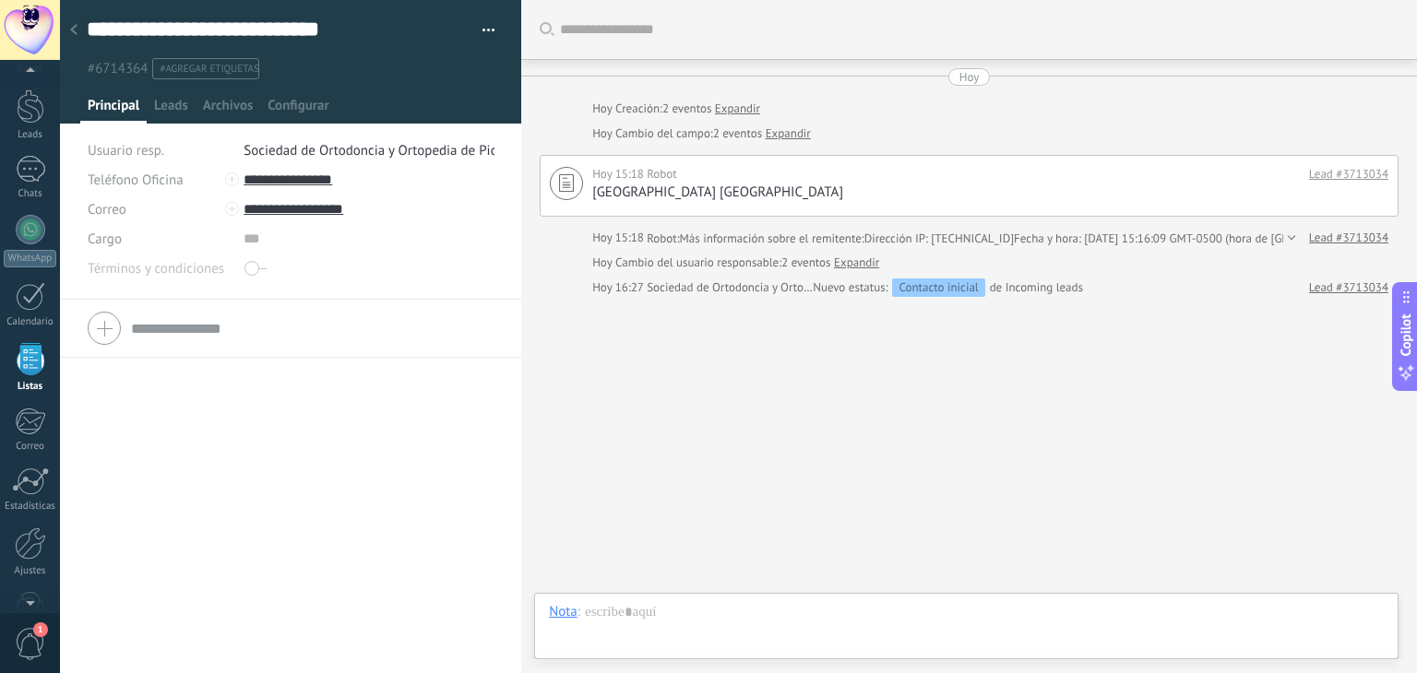
click at [1338, 240] on link "Lead #3713034" at bounding box center [1348, 238] width 79 height 18
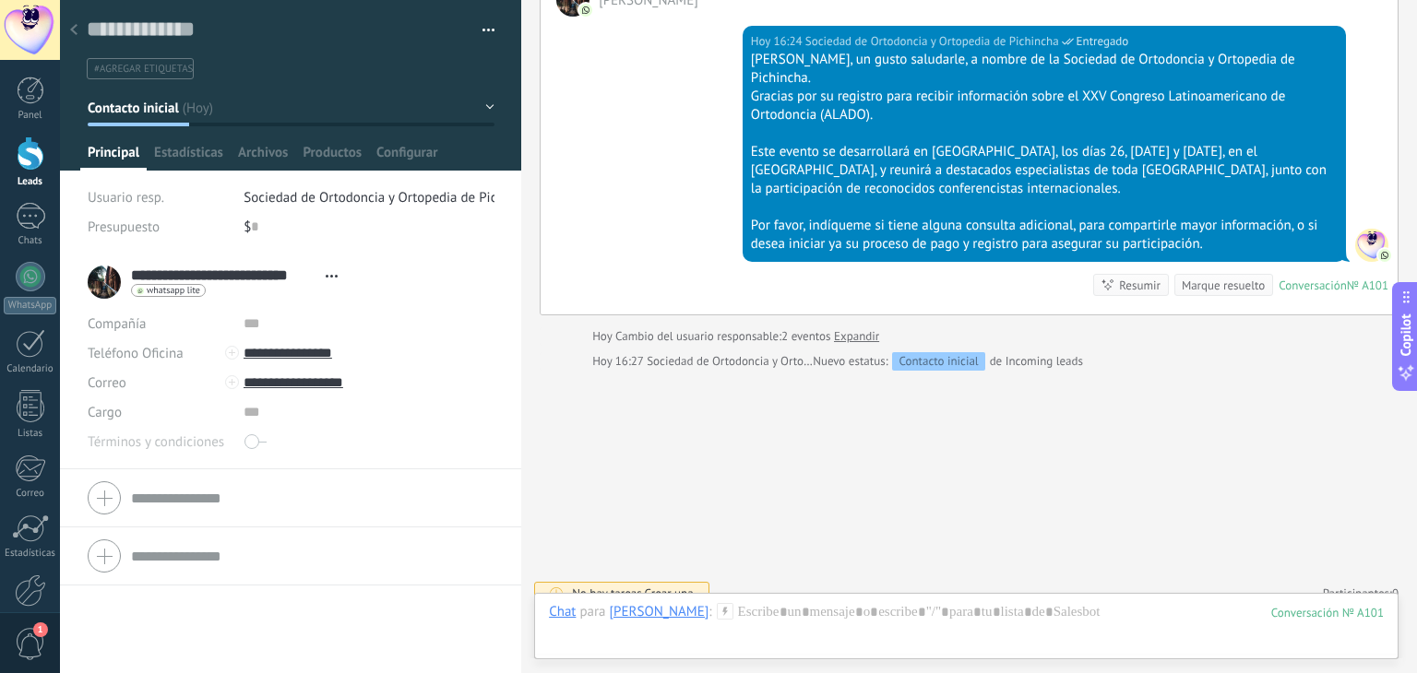
click at [76, 36] on div at bounding box center [74, 31] width 26 height 36
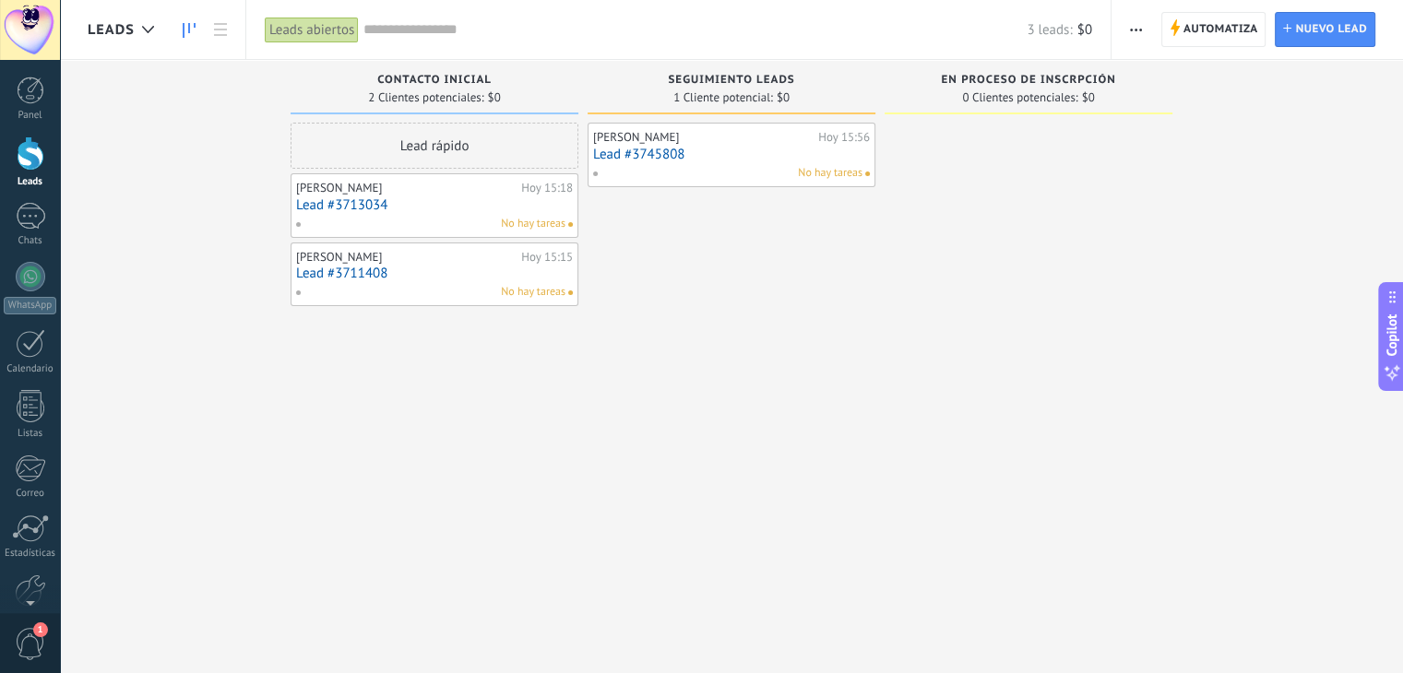
click at [360, 271] on link "Lead #3711408" at bounding box center [434, 274] width 277 height 16
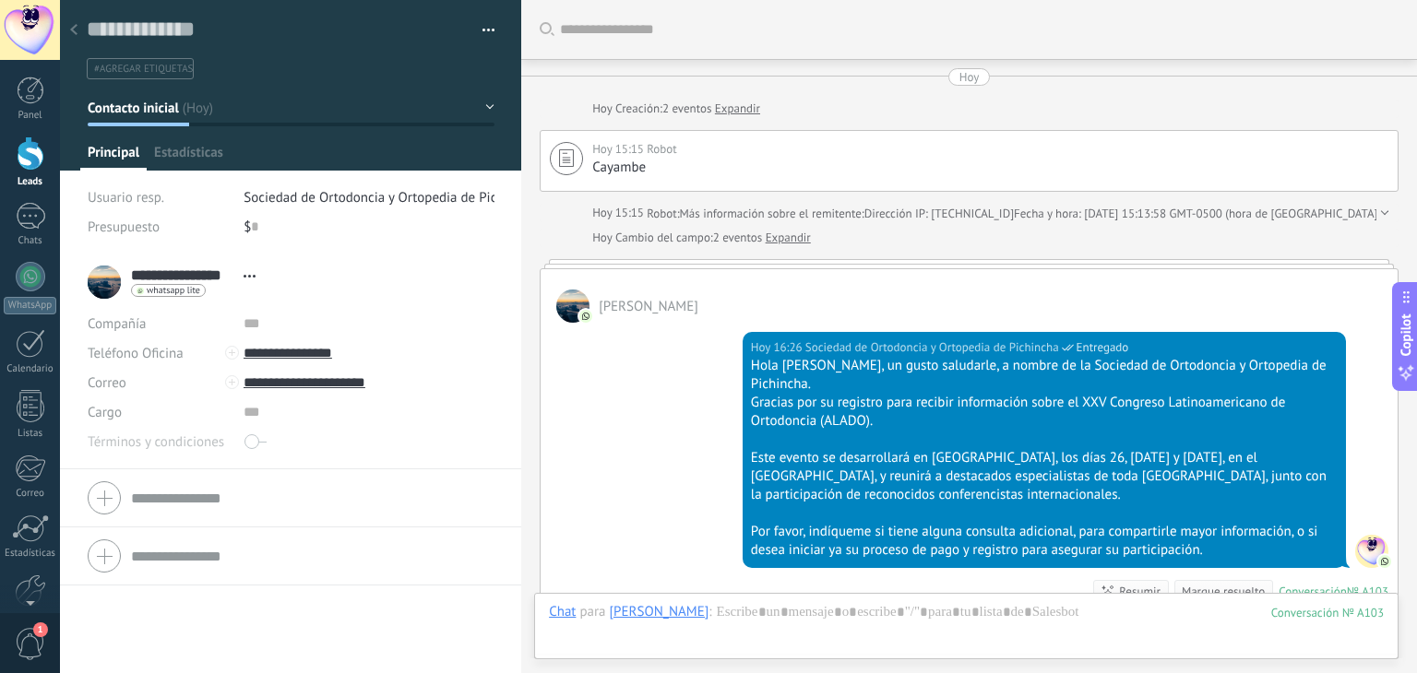
scroll to position [306, 0]
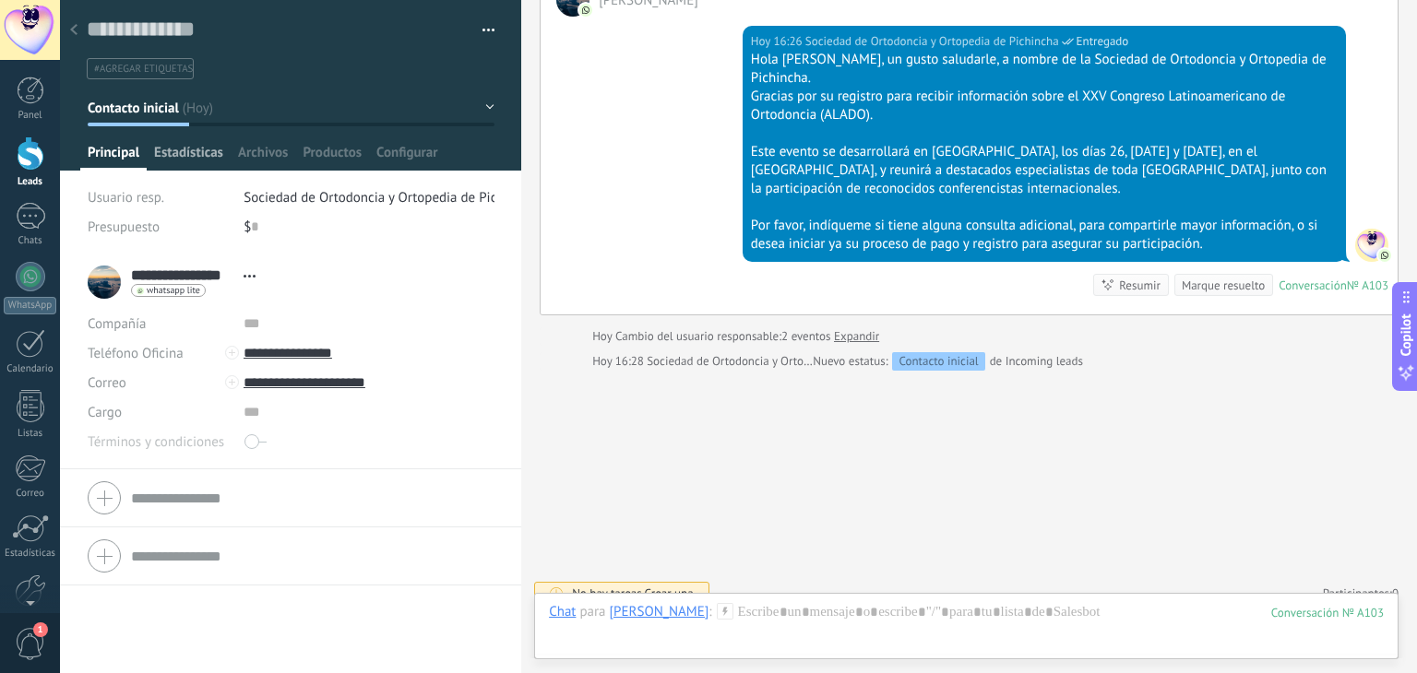
click at [203, 156] on span "Estadísticas" at bounding box center [188, 157] width 69 height 27
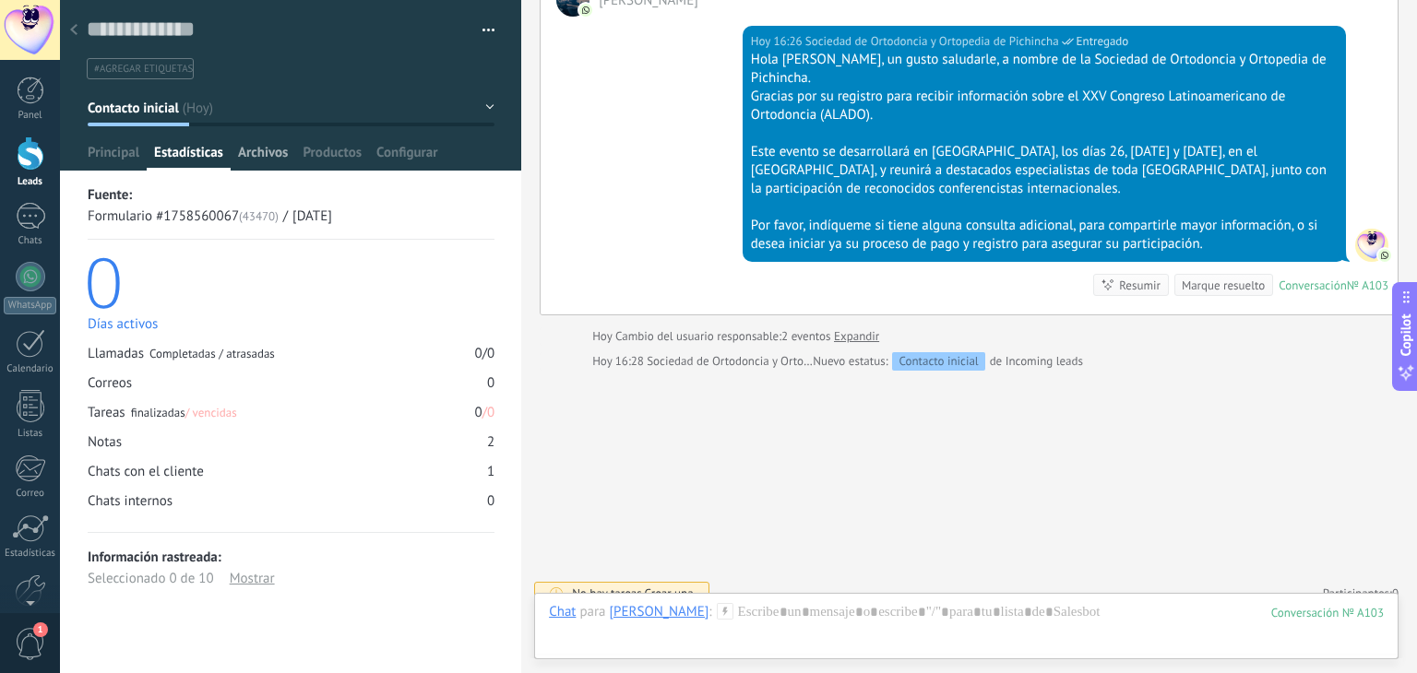
click at [273, 151] on span "Archivos" at bounding box center [263, 157] width 50 height 27
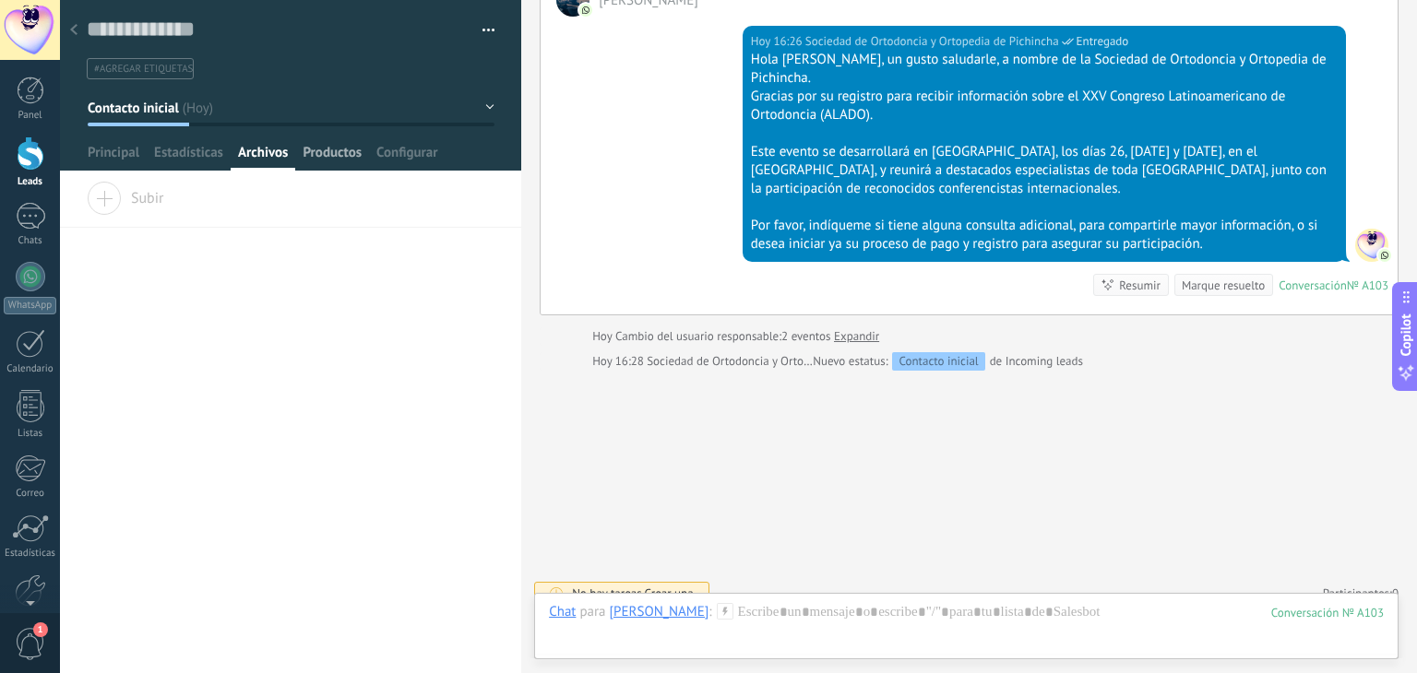
click at [345, 152] on span "Productos" at bounding box center [332, 157] width 59 height 27
click at [117, 146] on span "Principal" at bounding box center [114, 157] width 52 height 27
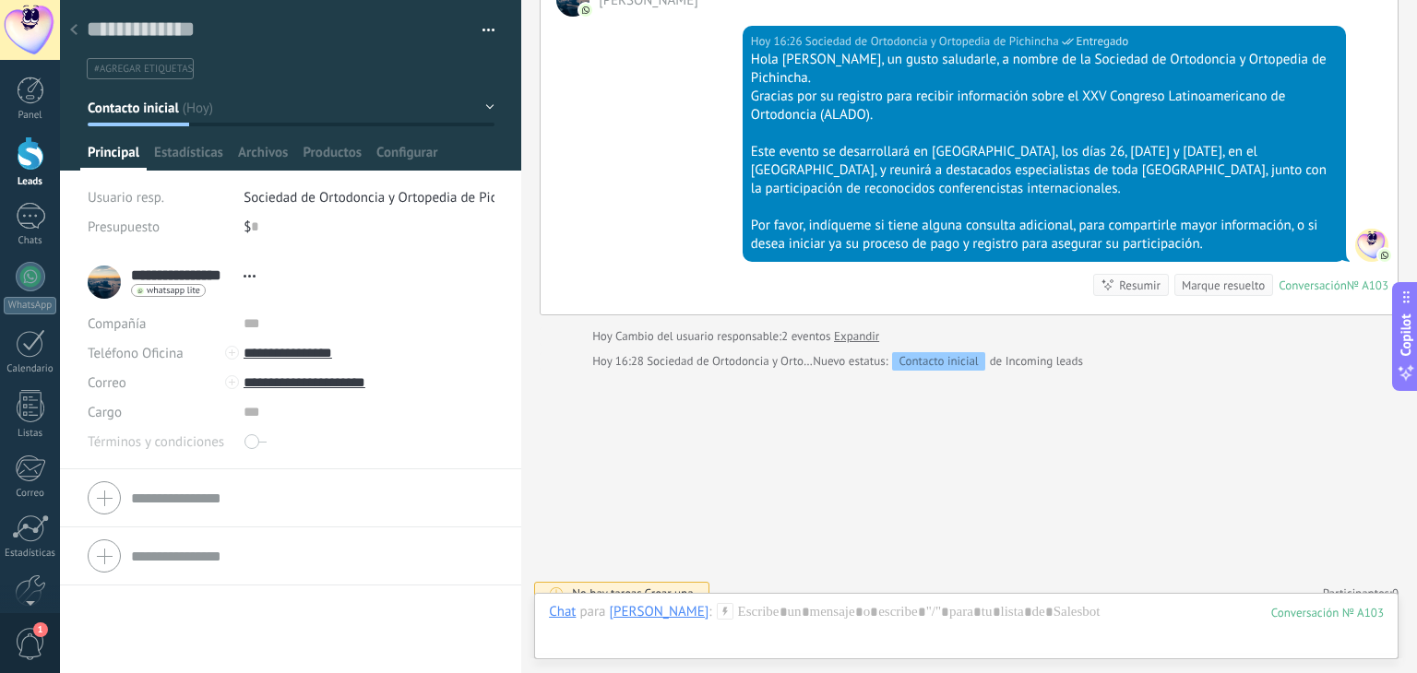
click at [26, 161] on div at bounding box center [31, 154] width 28 height 34
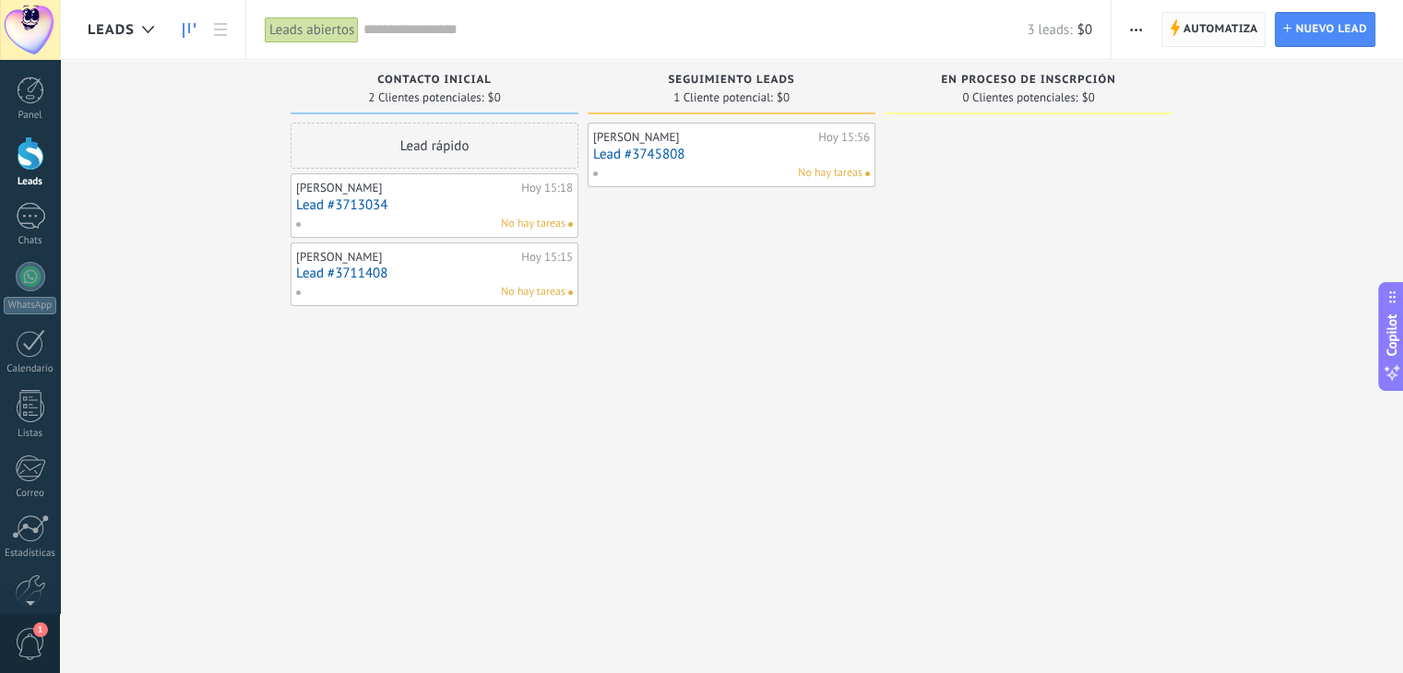
click at [1199, 36] on span "Automatiza" at bounding box center [1221, 29] width 75 height 33
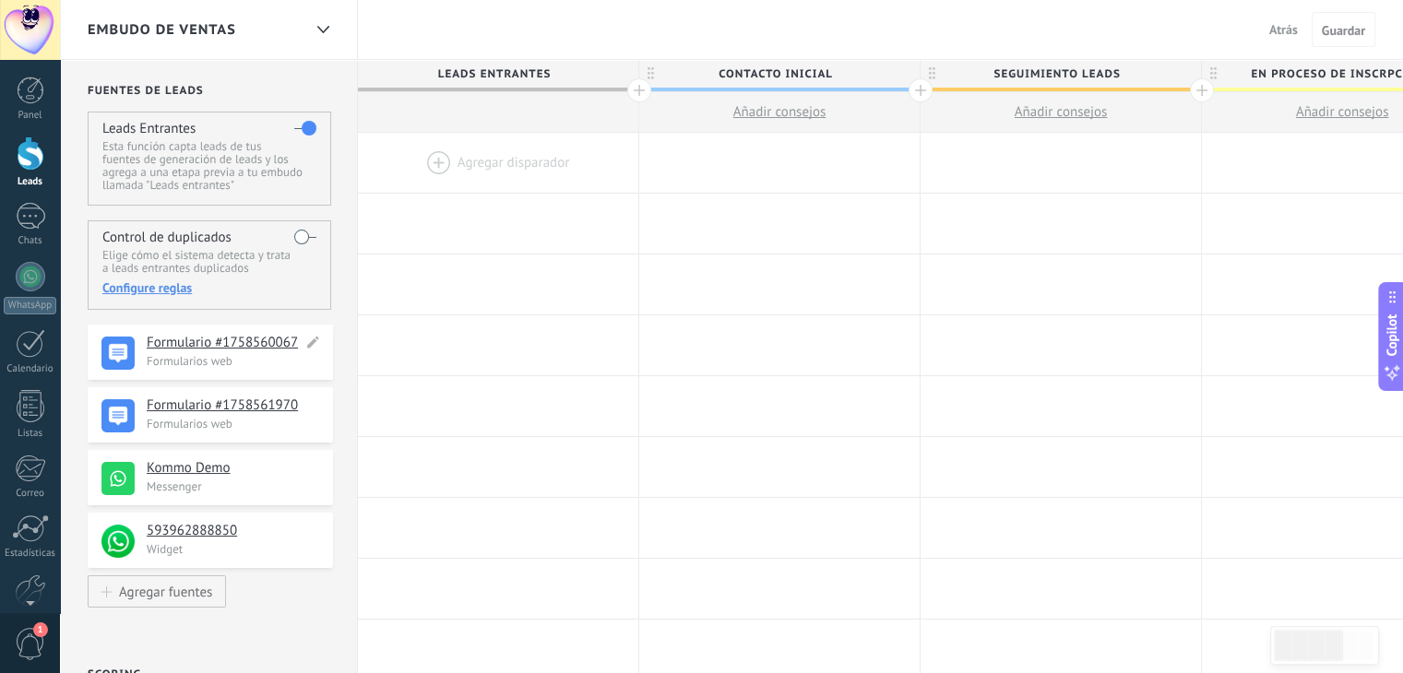
click at [199, 345] on h4 "Formulario #1758560067" at bounding box center [225, 343] width 156 height 18
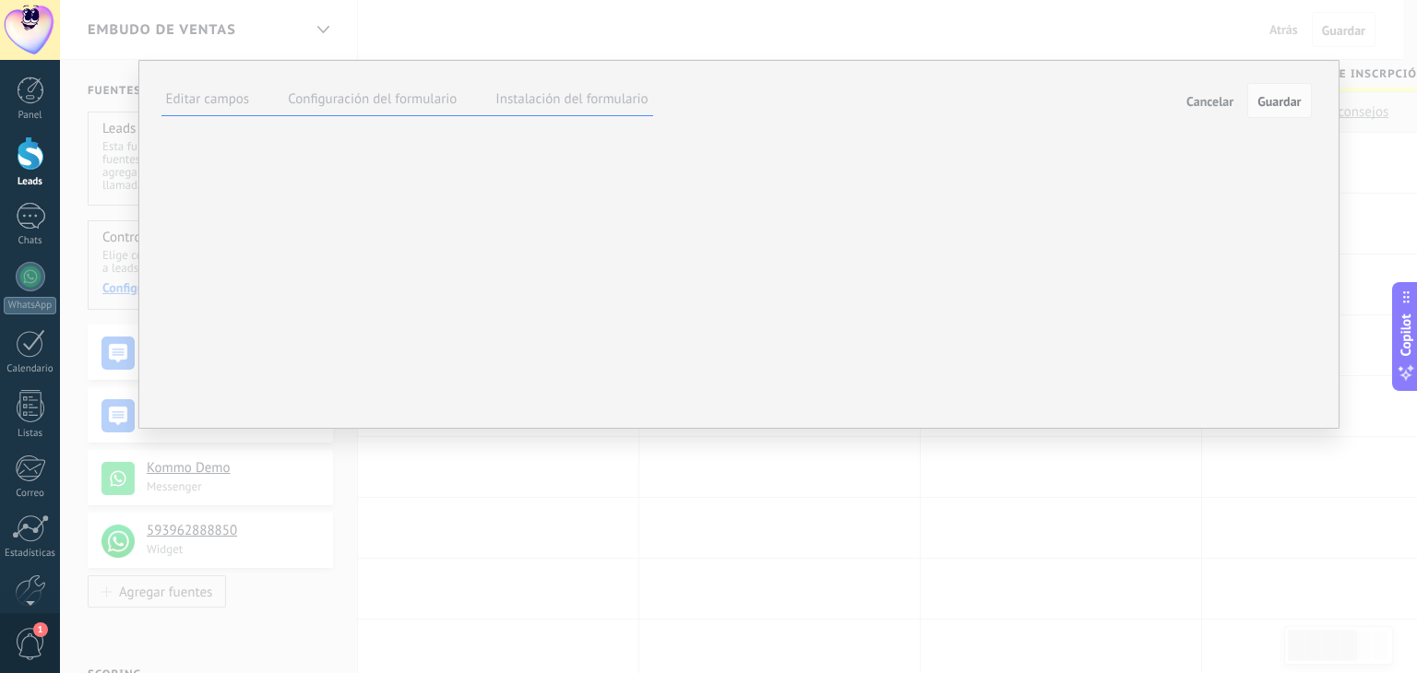
click at [1207, 101] on span "Cancelar" at bounding box center [1209, 101] width 47 height 13
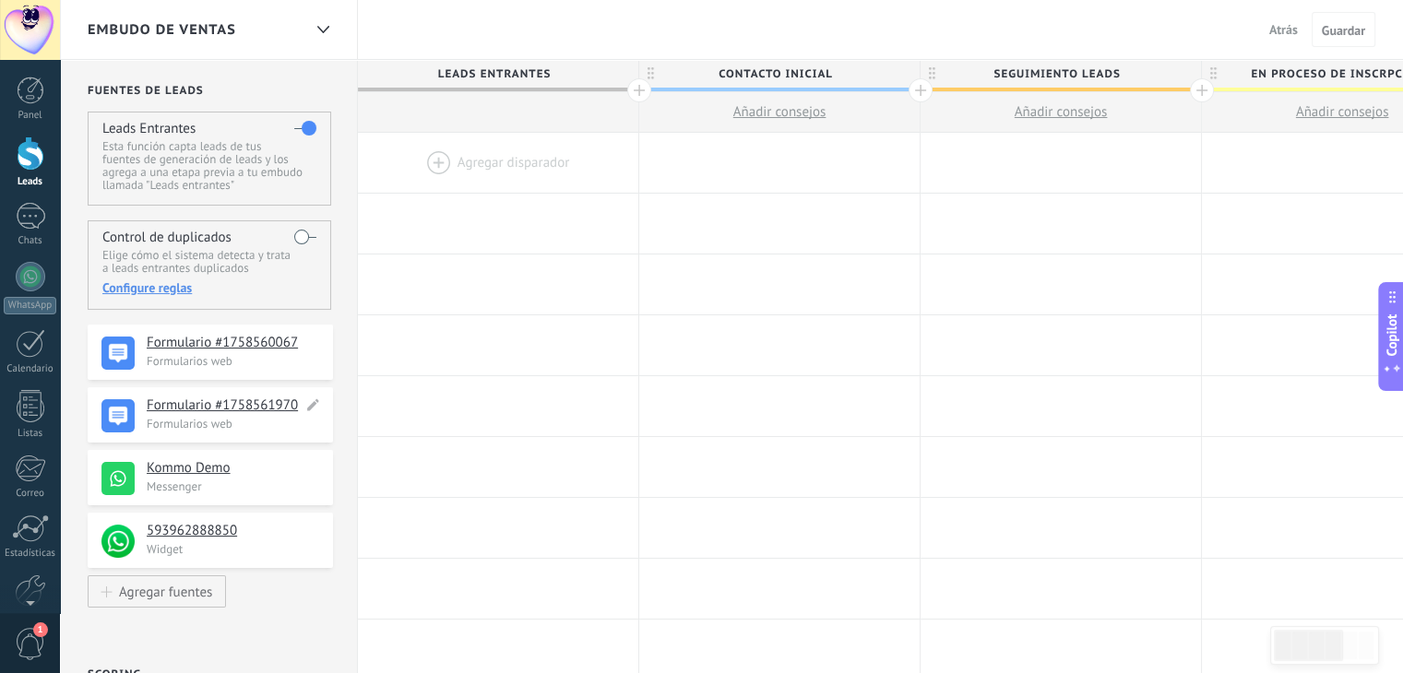
click at [223, 407] on h4 "Formulario #1758561970" at bounding box center [225, 406] width 156 height 18
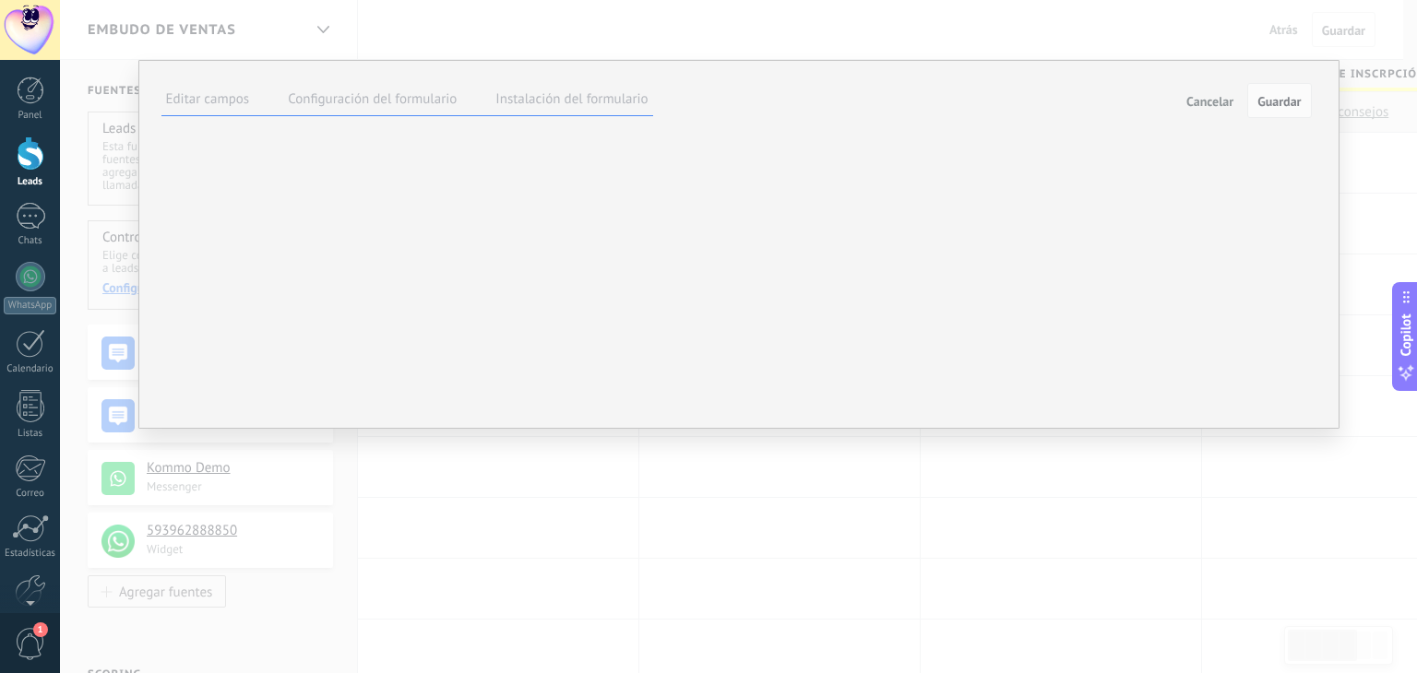
click at [1197, 108] on span "Cancelar" at bounding box center [1209, 101] width 47 height 13
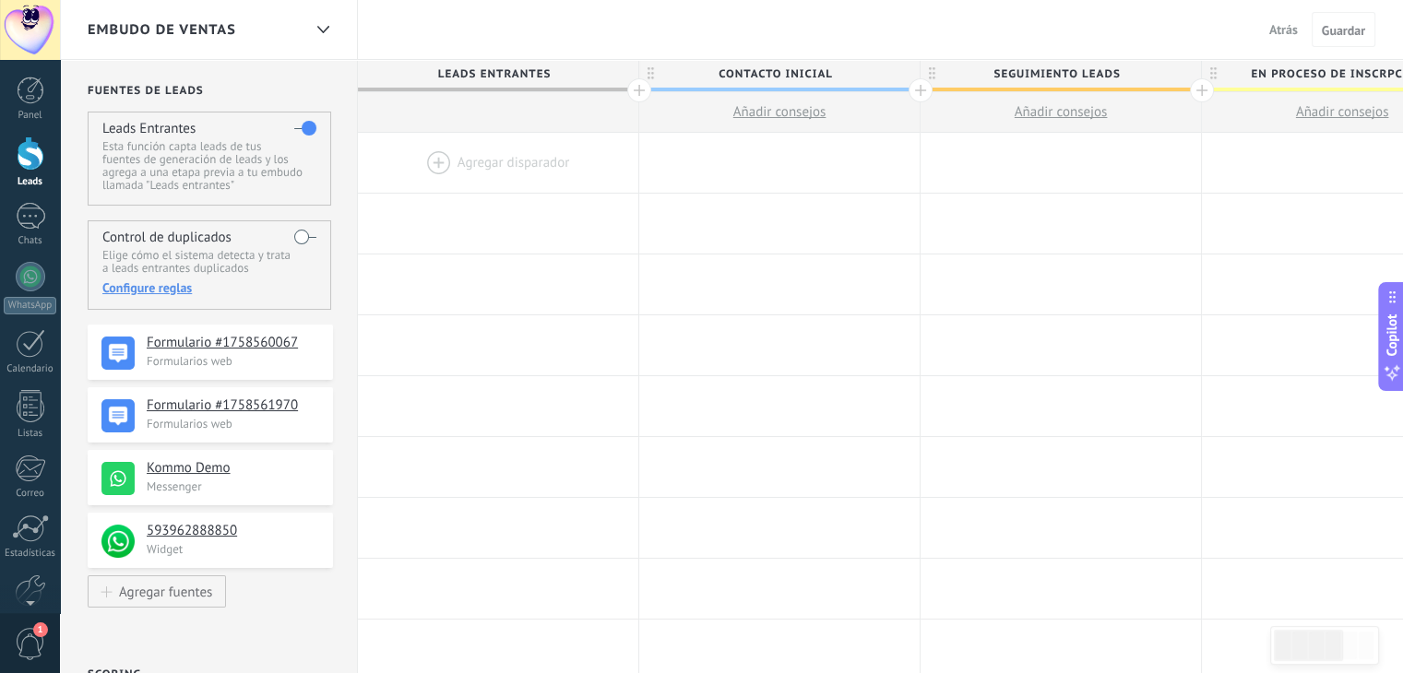
click at [33, 167] on div at bounding box center [31, 154] width 28 height 34
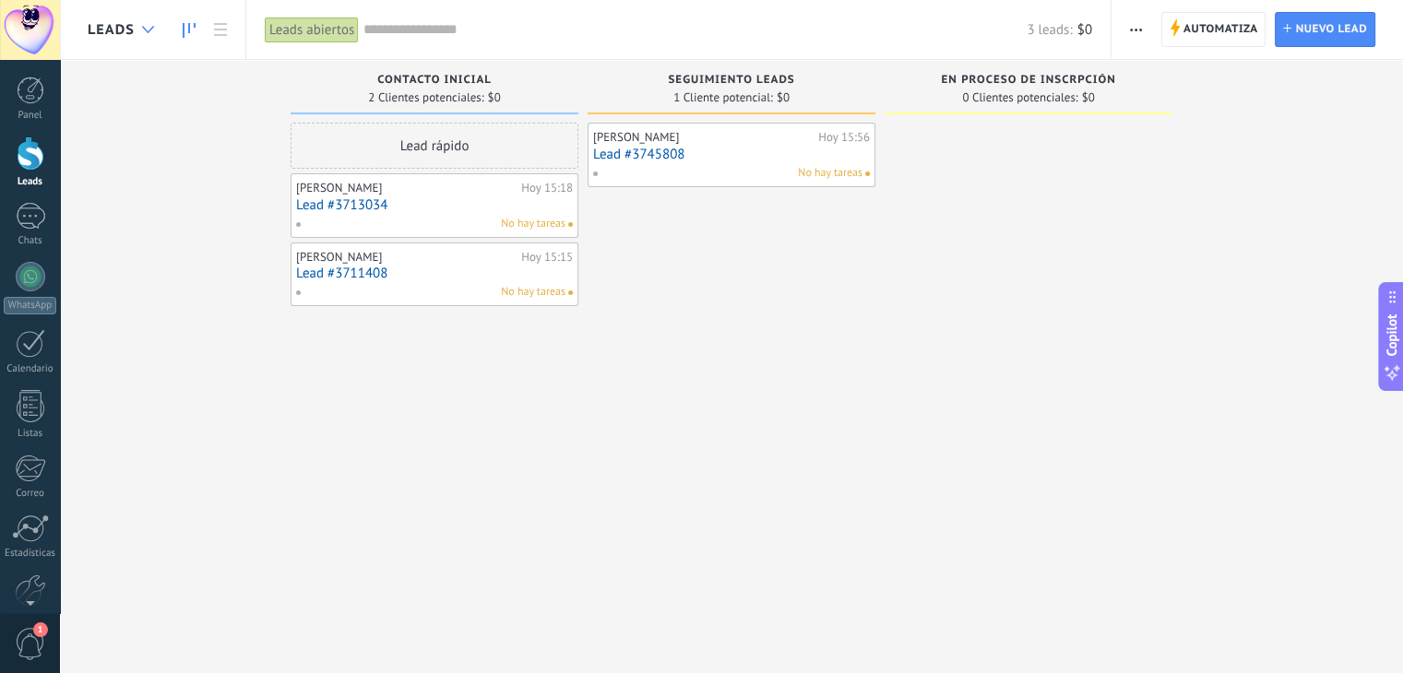
click at [149, 30] on use at bounding box center [148, 29] width 12 height 7
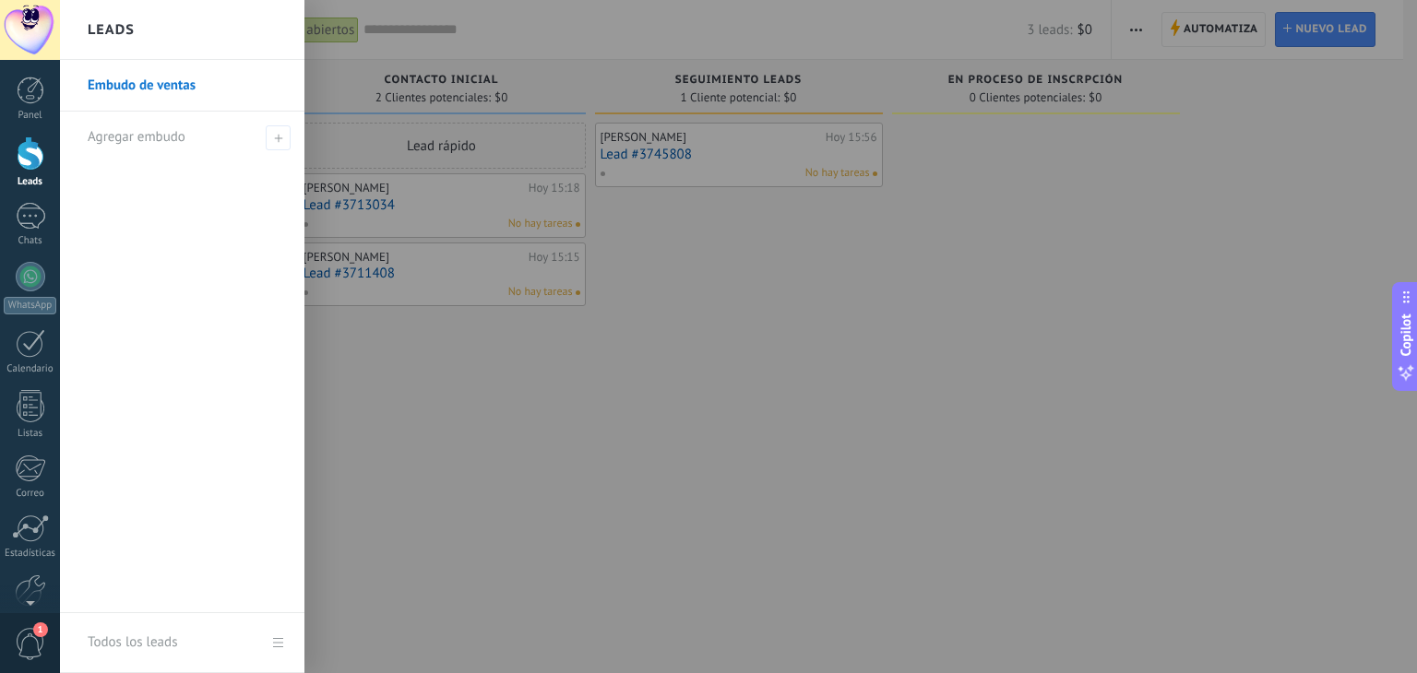
click at [131, 89] on link "Embudo de ventas" at bounding box center [187, 86] width 198 height 52
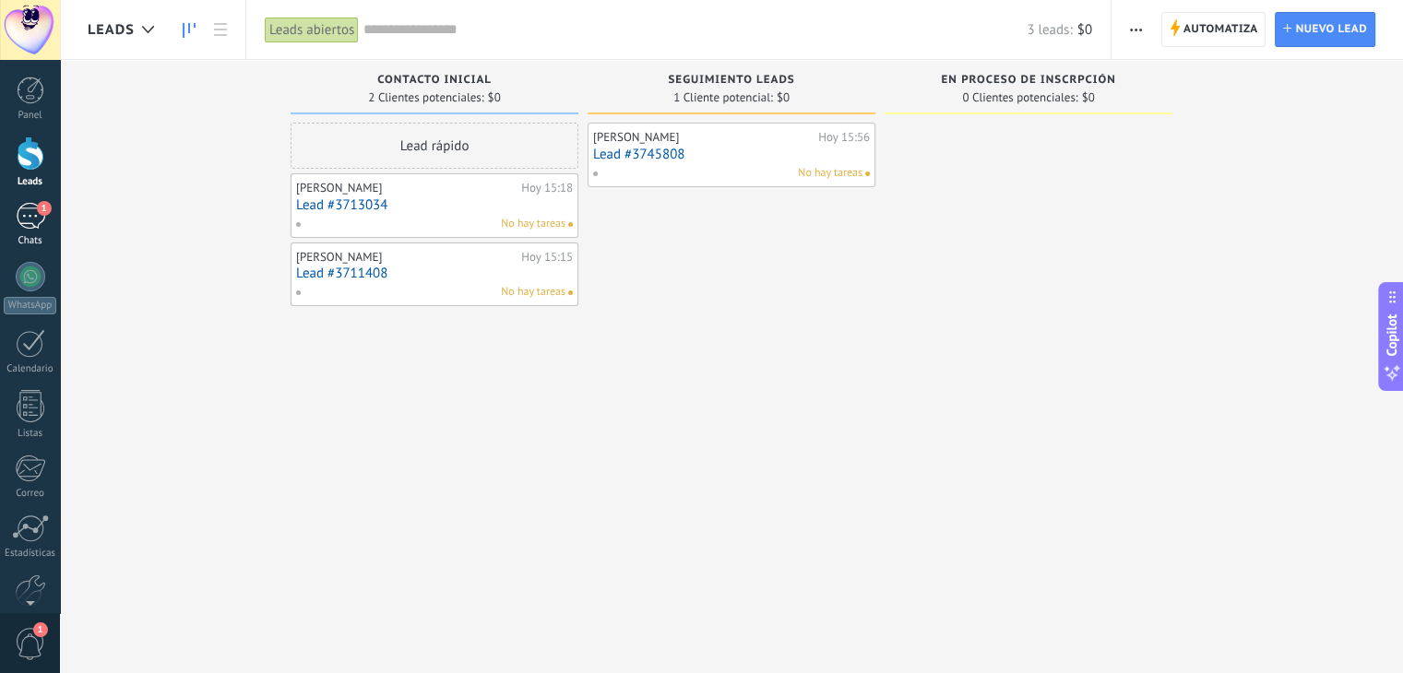
click at [30, 219] on div "1" at bounding box center [31, 216] width 30 height 27
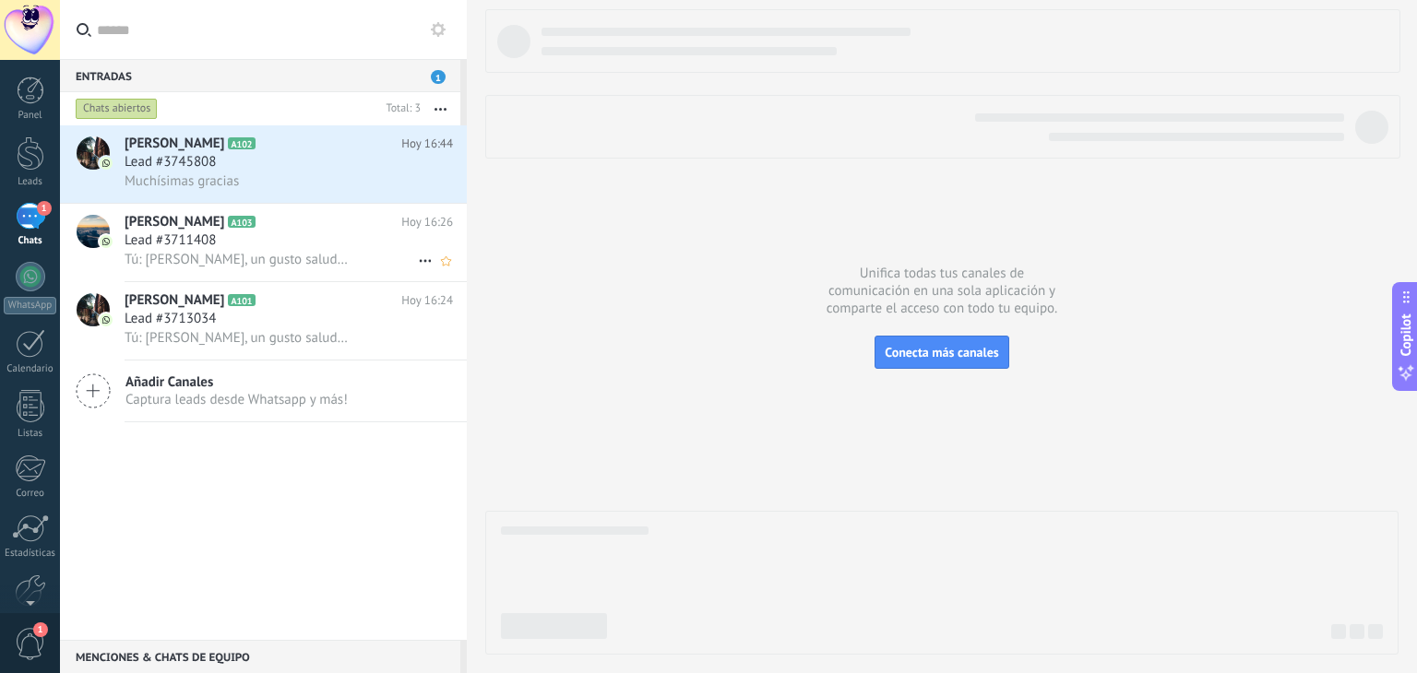
click at [166, 241] on span "Lead #3711408" at bounding box center [170, 241] width 91 height 18
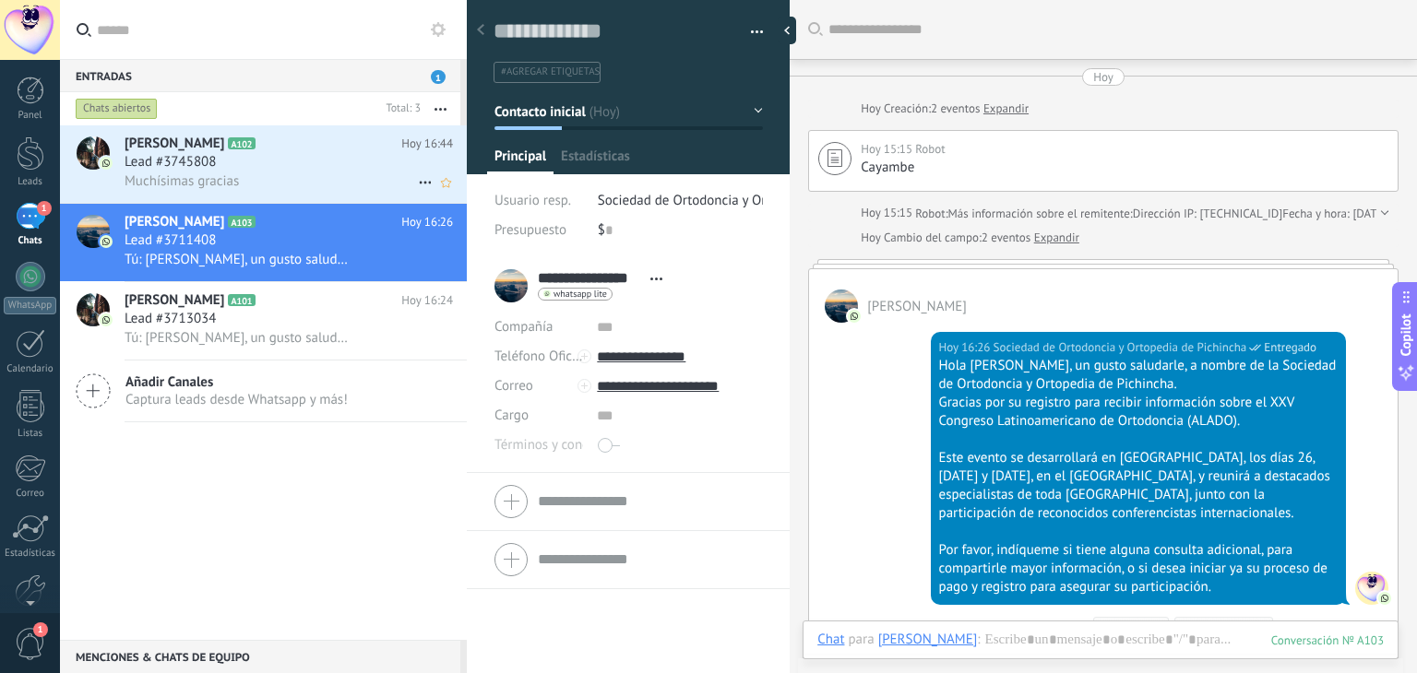
scroll to position [121, 0]
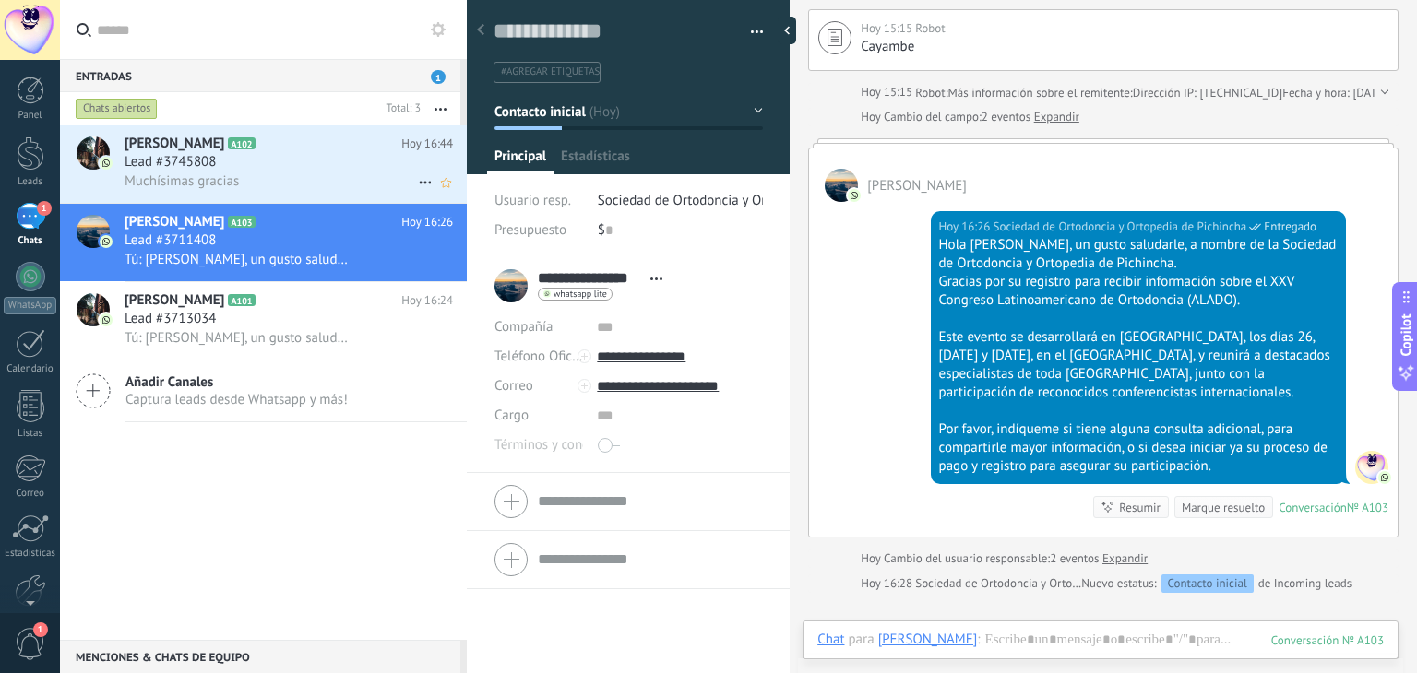
click at [221, 178] on span "Muchísimas gracias" at bounding box center [182, 182] width 114 height 18
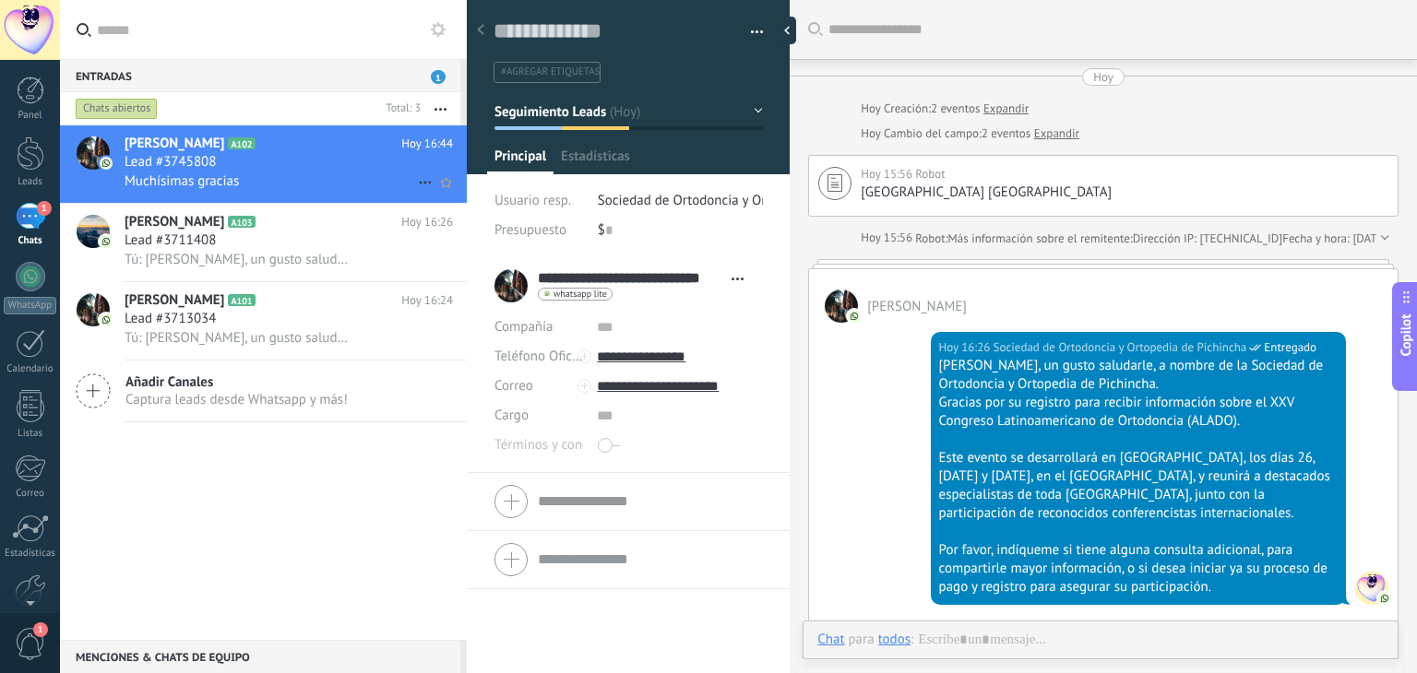
scroll to position [789, 0]
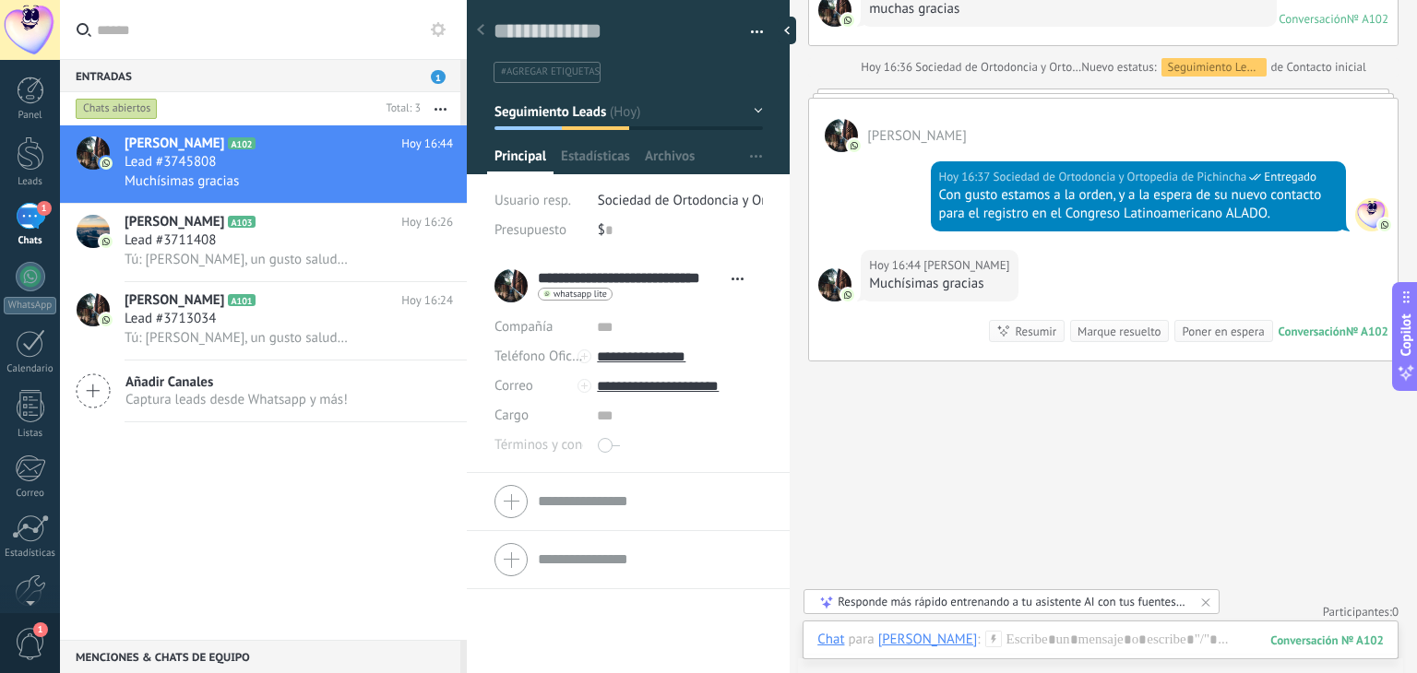
click at [753, 112] on button "Seguimiento Leads" at bounding box center [628, 111] width 268 height 33
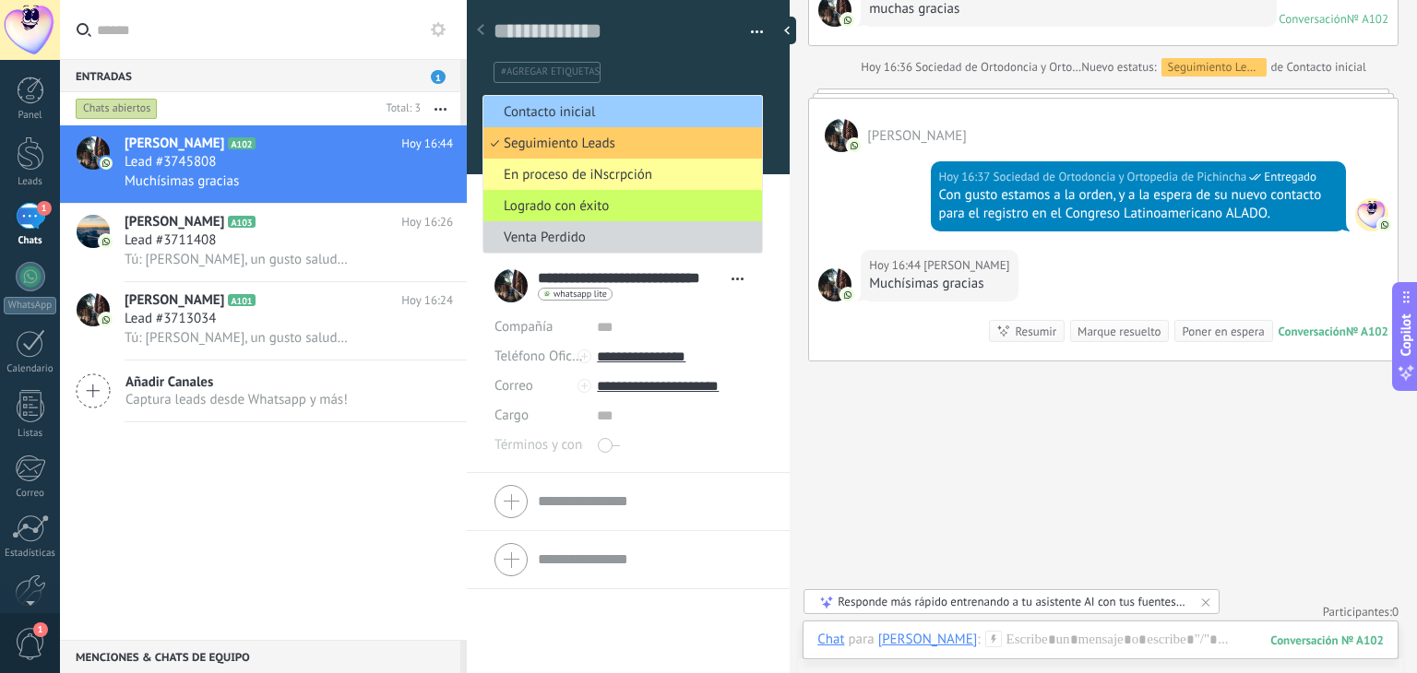
click at [753, 112] on li "Contacto inicial" at bounding box center [622, 111] width 279 height 31
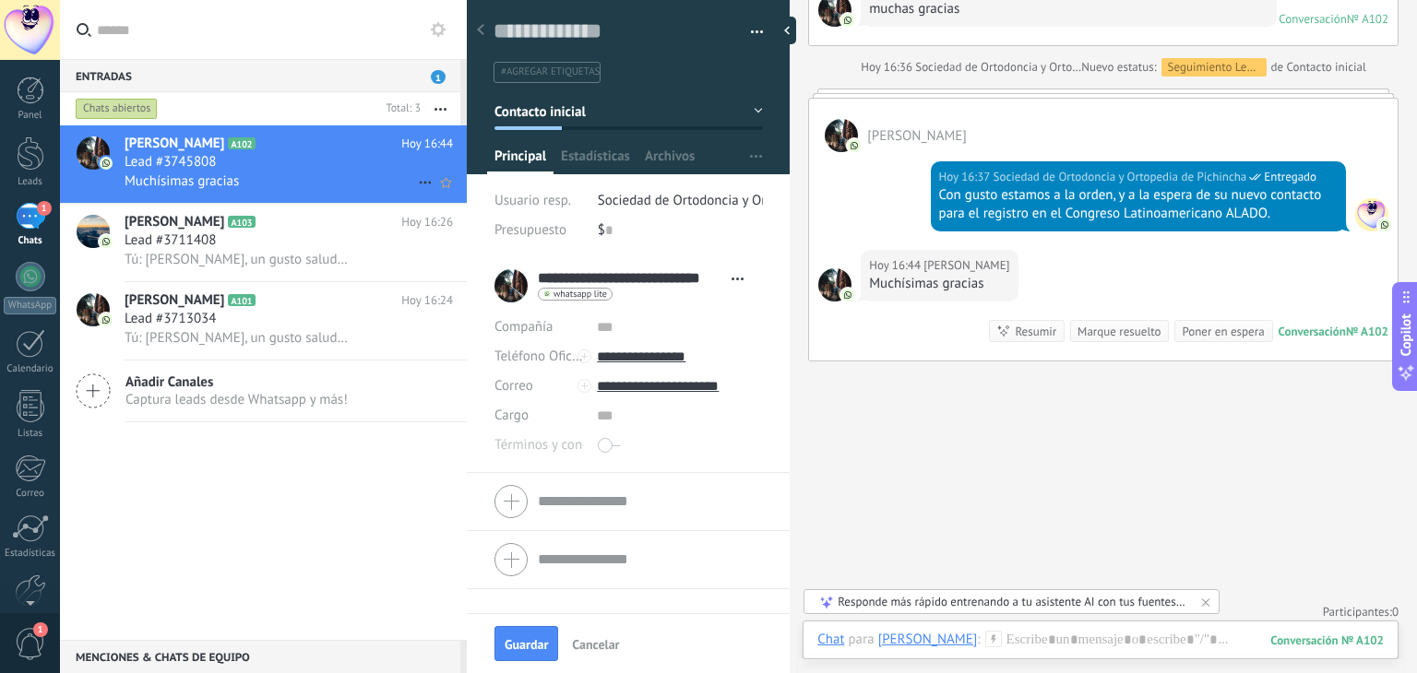
click at [314, 182] on div "Muchísimas gracias" at bounding box center [289, 181] width 328 height 19
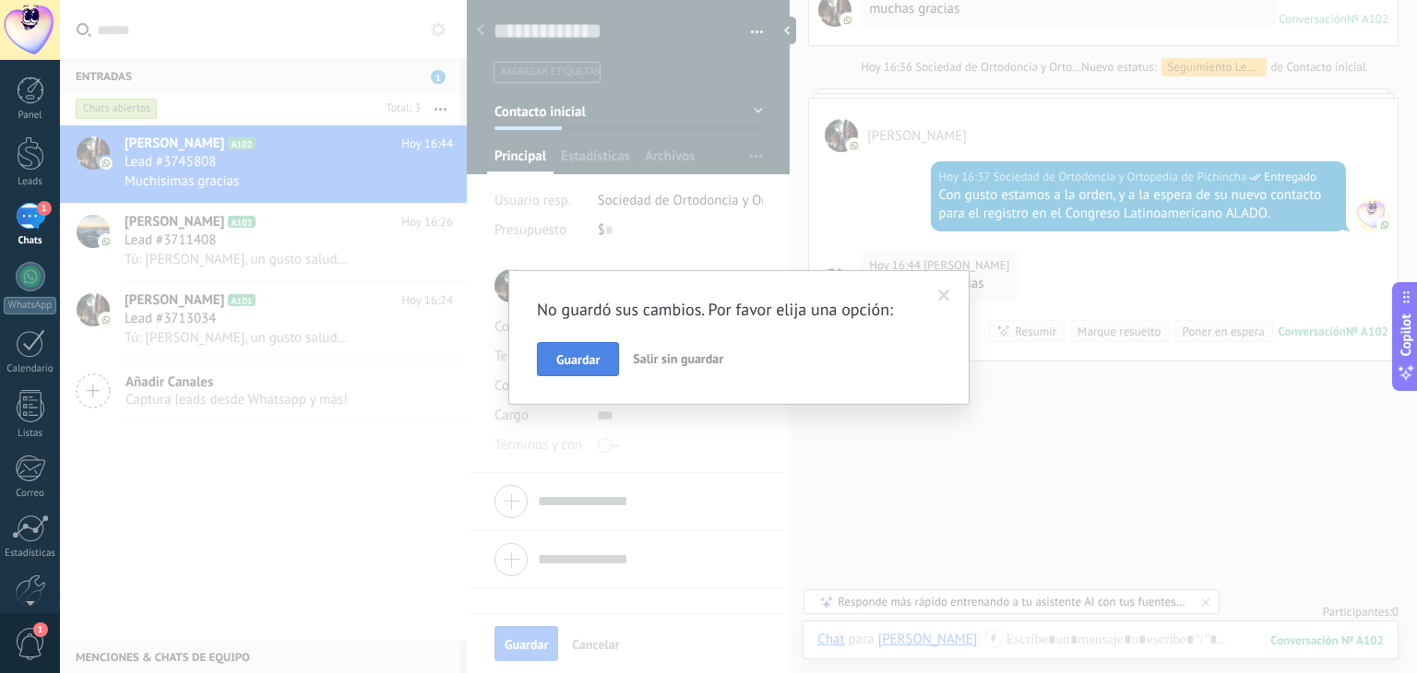
click at [561, 360] on span "Guardar" at bounding box center [577, 359] width 43 height 13
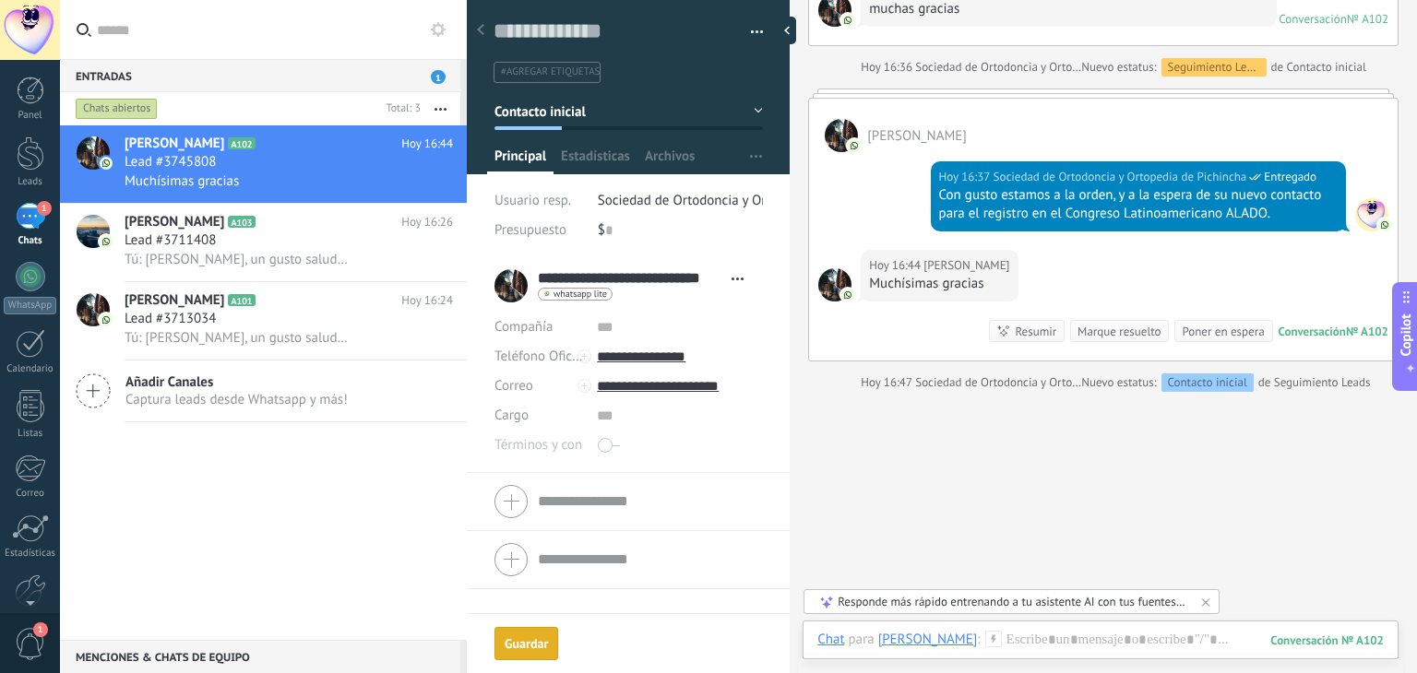
scroll to position [819, 0]
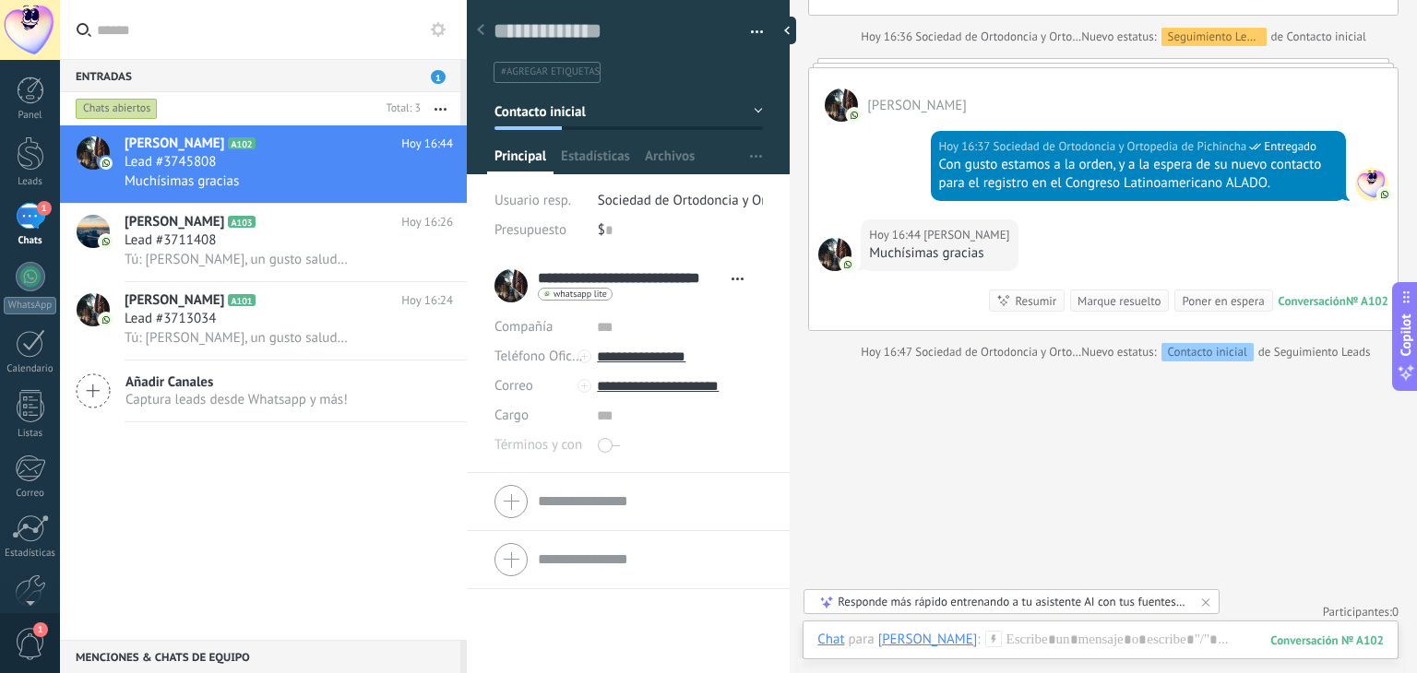
click at [749, 111] on button "Contacto inicial" at bounding box center [628, 111] width 268 height 33
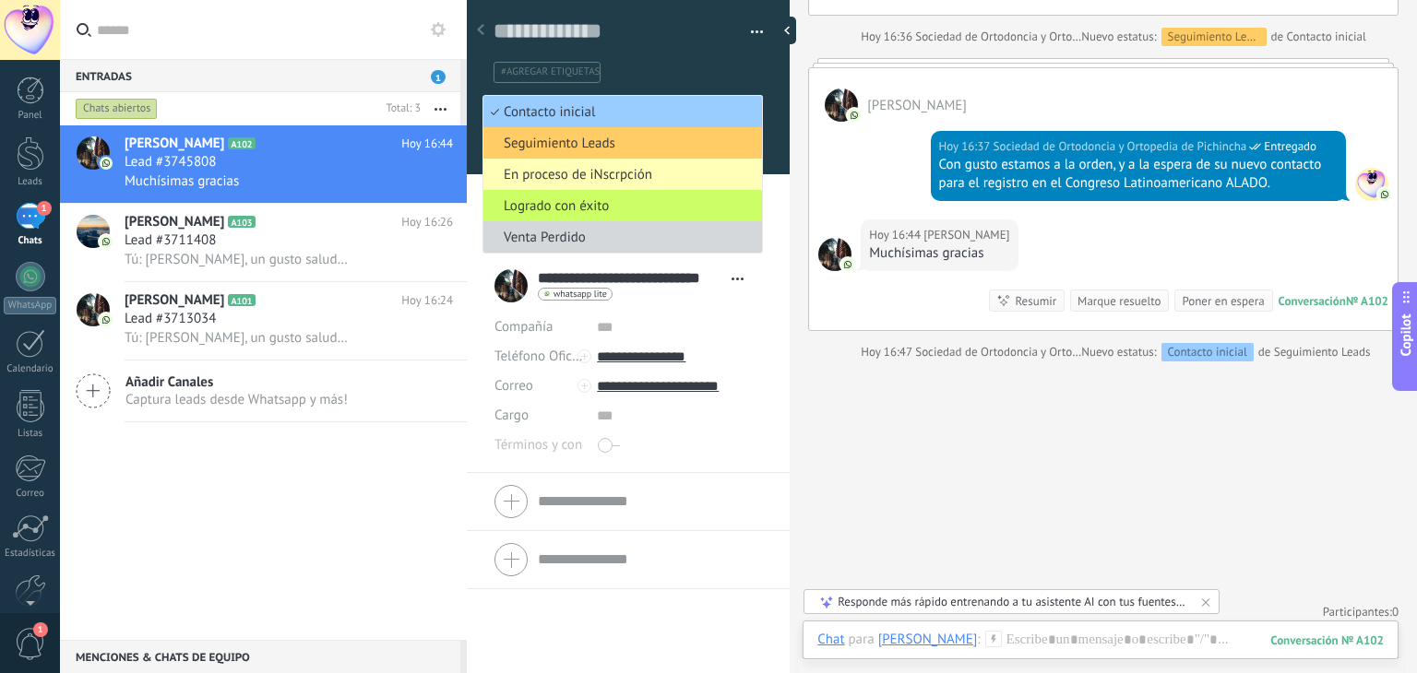
click at [603, 172] on span "En proceso de iNscrpción" at bounding box center [619, 175] width 273 height 18
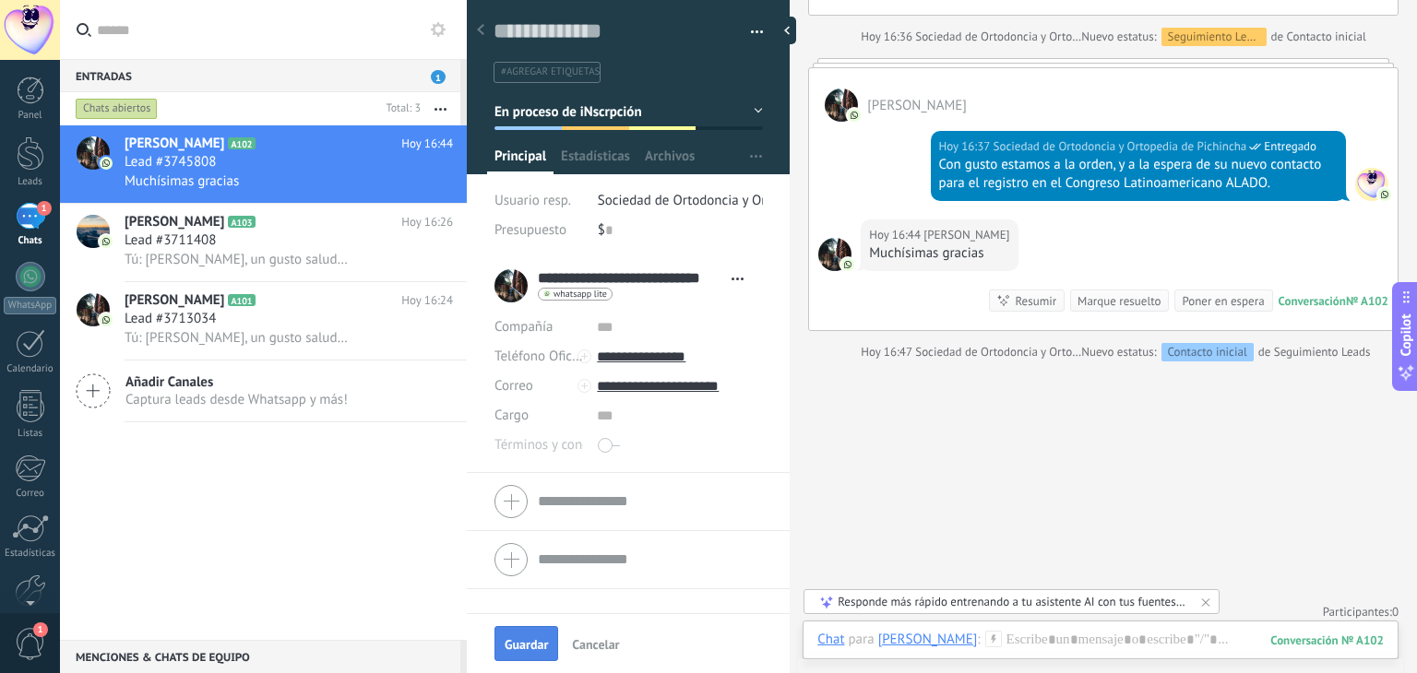
click at [519, 660] on button "Guardar" at bounding box center [526, 643] width 64 height 35
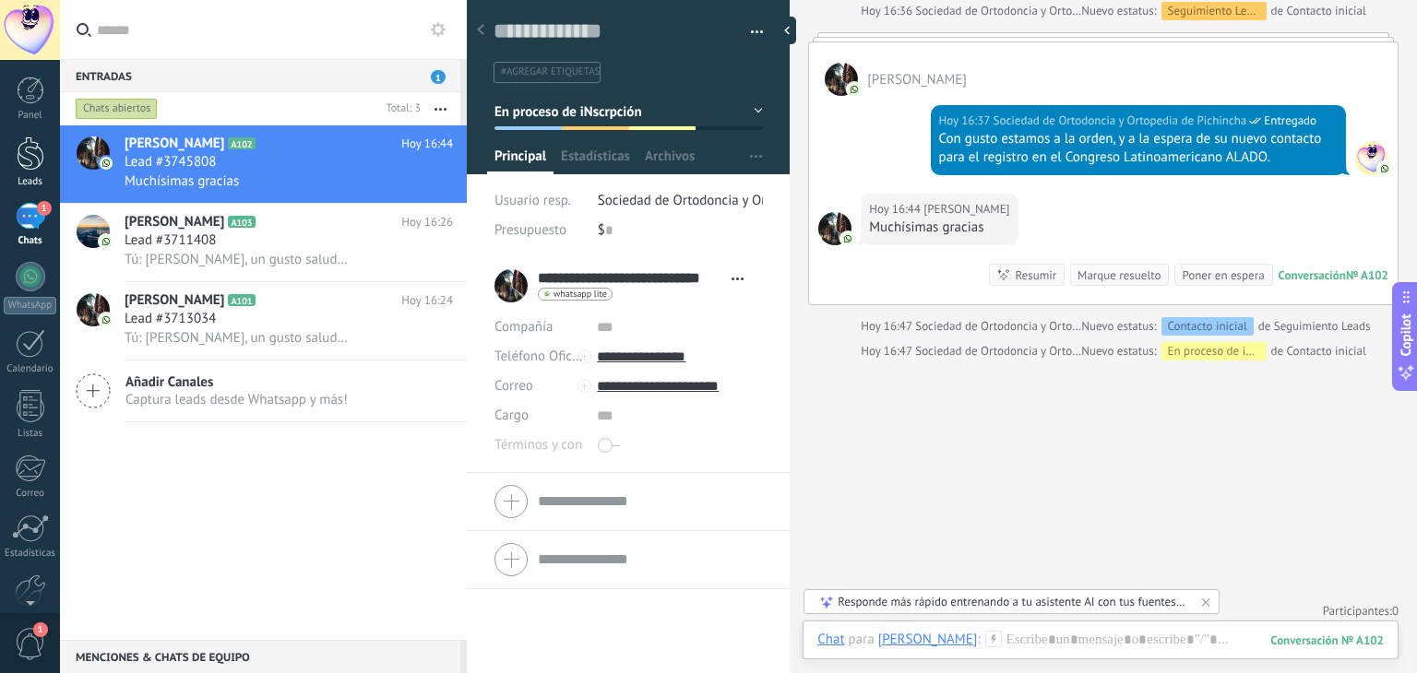
click at [30, 162] on div at bounding box center [31, 154] width 28 height 34
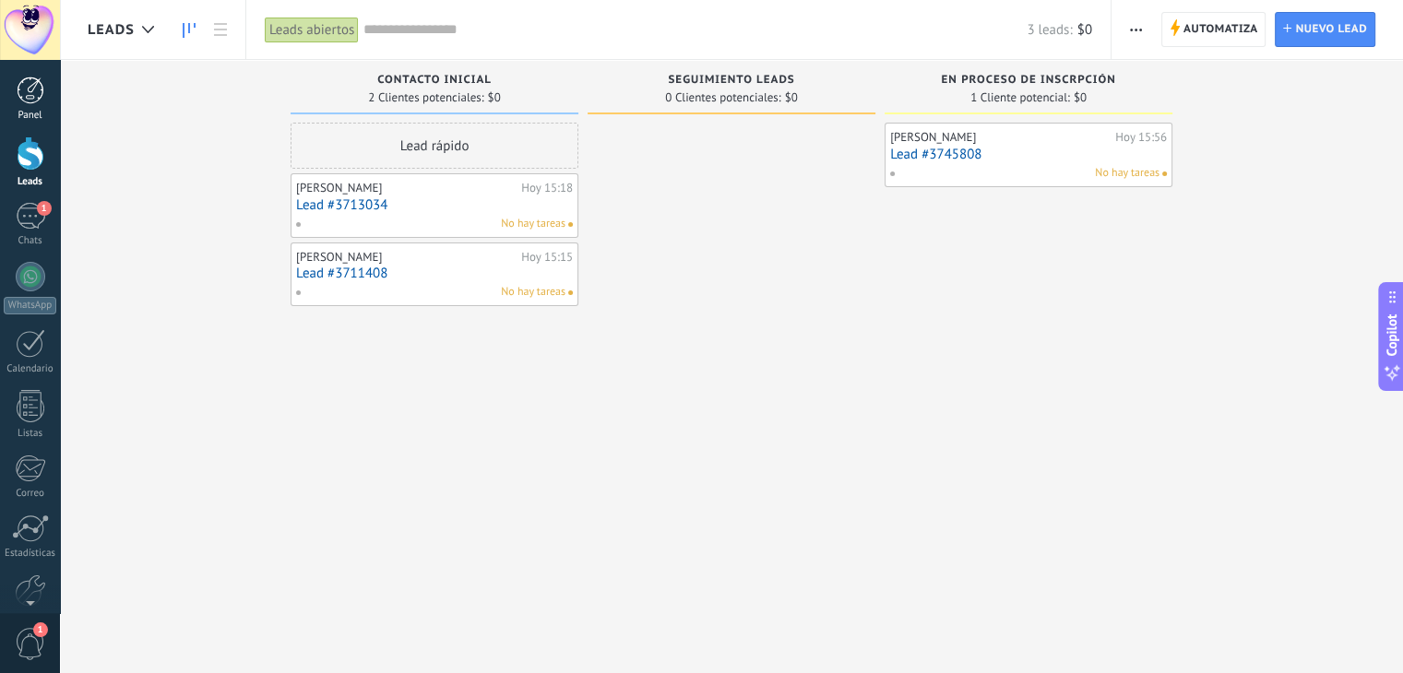
click at [30, 102] on div at bounding box center [31, 91] width 28 height 28
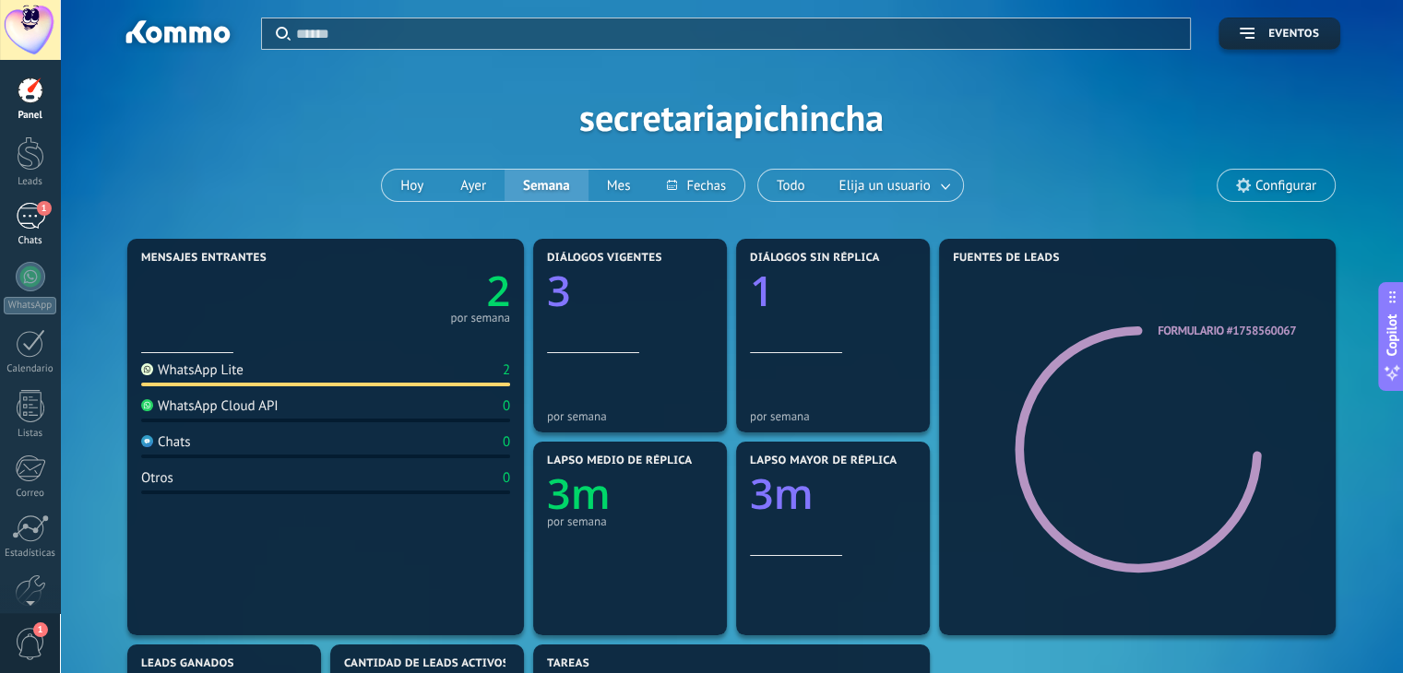
click at [33, 222] on div "1" at bounding box center [31, 216] width 30 height 27
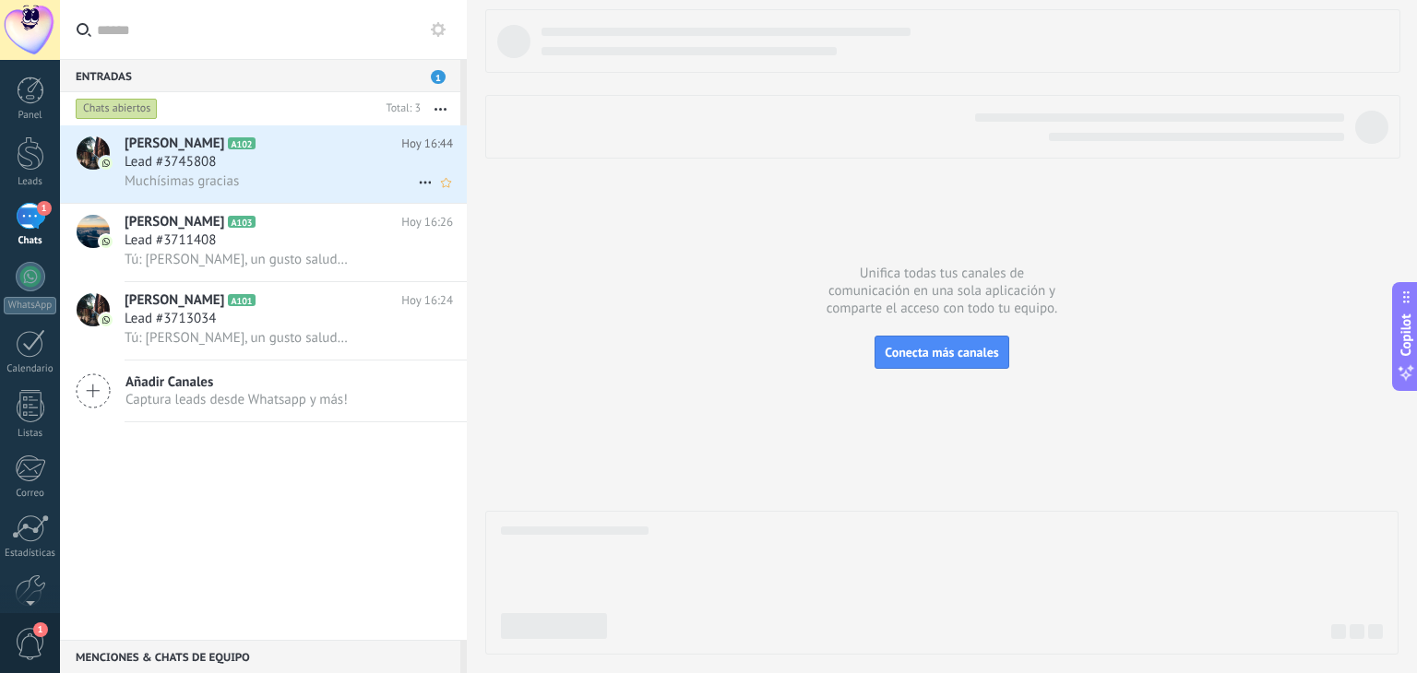
click at [291, 191] on div "Muchísimas gracias" at bounding box center [289, 181] width 328 height 19
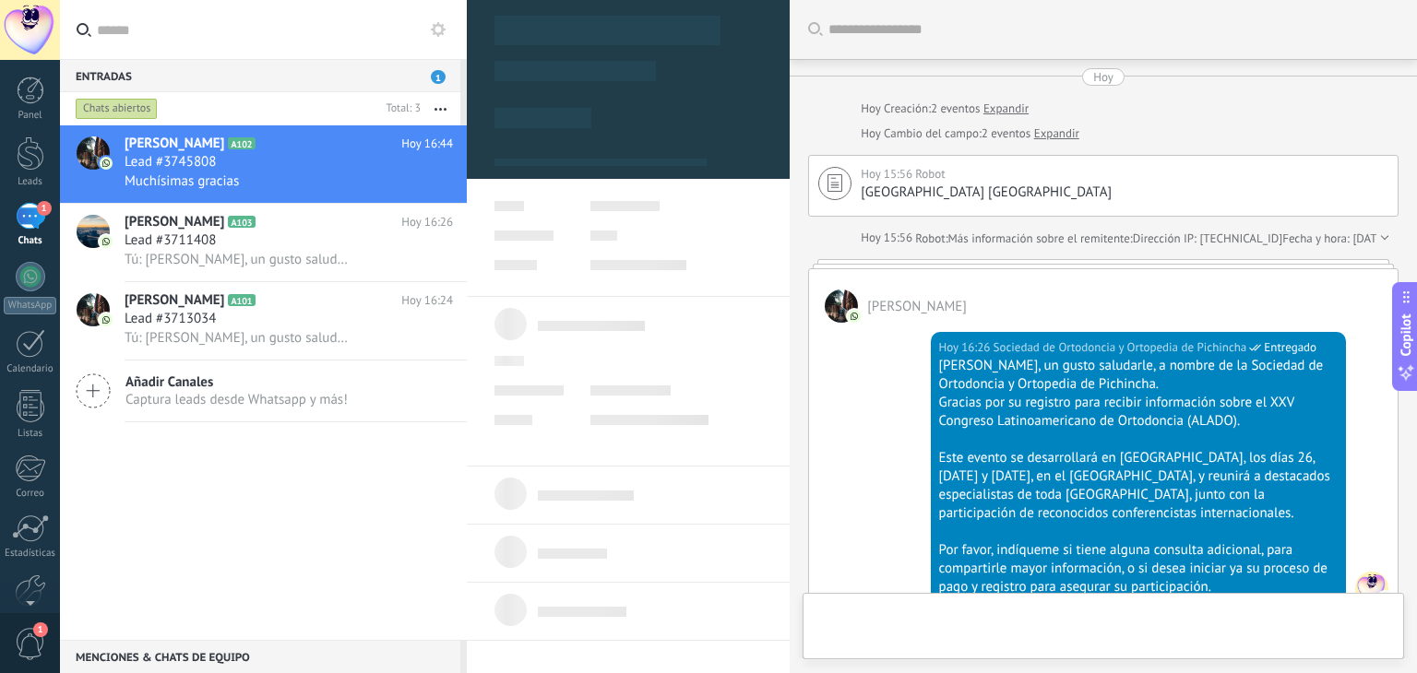
scroll to position [886, 0]
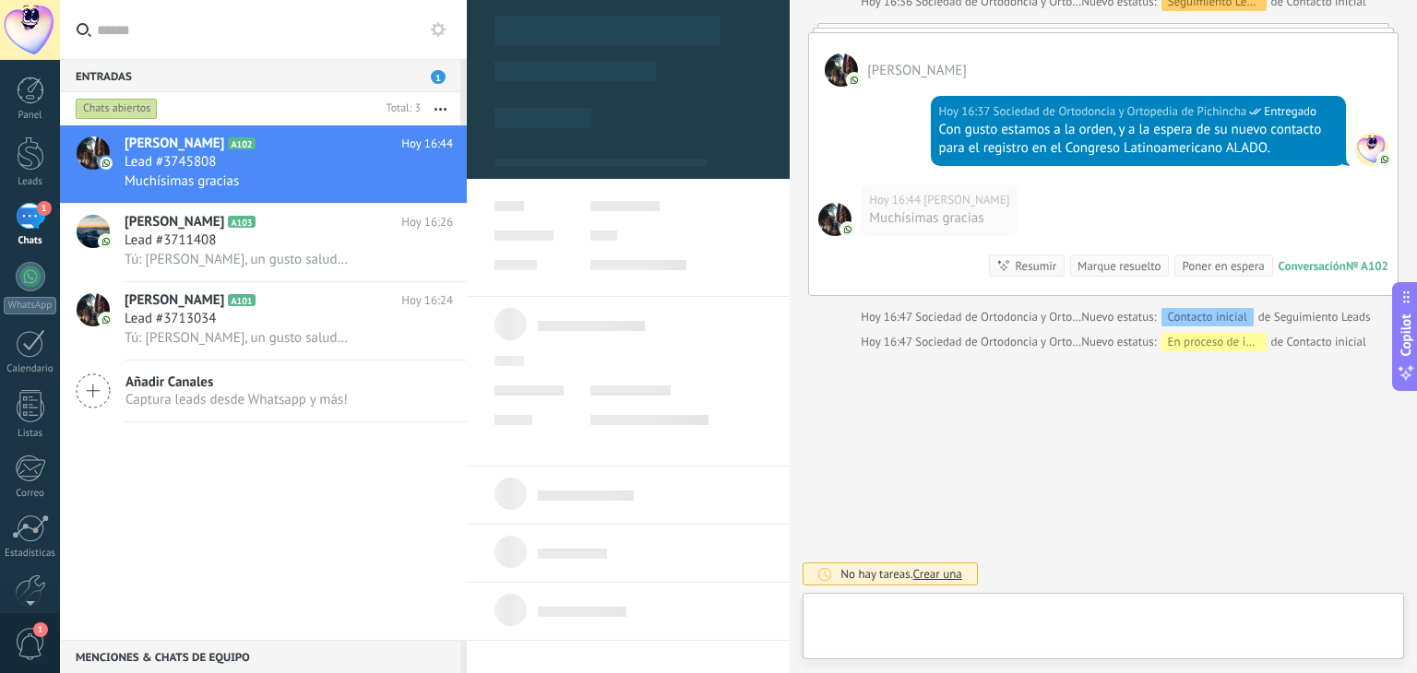
type textarea "**********"
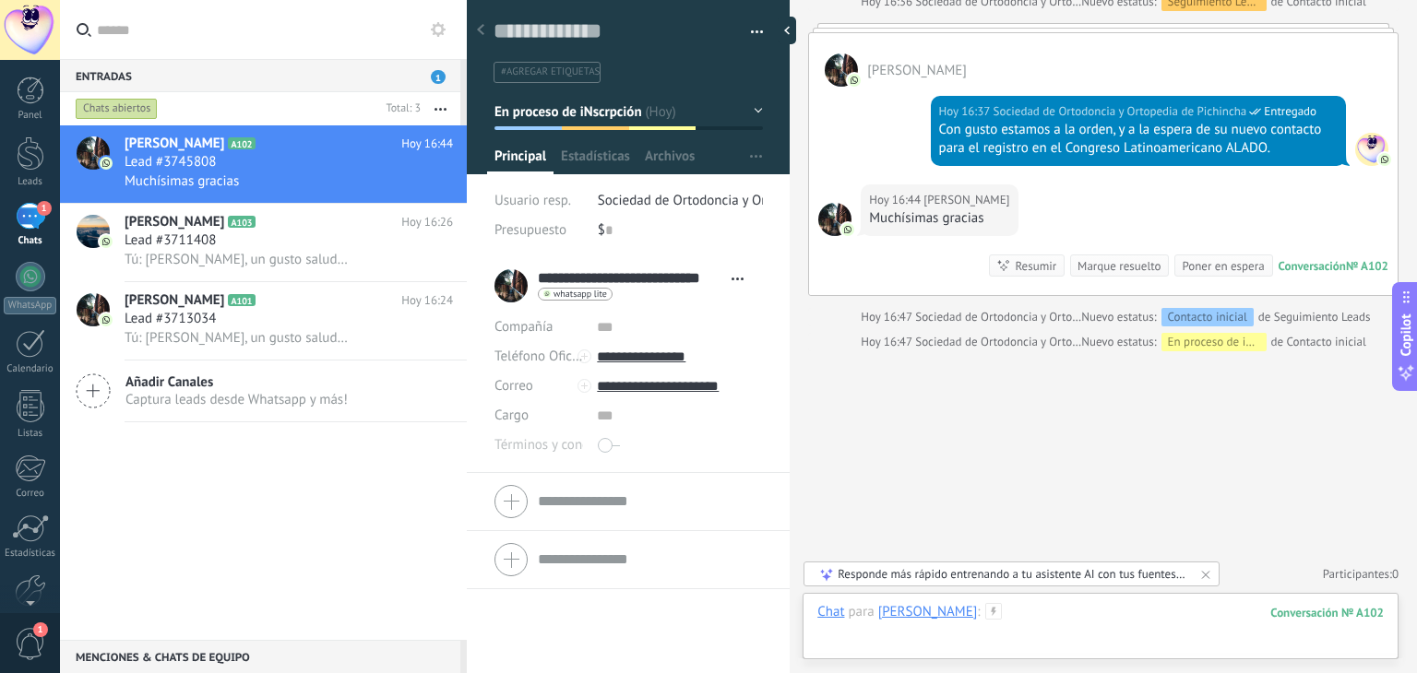
click at [1127, 612] on div at bounding box center [1100, 630] width 566 height 55
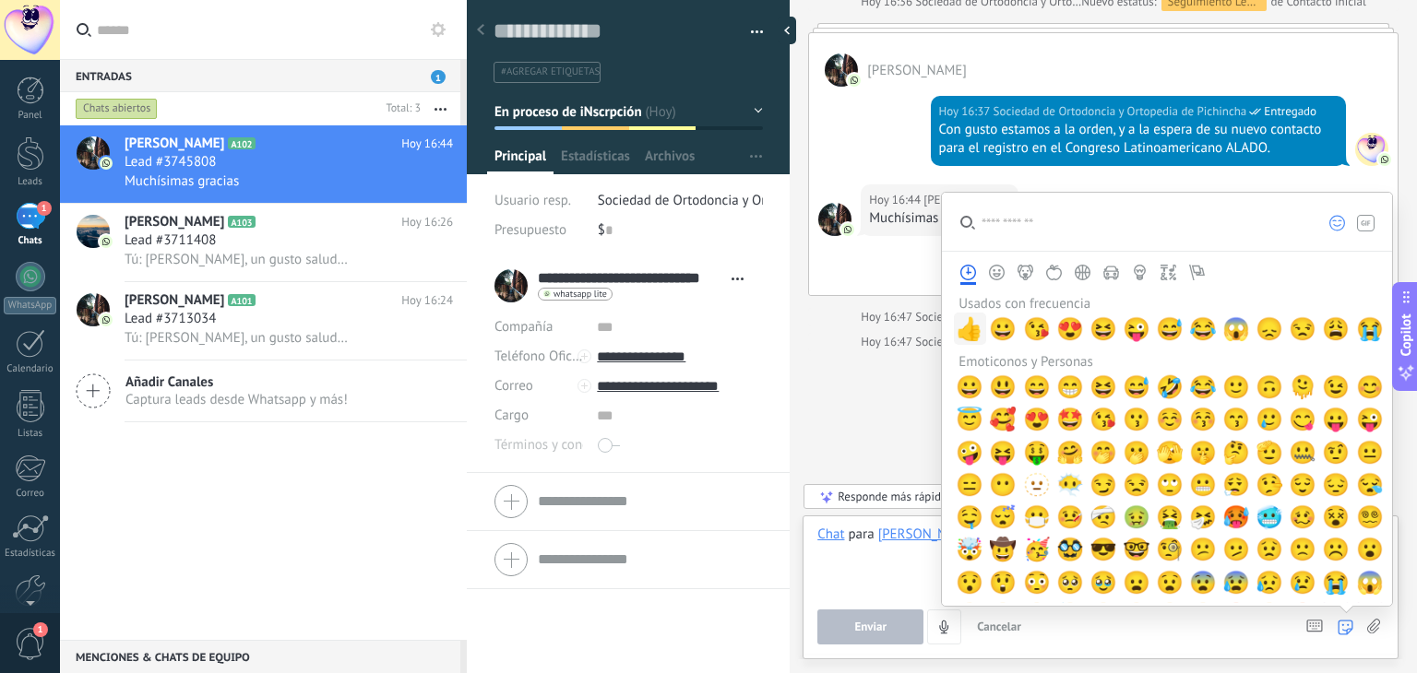
click at [979, 328] on span "👍" at bounding box center [970, 329] width 28 height 26
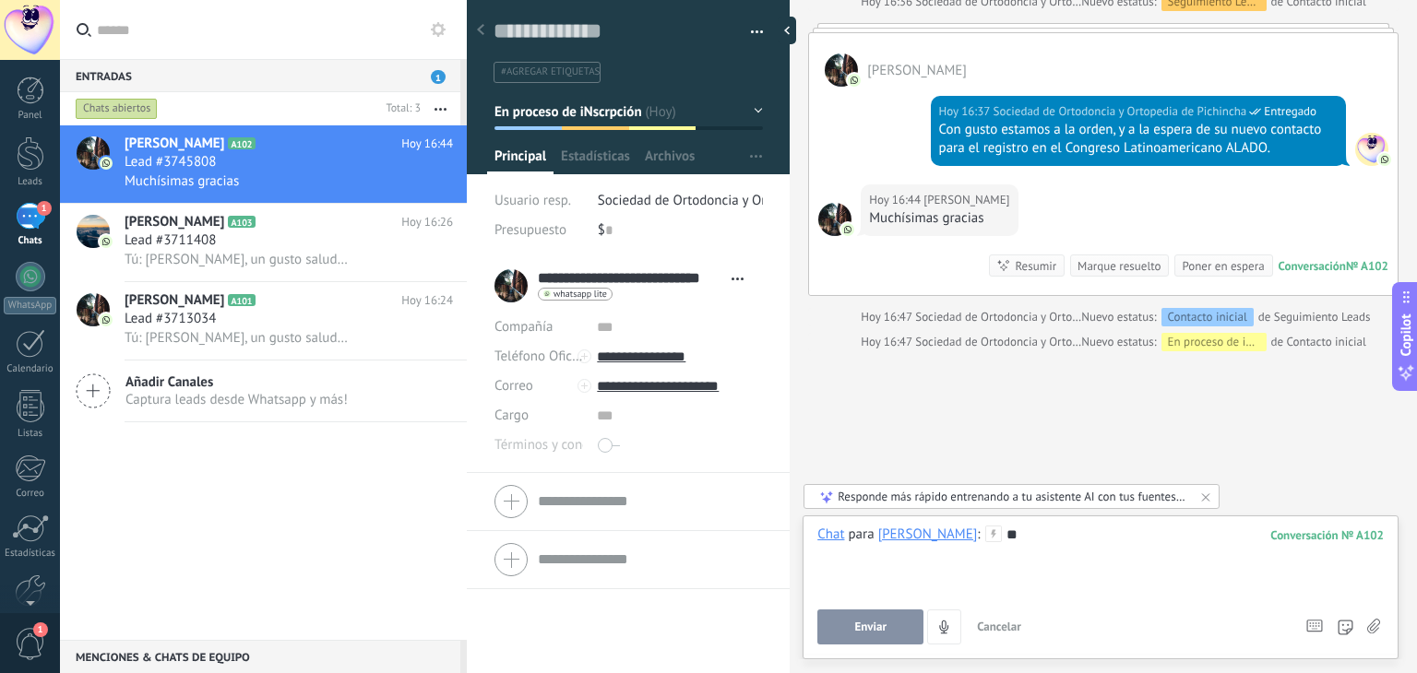
click at [879, 637] on button "Enviar" at bounding box center [870, 627] width 106 height 35
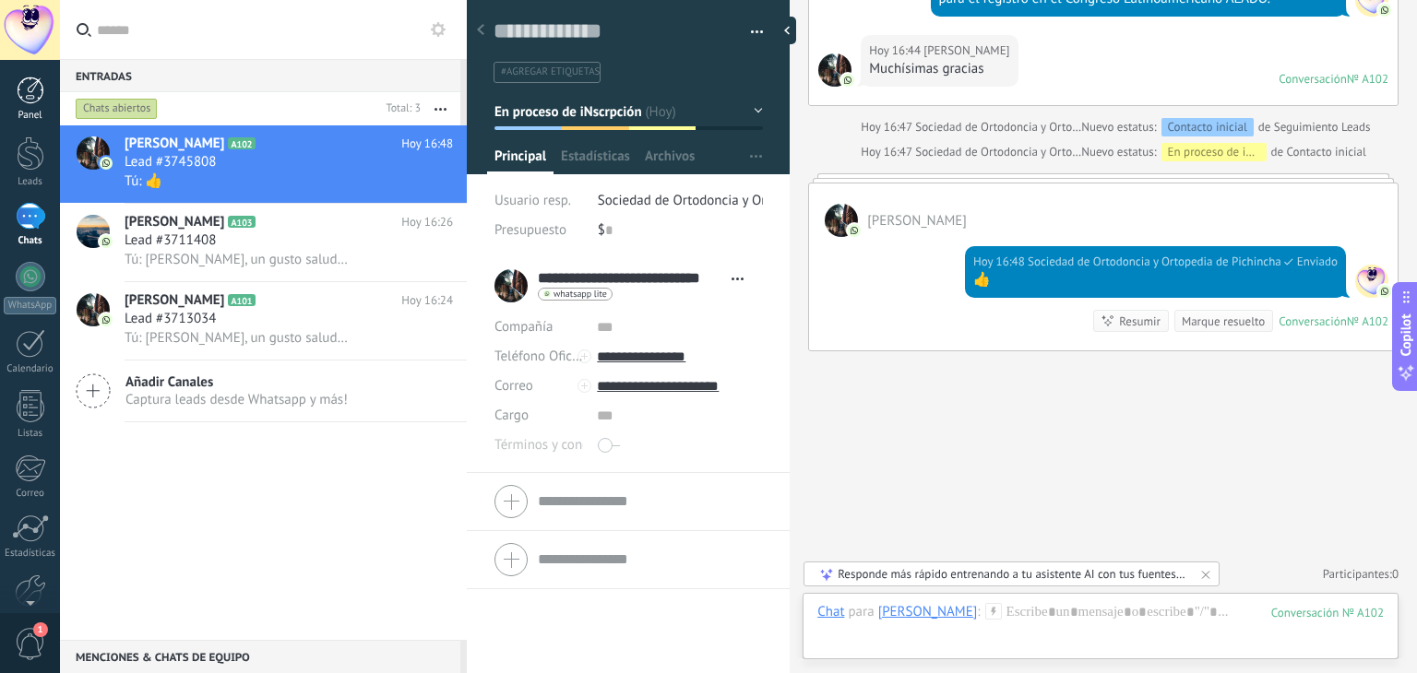
click at [30, 96] on div at bounding box center [31, 91] width 28 height 28
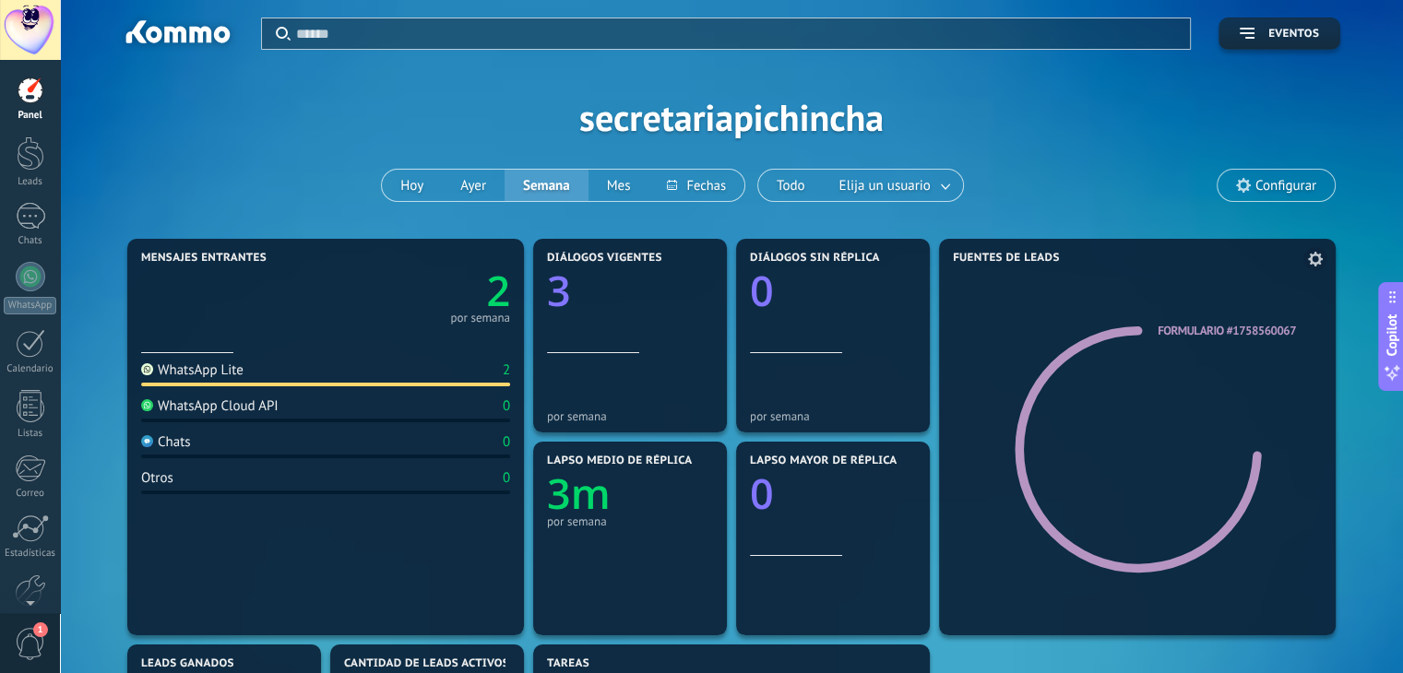
click at [1200, 334] on link "Formulario #1758560067" at bounding box center [1227, 331] width 138 height 16
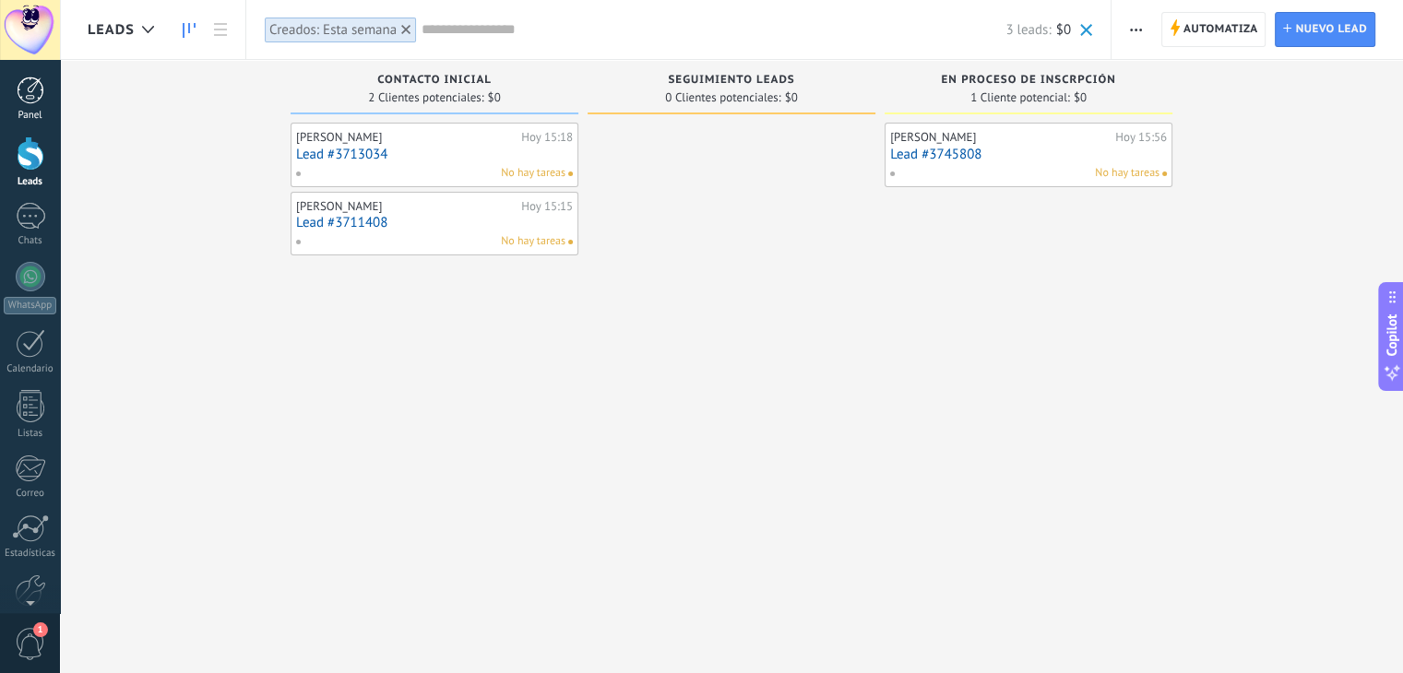
click at [27, 95] on div at bounding box center [31, 91] width 28 height 28
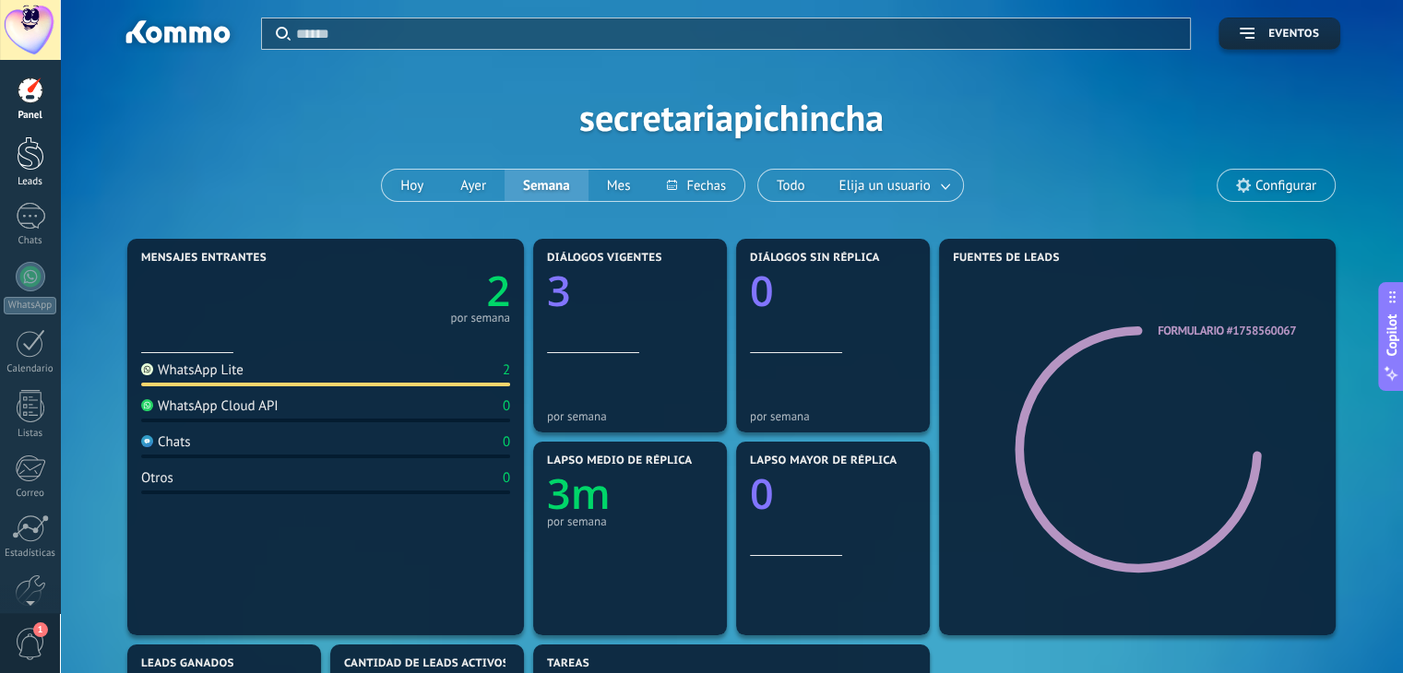
click at [28, 163] on div at bounding box center [31, 154] width 28 height 34
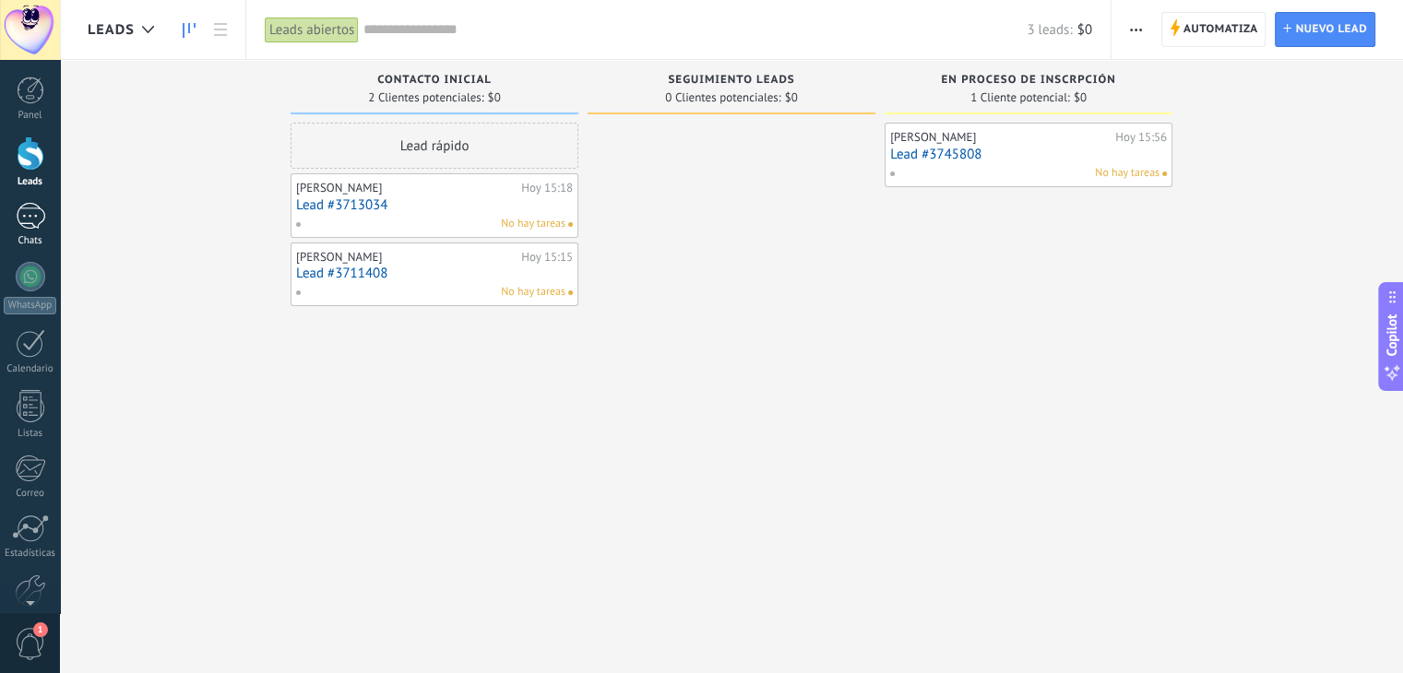
click at [28, 215] on div "1" at bounding box center [31, 216] width 30 height 27
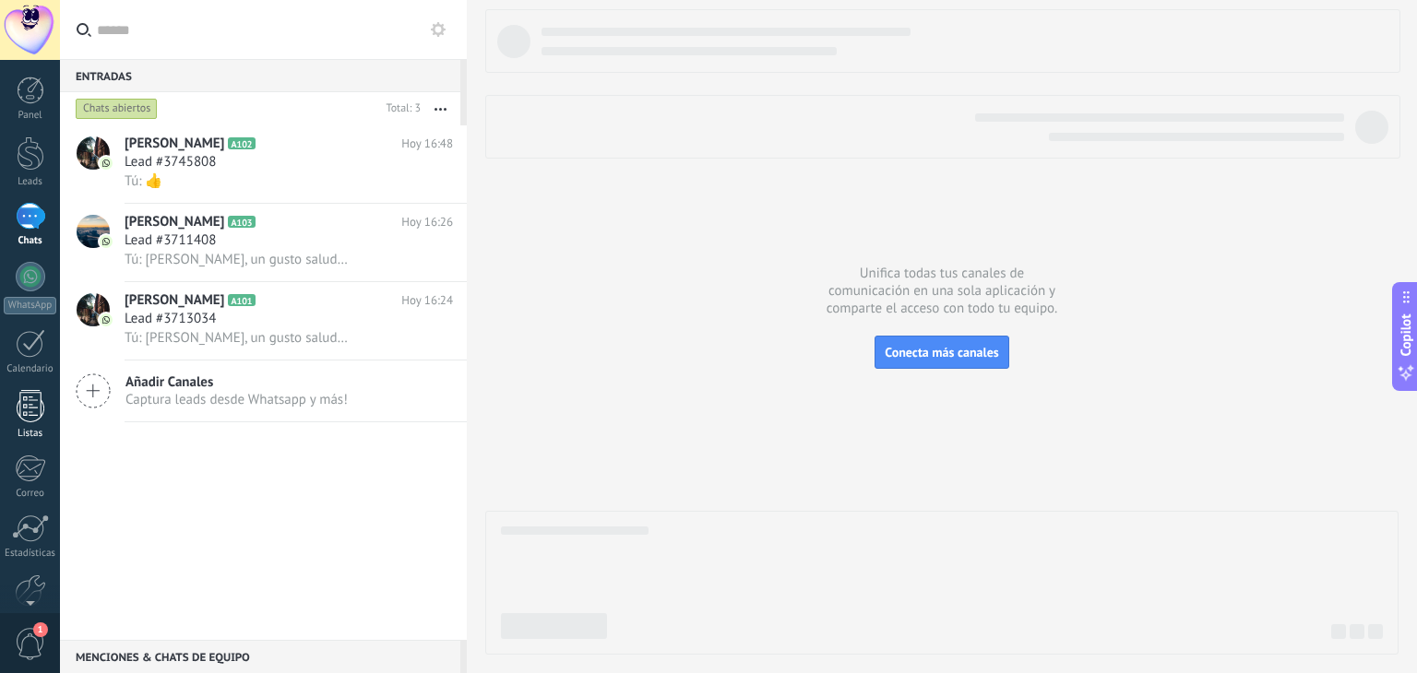
click at [29, 403] on div at bounding box center [31, 406] width 28 height 32
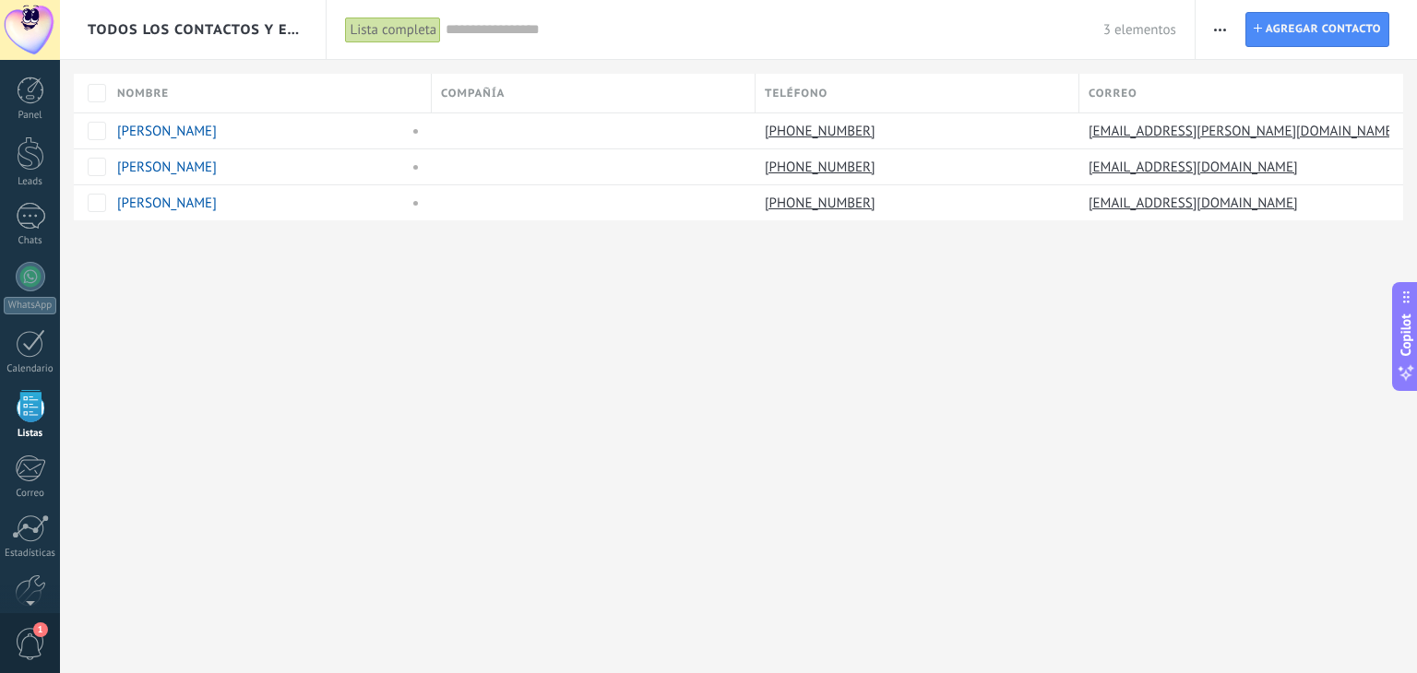
scroll to position [47, 0]
click at [932, 289] on div "Todos los contactos y empresas Lista completa Aplicar 3 elementos Lista complet…" at bounding box center [738, 336] width 1357 height 673
click at [1194, 289] on div "Todos los contactos y empresas Lista completa Aplicar 3 elementos Lista complet…" at bounding box center [738, 336] width 1357 height 673
click at [476, 94] on span "Compañía" at bounding box center [473, 94] width 64 height 18
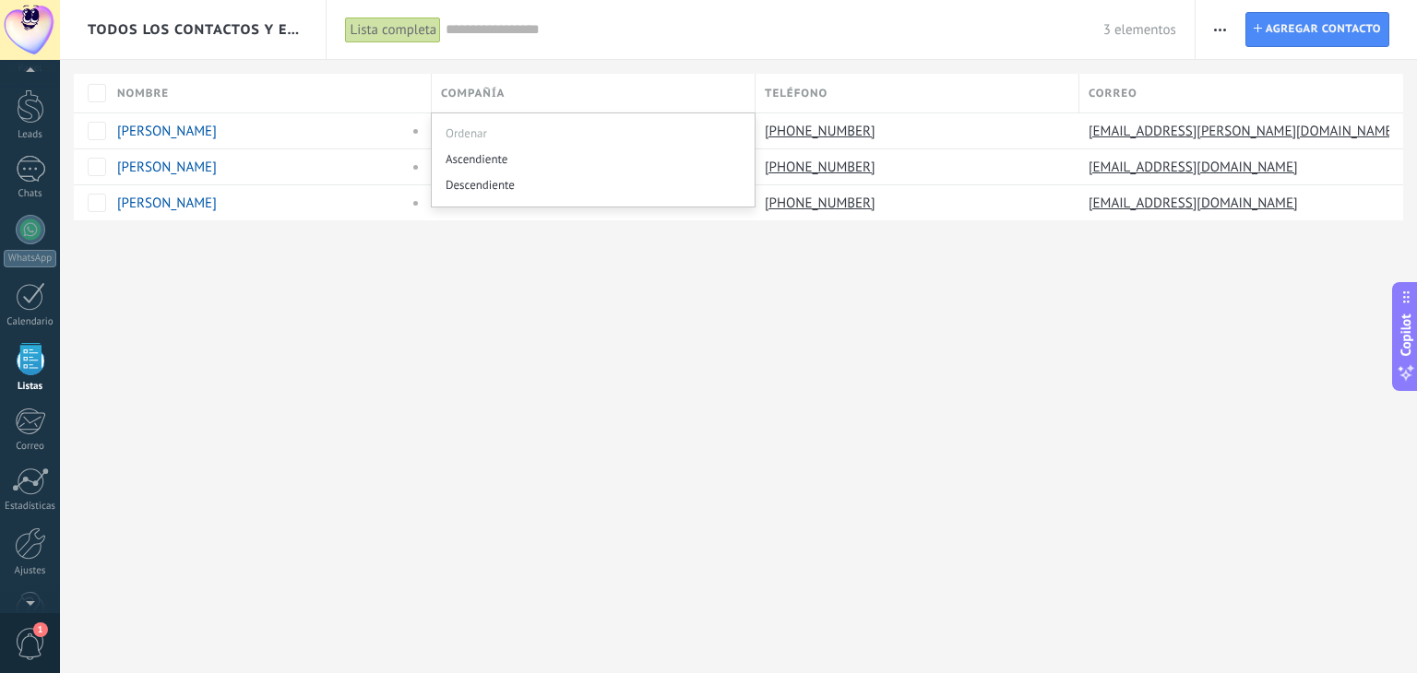
click at [491, 287] on div "Todos los contactos y empresas Lista completa Aplicar 3 elementos Lista complet…" at bounding box center [738, 336] width 1357 height 673
click at [302, 133] on span at bounding box center [304, 131] width 18 height 18
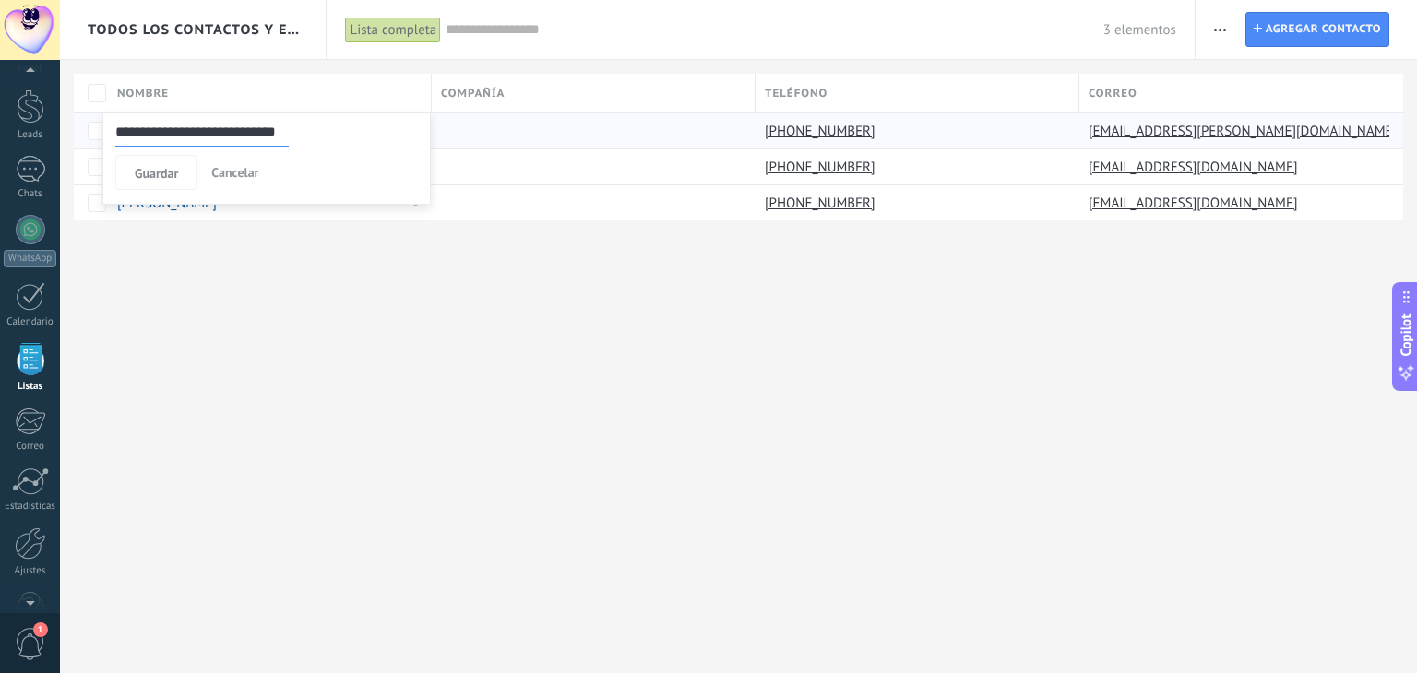
click at [239, 171] on span "Cancelar" at bounding box center [234, 172] width 47 height 17
click at [941, 292] on div "Todos los contactos y empresas Lista completa Aplicar 3 elementos Lista complet…" at bounding box center [738, 336] width 1357 height 673
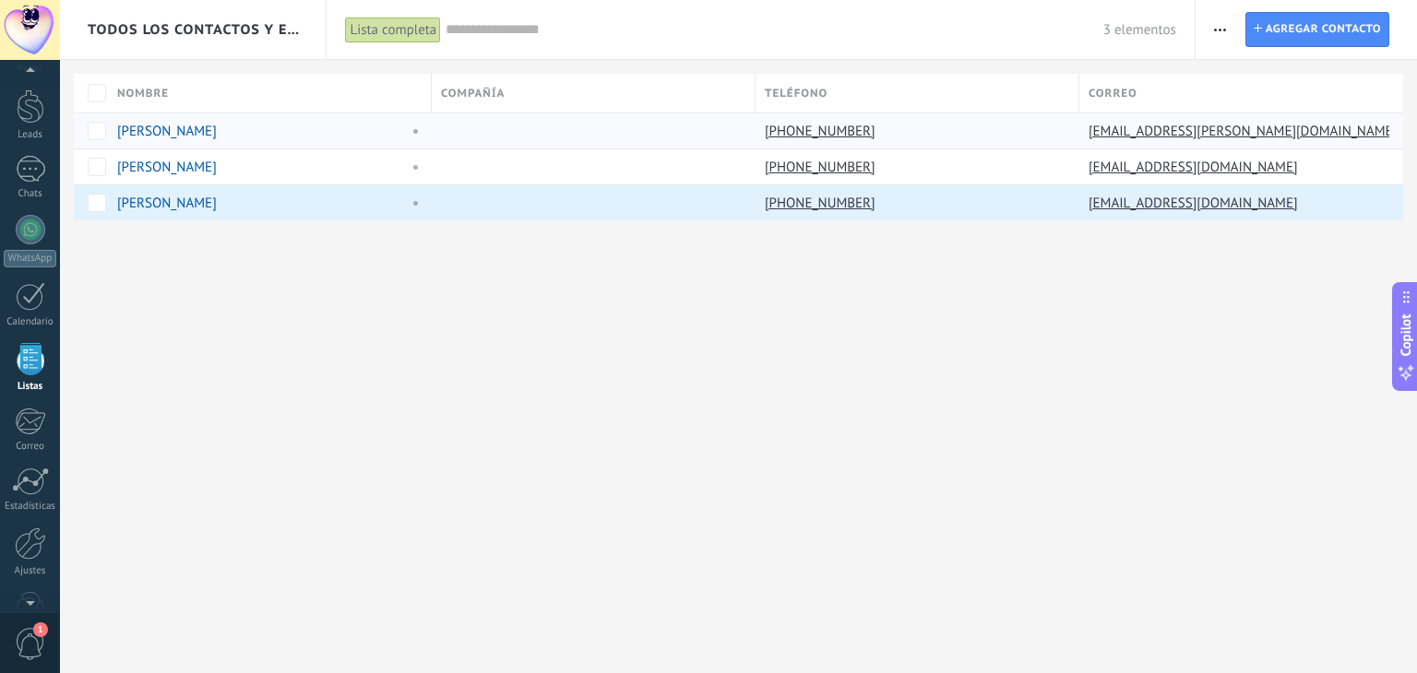
click at [1217, 32] on span "button" at bounding box center [1220, 29] width 12 height 35
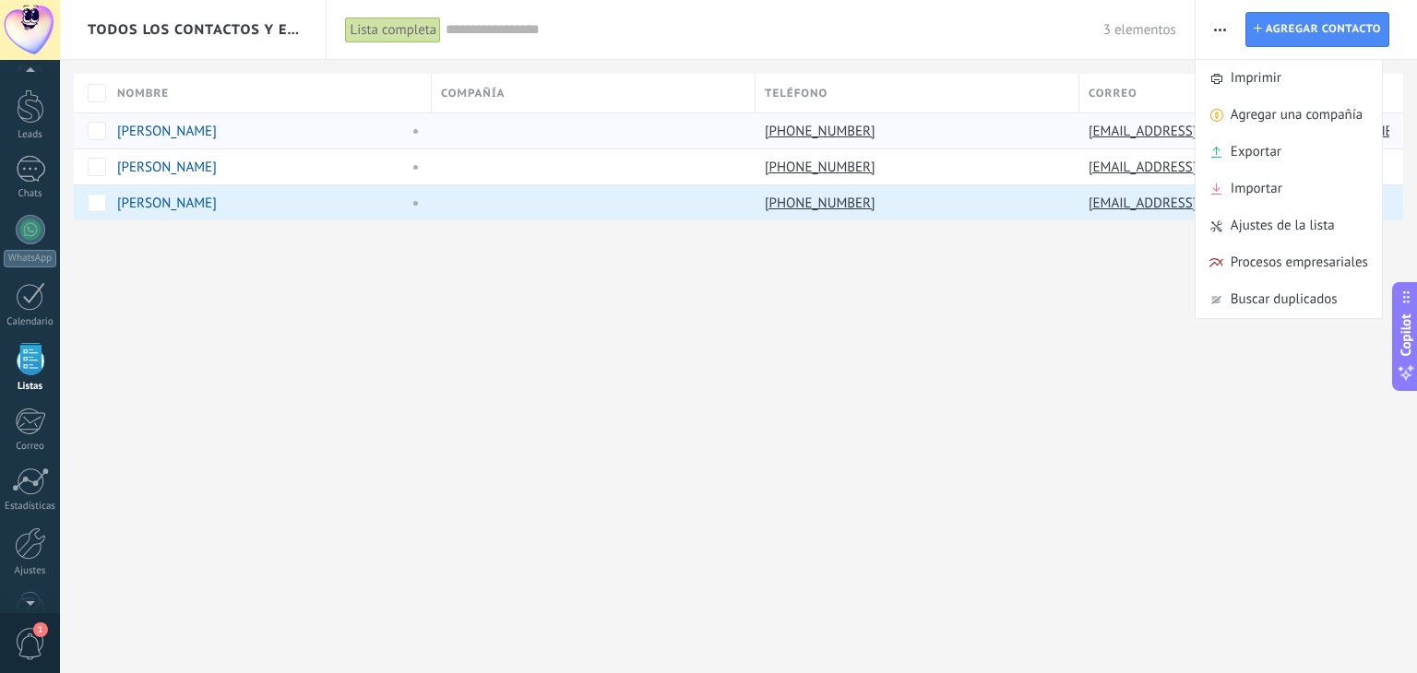
click at [934, 459] on div "Todos los contactos y empresas Lista completa Aplicar 3 elementos Lista complet…" at bounding box center [738, 336] width 1357 height 673
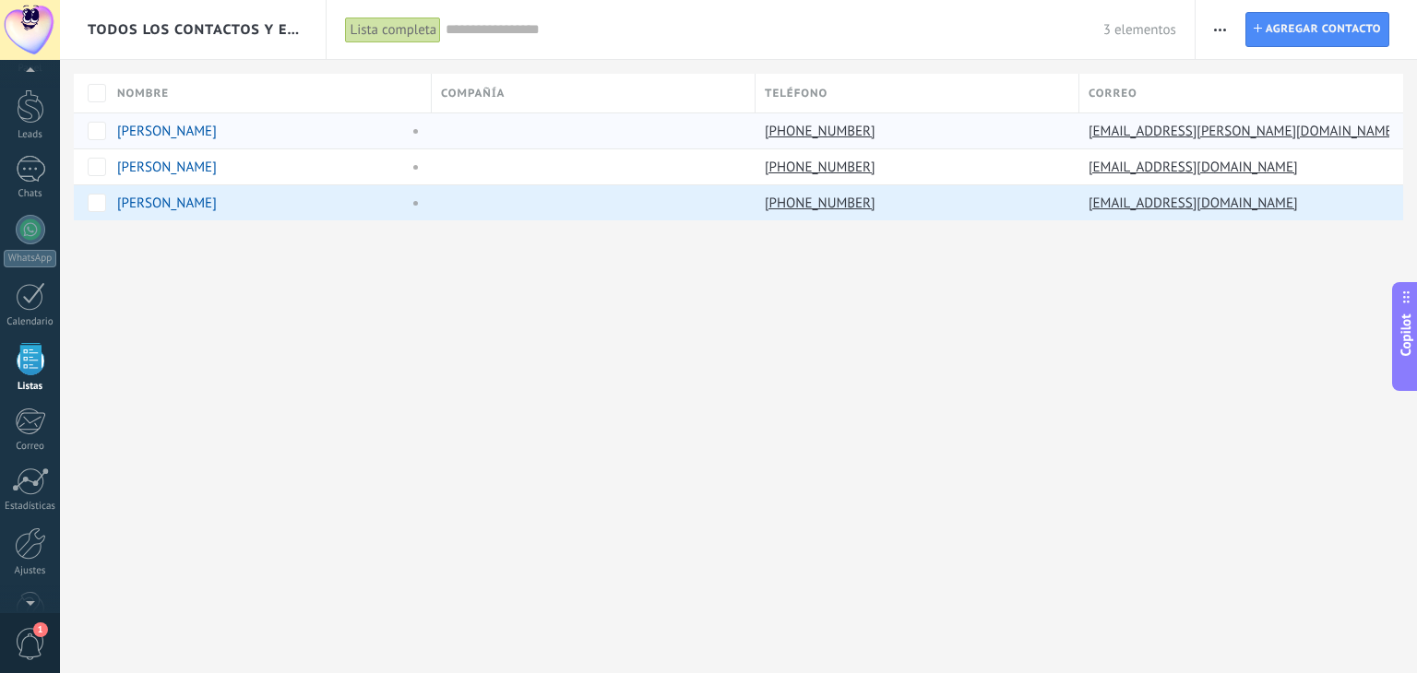
click at [396, 429] on div "Todos los contactos y empresas Lista completa Aplicar 3 elementos Lista complet…" at bounding box center [738, 336] width 1357 height 673
click at [36, 127] on link "Leads" at bounding box center [30, 115] width 60 height 52
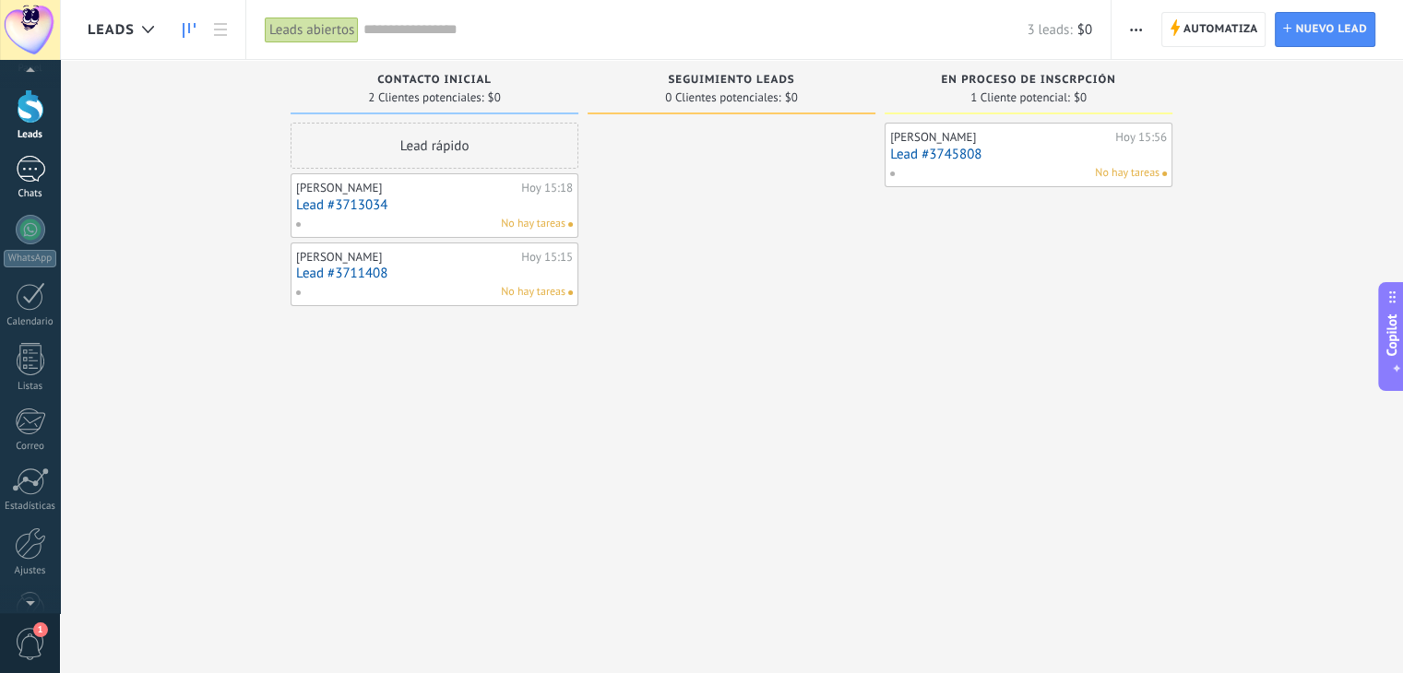
click at [23, 166] on div "1" at bounding box center [31, 169] width 30 height 27
